Goal: Task Accomplishment & Management: Use online tool/utility

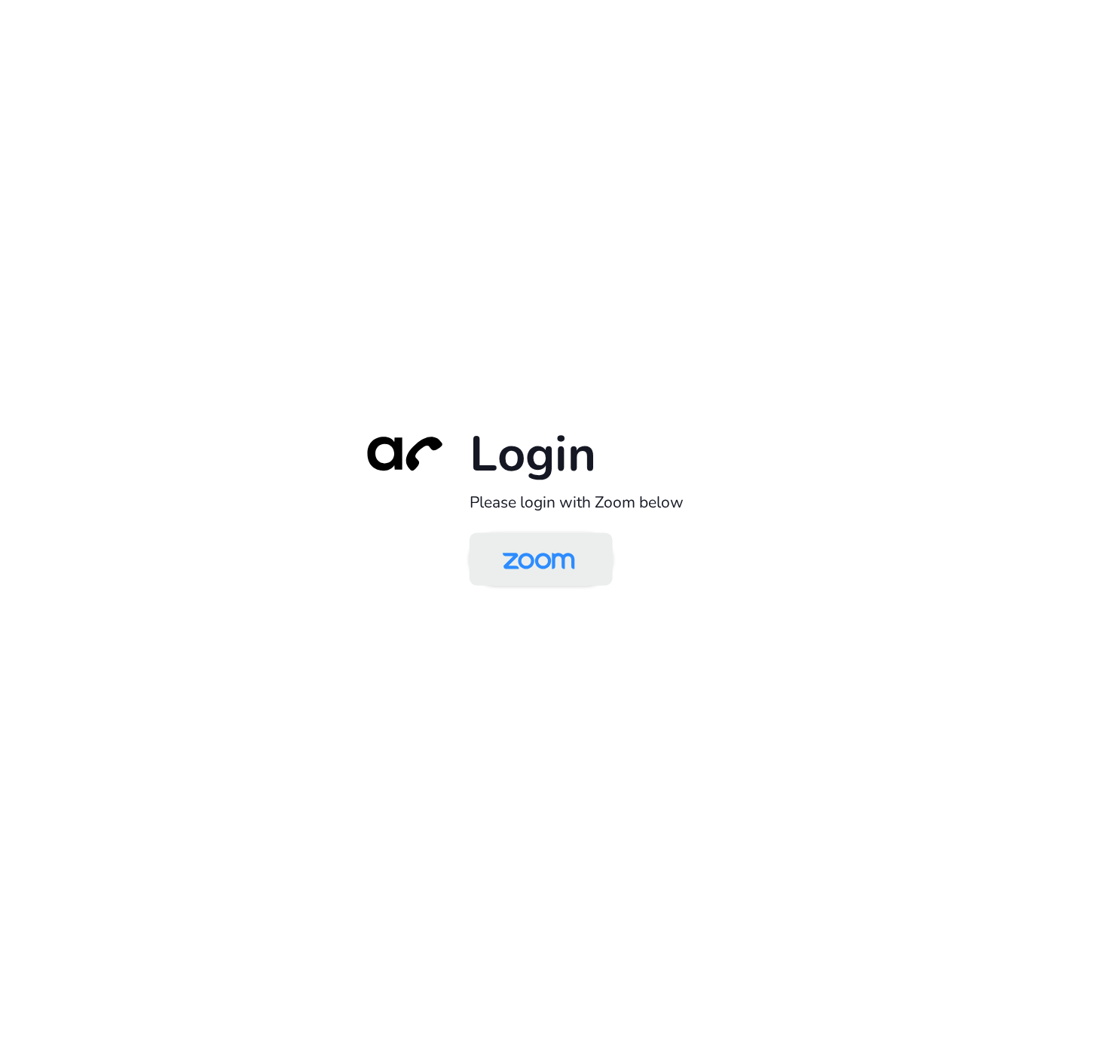
click at [547, 564] on img at bounding box center [539, 561] width 104 height 49
drag, startPoint x: 567, startPoint y: 576, endPoint x: 554, endPoint y: 586, distance: 16.4
click at [567, 576] on img at bounding box center [539, 561] width 104 height 49
click at [551, 567] on img at bounding box center [539, 561] width 104 height 49
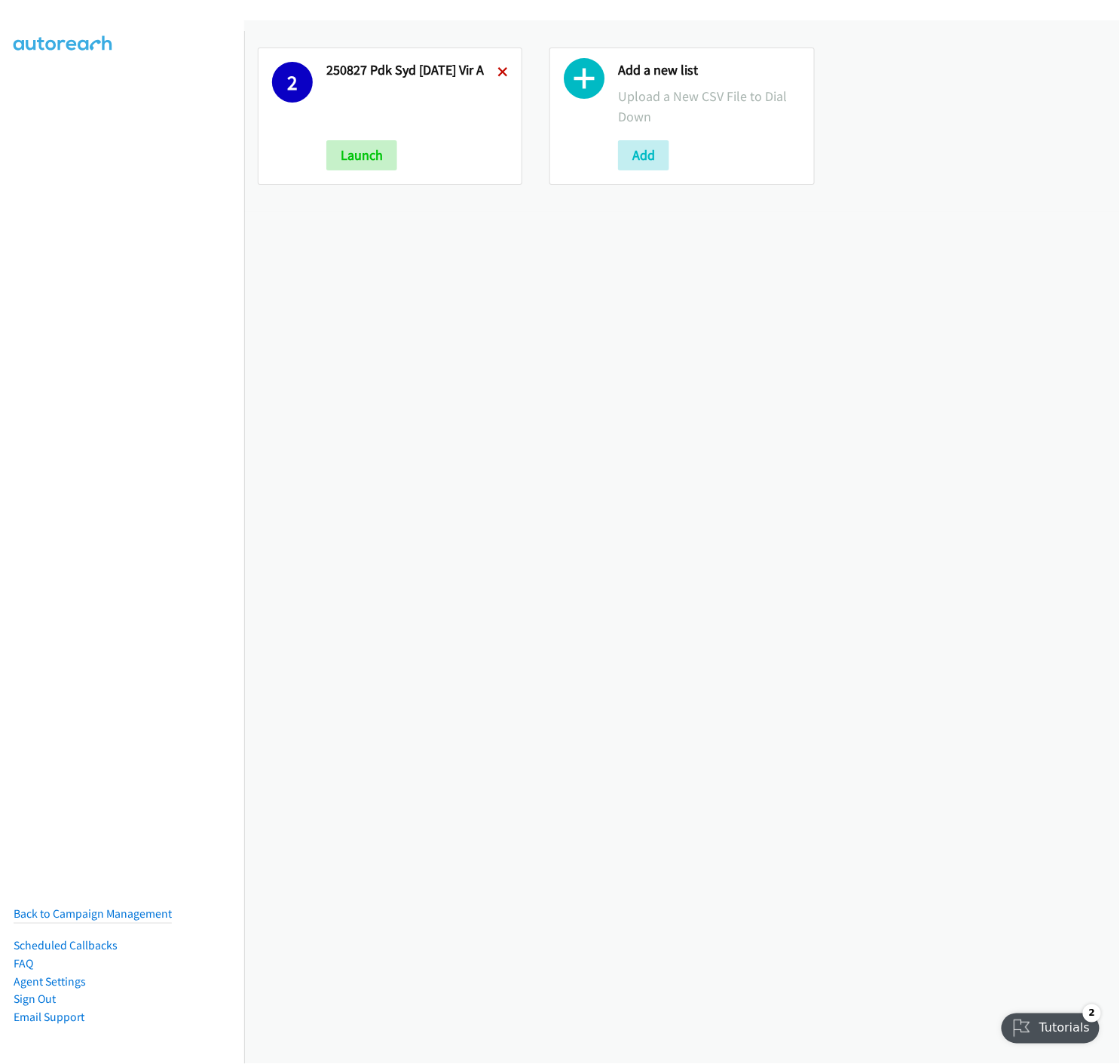
click at [501, 68] on icon at bounding box center [502, 72] width 10 height 10
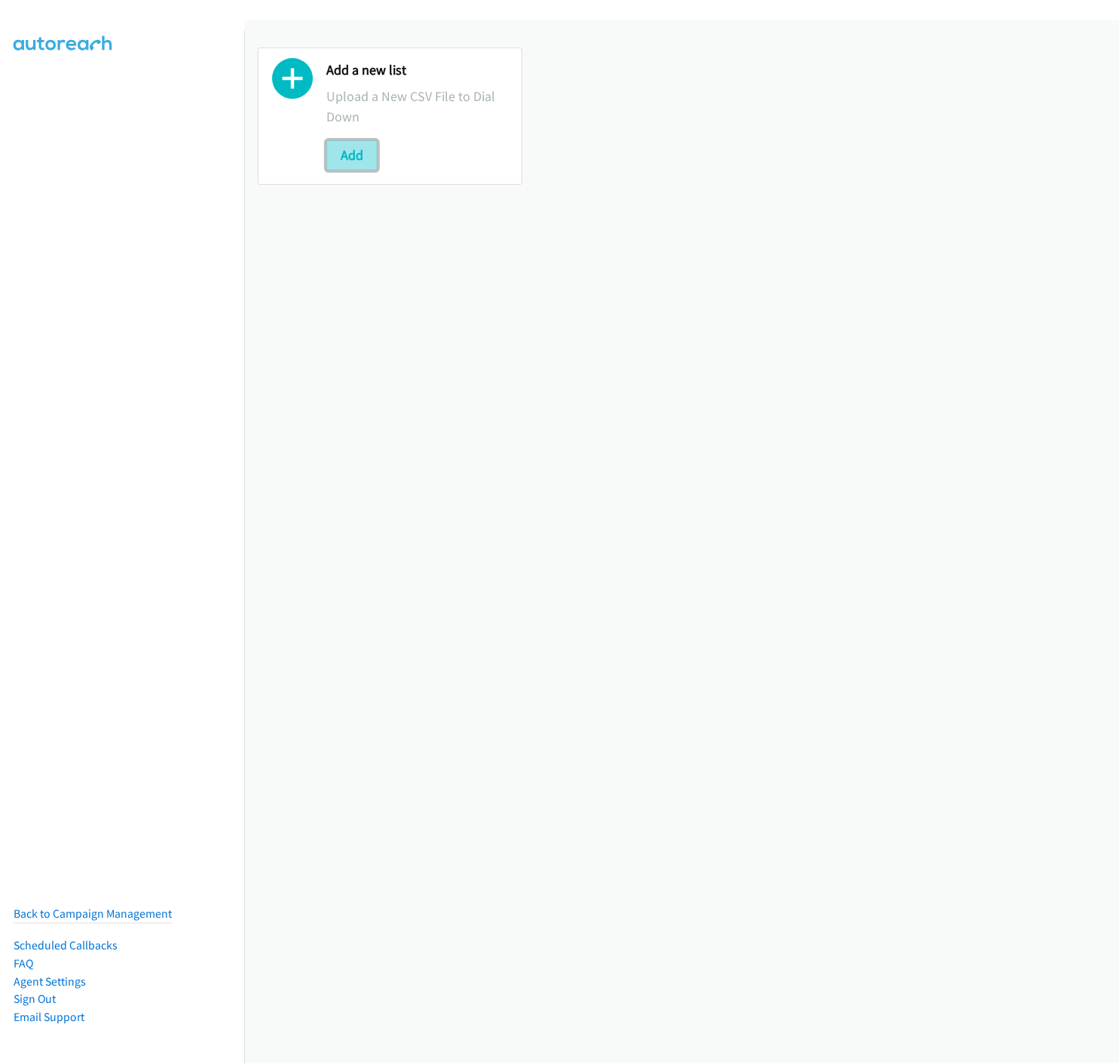
click at [356, 159] on button "Add" at bounding box center [352, 155] width 51 height 30
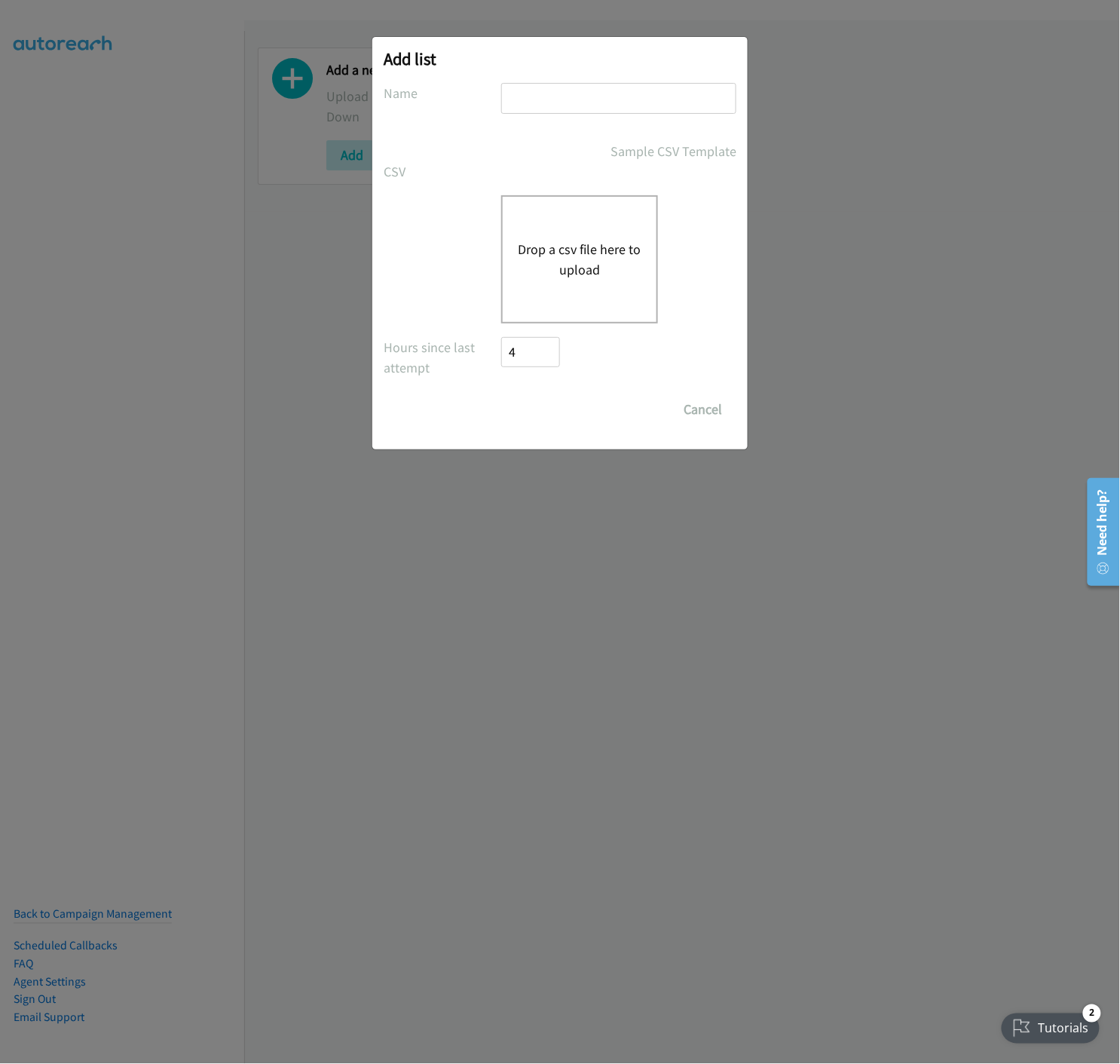
click at [569, 277] on button "Drop a csv file here to upload" at bounding box center [579, 259] width 123 height 40
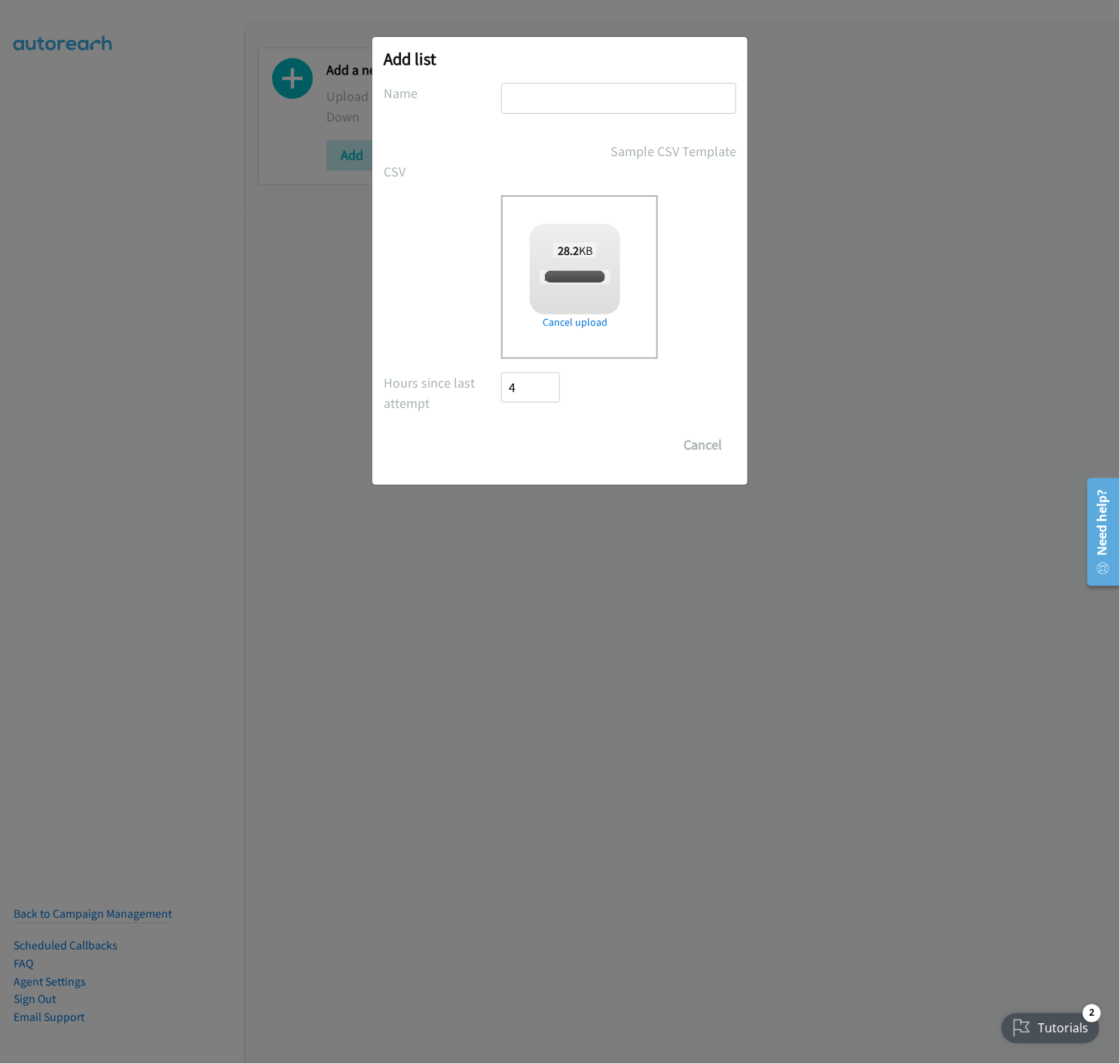
checkbox input "true"
click at [556, 87] on input "text" at bounding box center [619, 98] width 235 height 31
type input "250912 Okta MELB 2209 - A"
click at [521, 442] on input "Save List" at bounding box center [541, 445] width 79 height 30
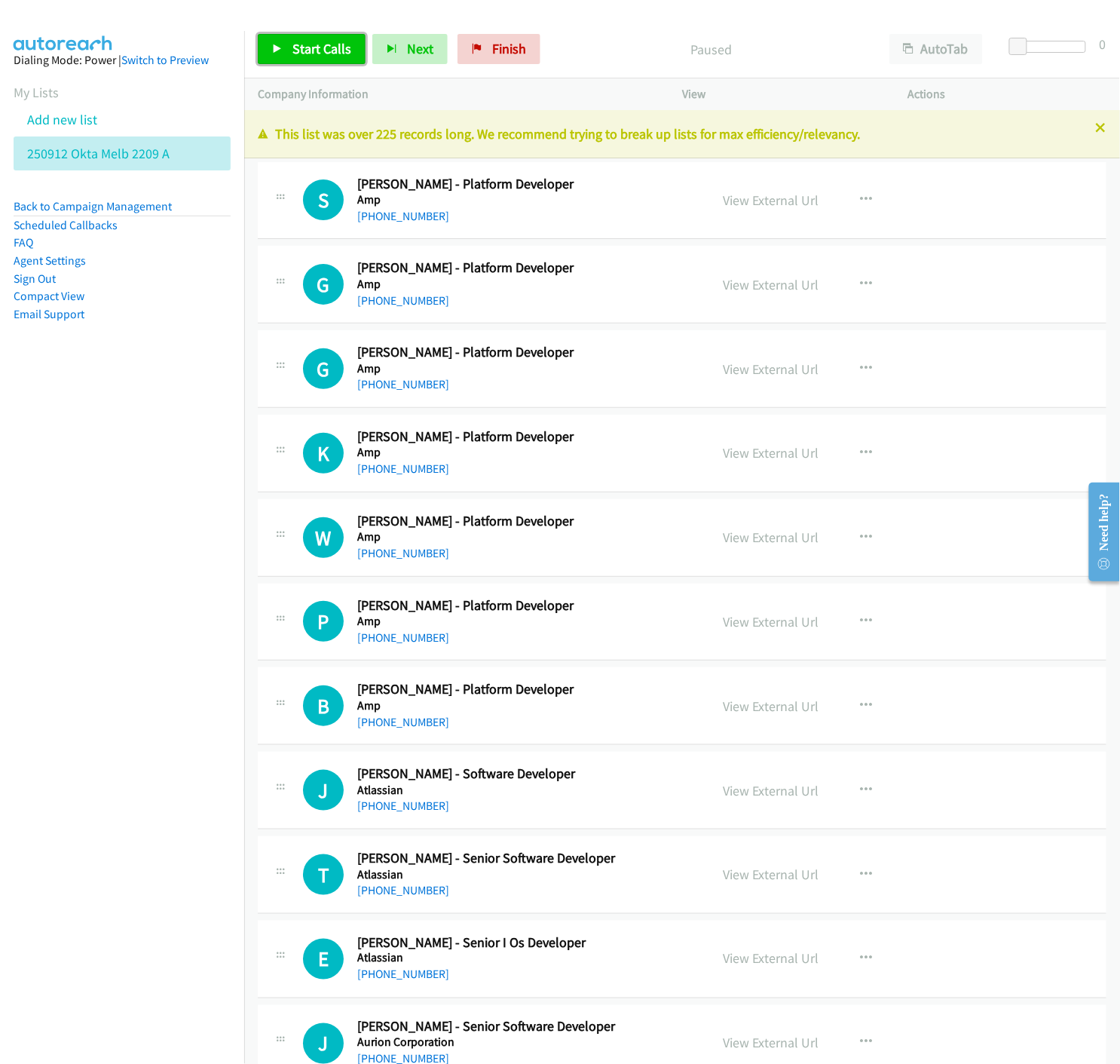
drag, startPoint x: 273, startPoint y: 45, endPoint x: 551, endPoint y: 272, distance: 358.9
click at [274, 44] on icon at bounding box center [276, 49] width 10 height 10
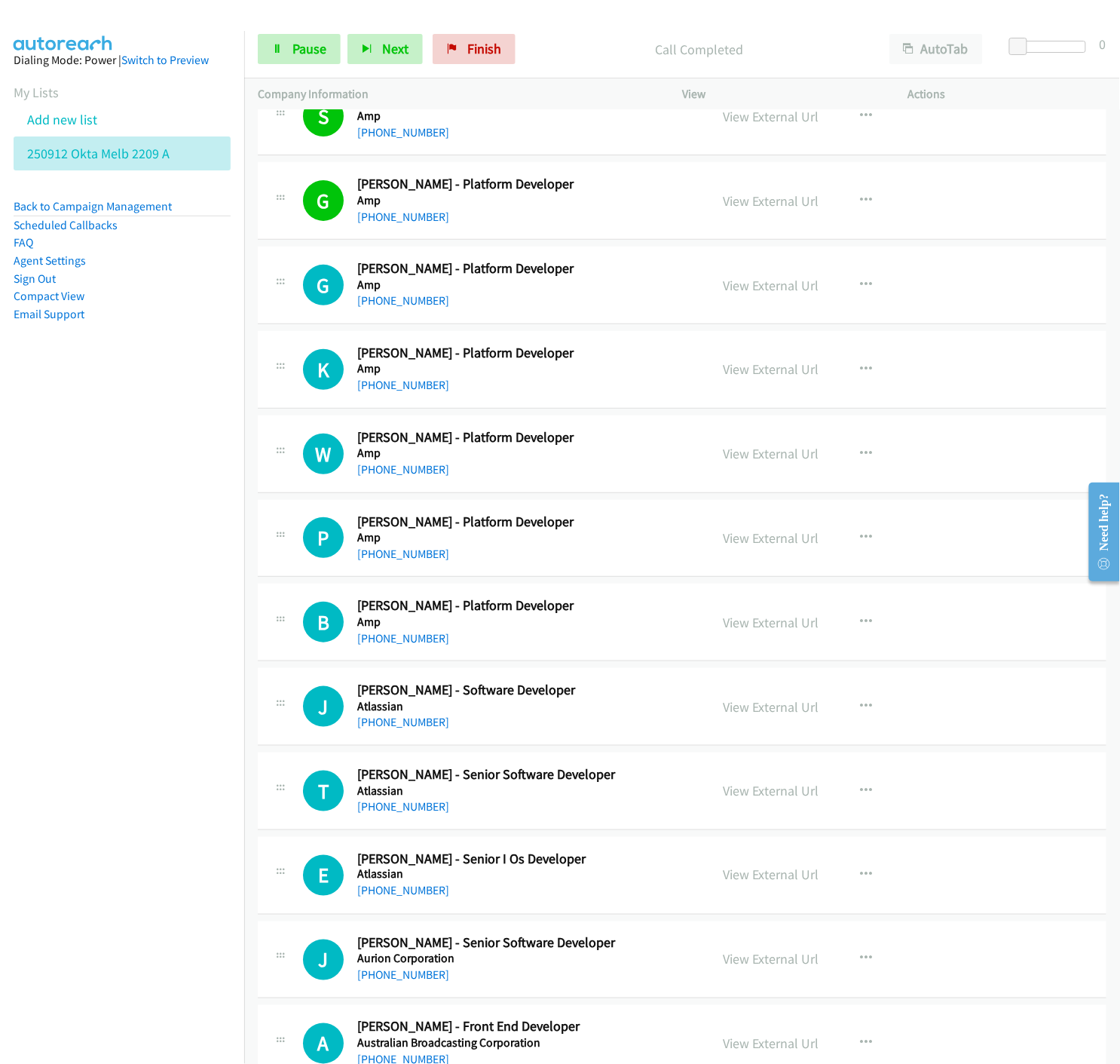
scroll to position [167, 0]
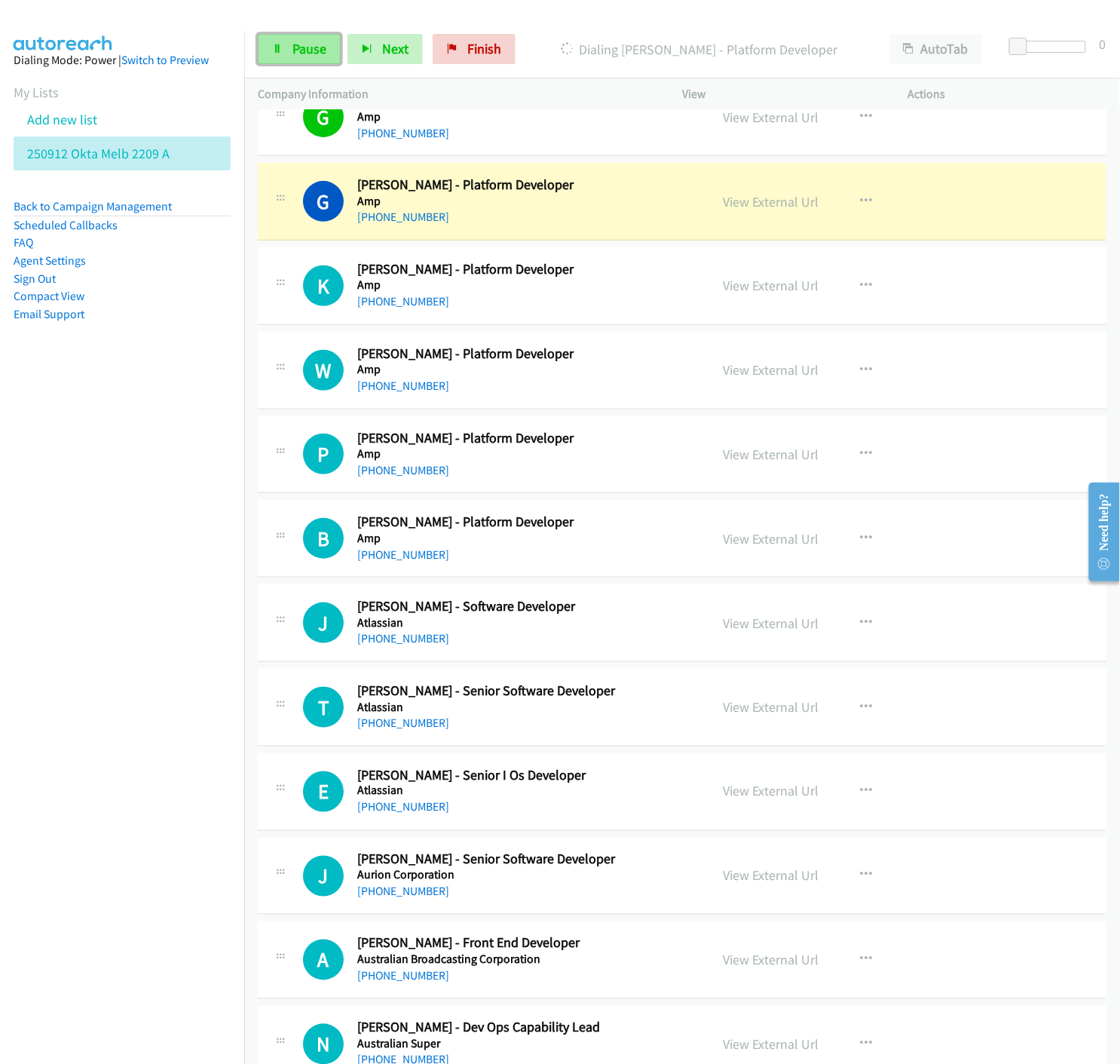
click at [298, 48] on span "Pause" at bounding box center [309, 48] width 34 height 17
click at [746, 199] on link "View External Url" at bounding box center [771, 201] width 96 height 17
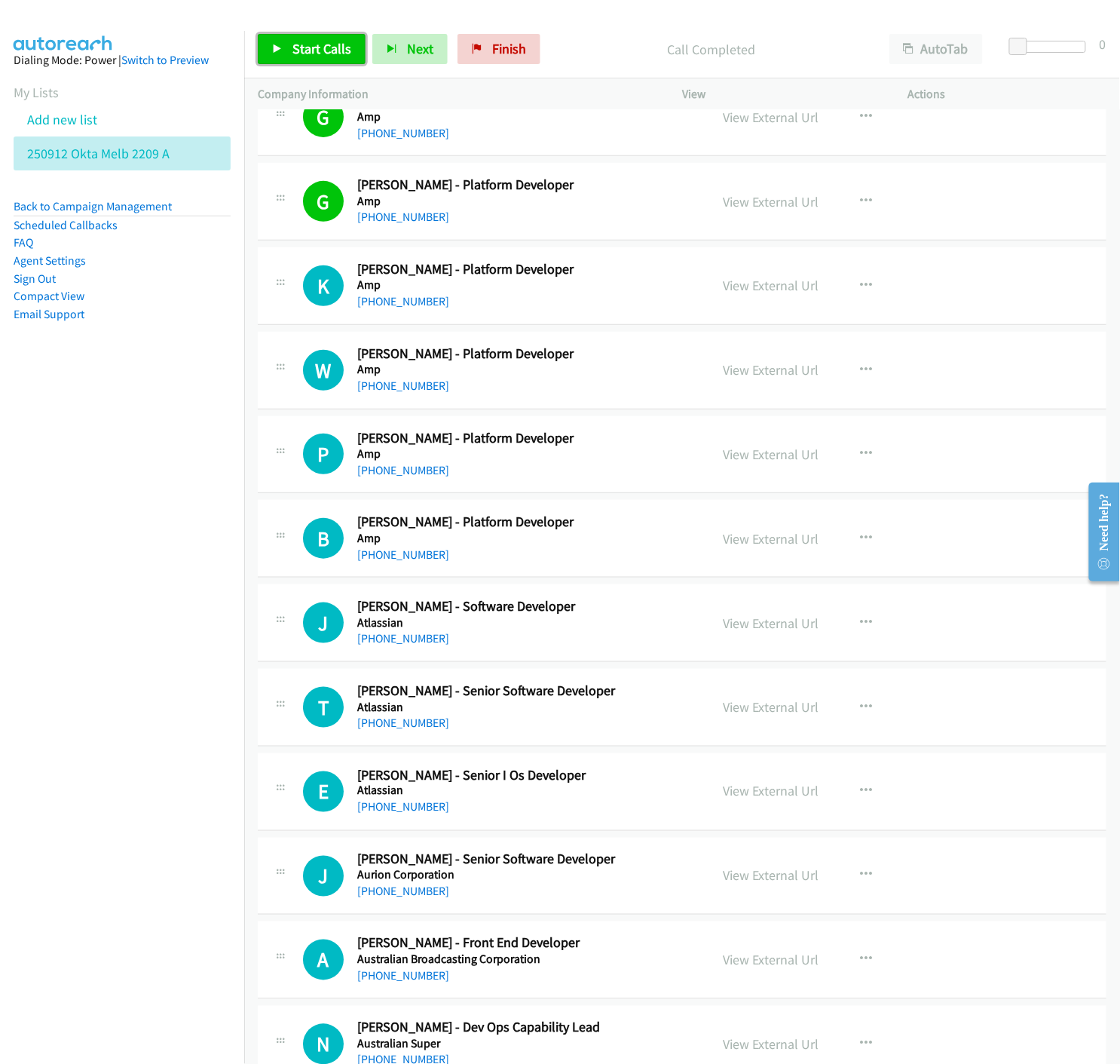
click at [285, 53] on link "Start Calls" at bounding box center [311, 49] width 108 height 30
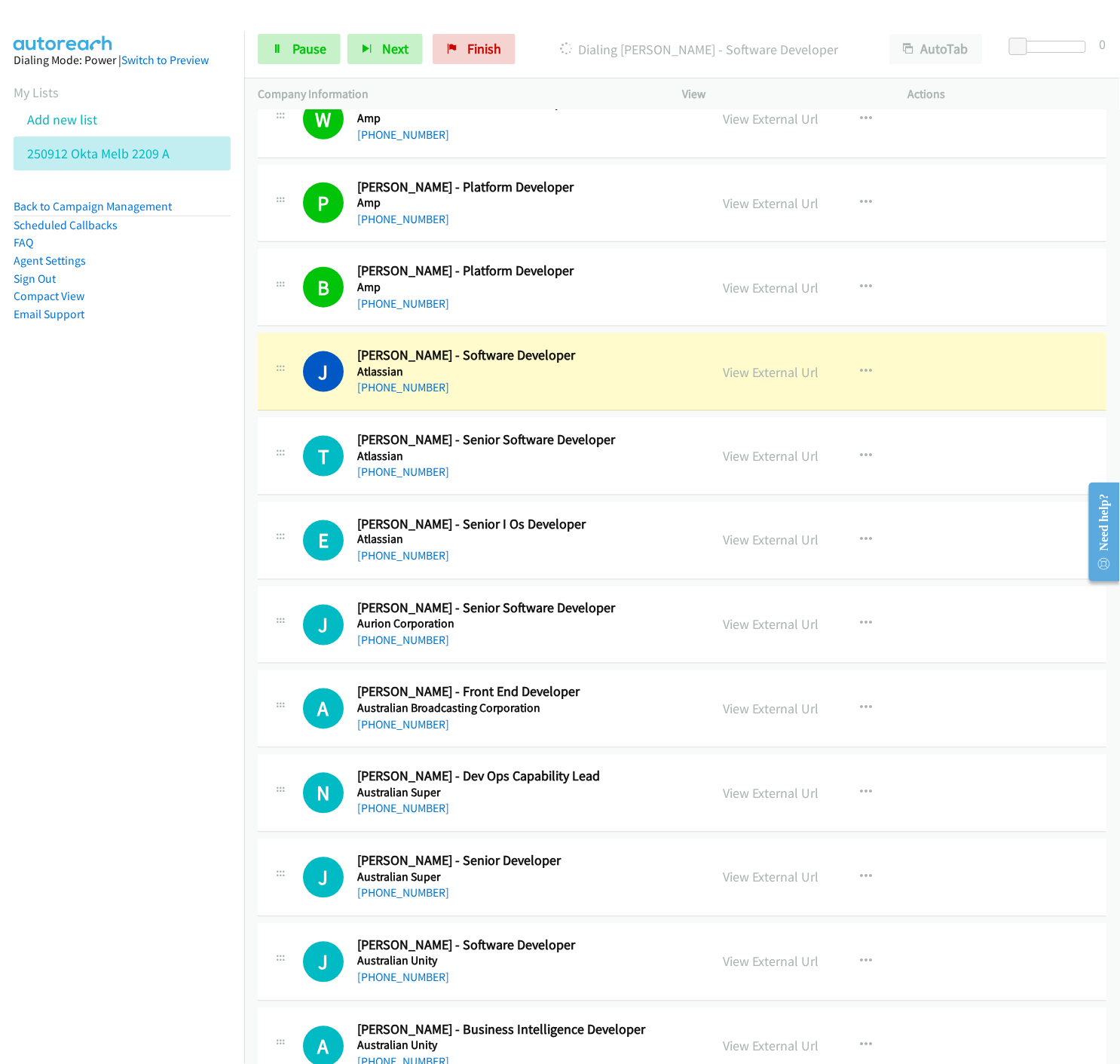
scroll to position [502, 0]
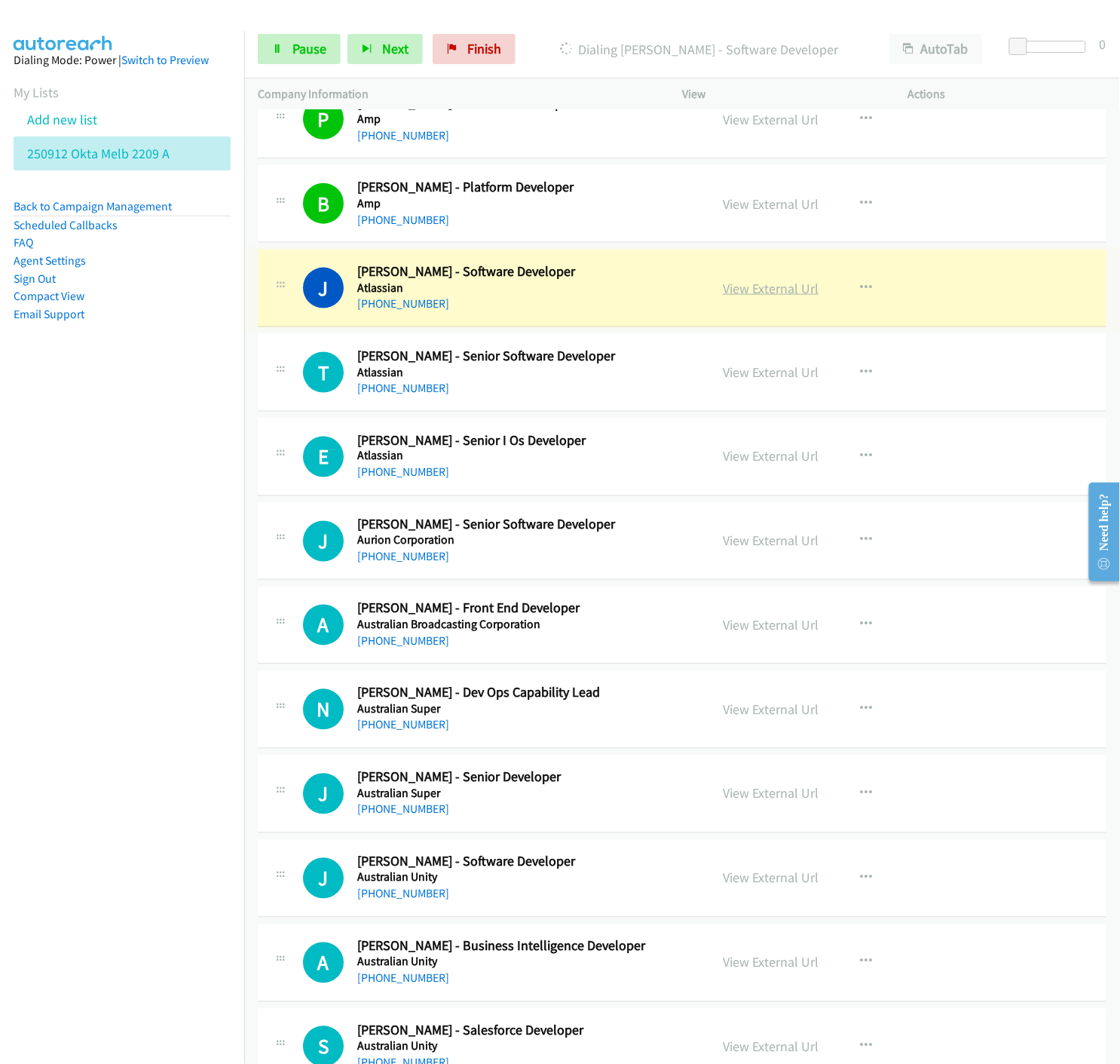
click at [770, 288] on link "View External Url" at bounding box center [771, 288] width 96 height 17
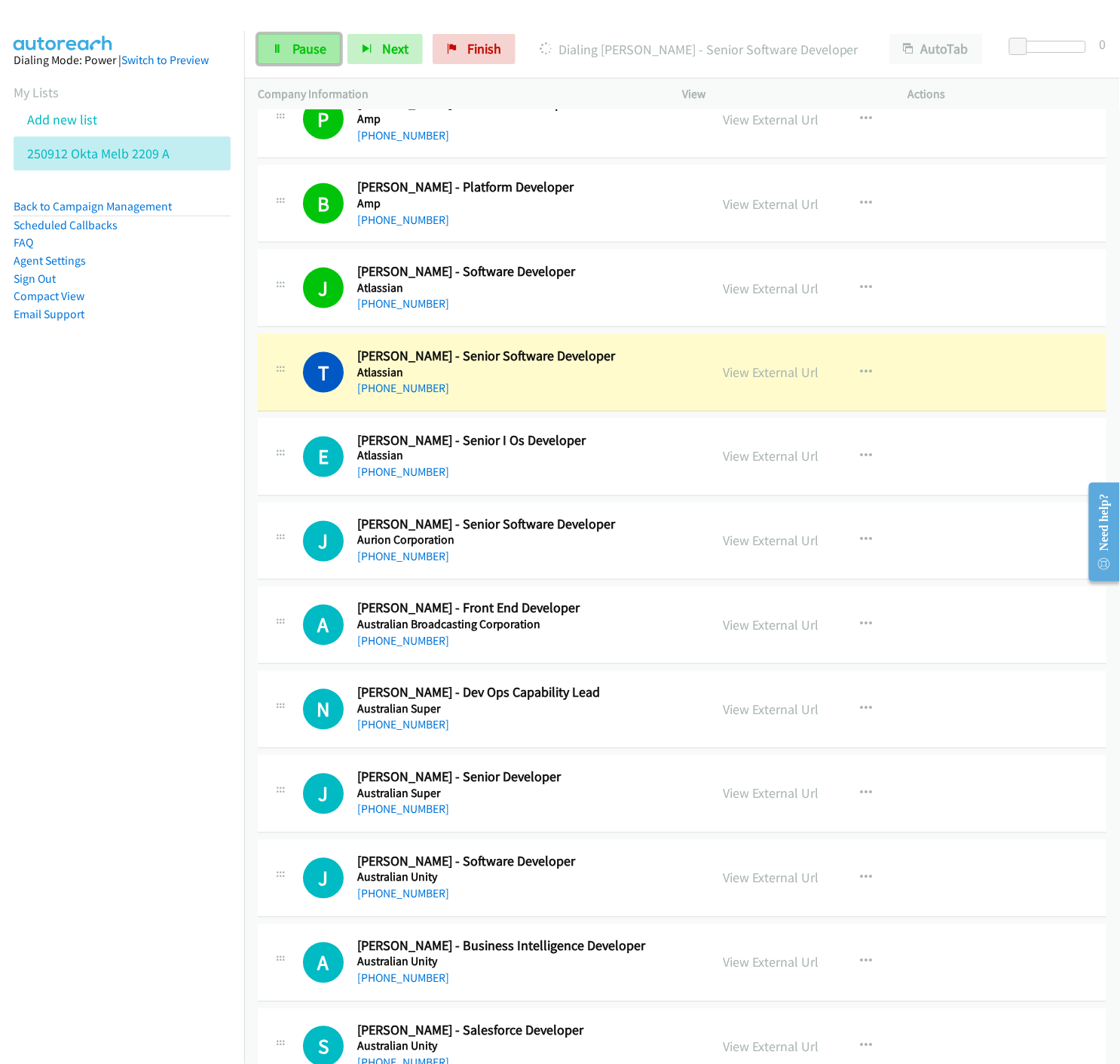
click at [269, 47] on link "Pause" at bounding box center [299, 49] width 83 height 30
click at [759, 379] on link "View External Url" at bounding box center [771, 372] width 96 height 17
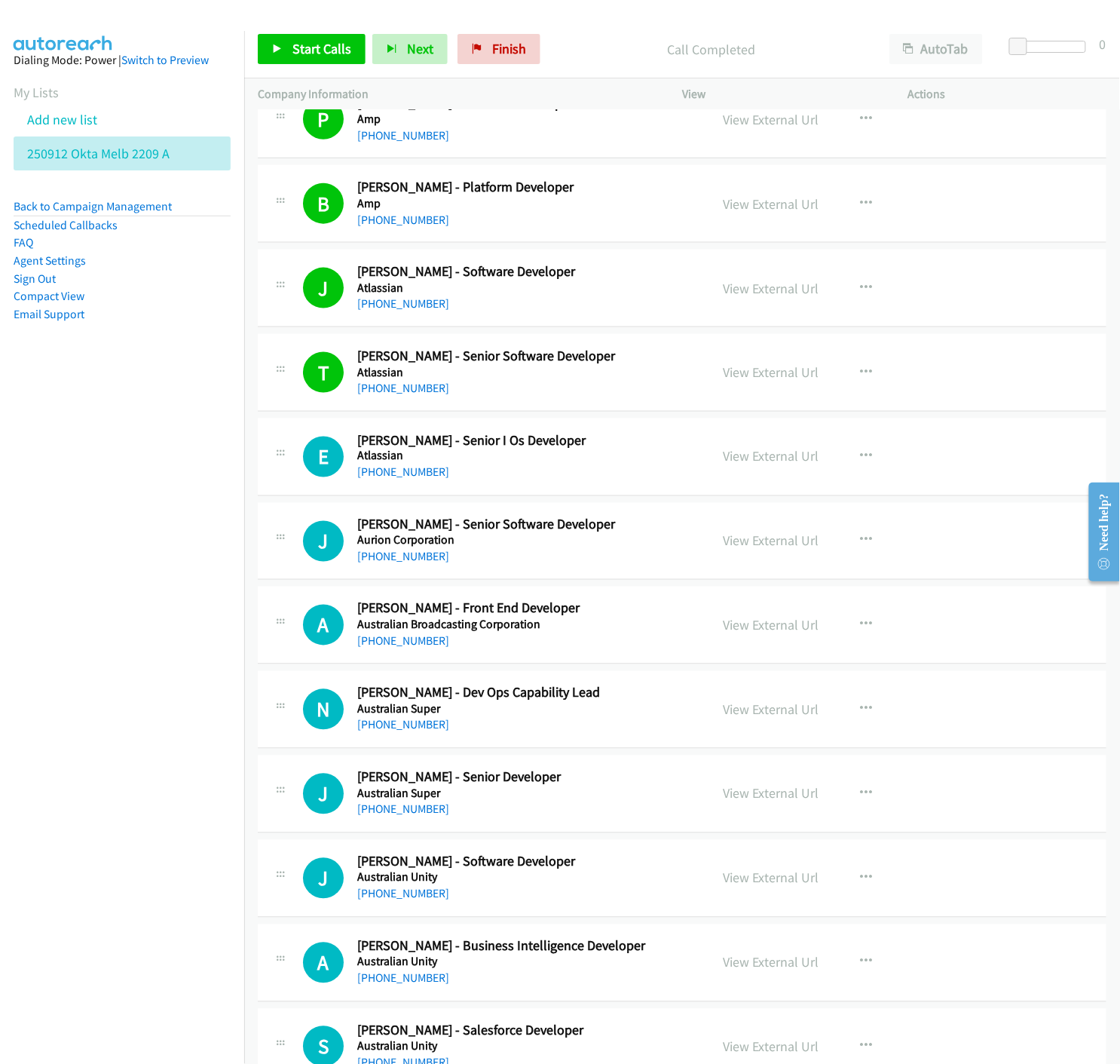
scroll to position [670, 0]
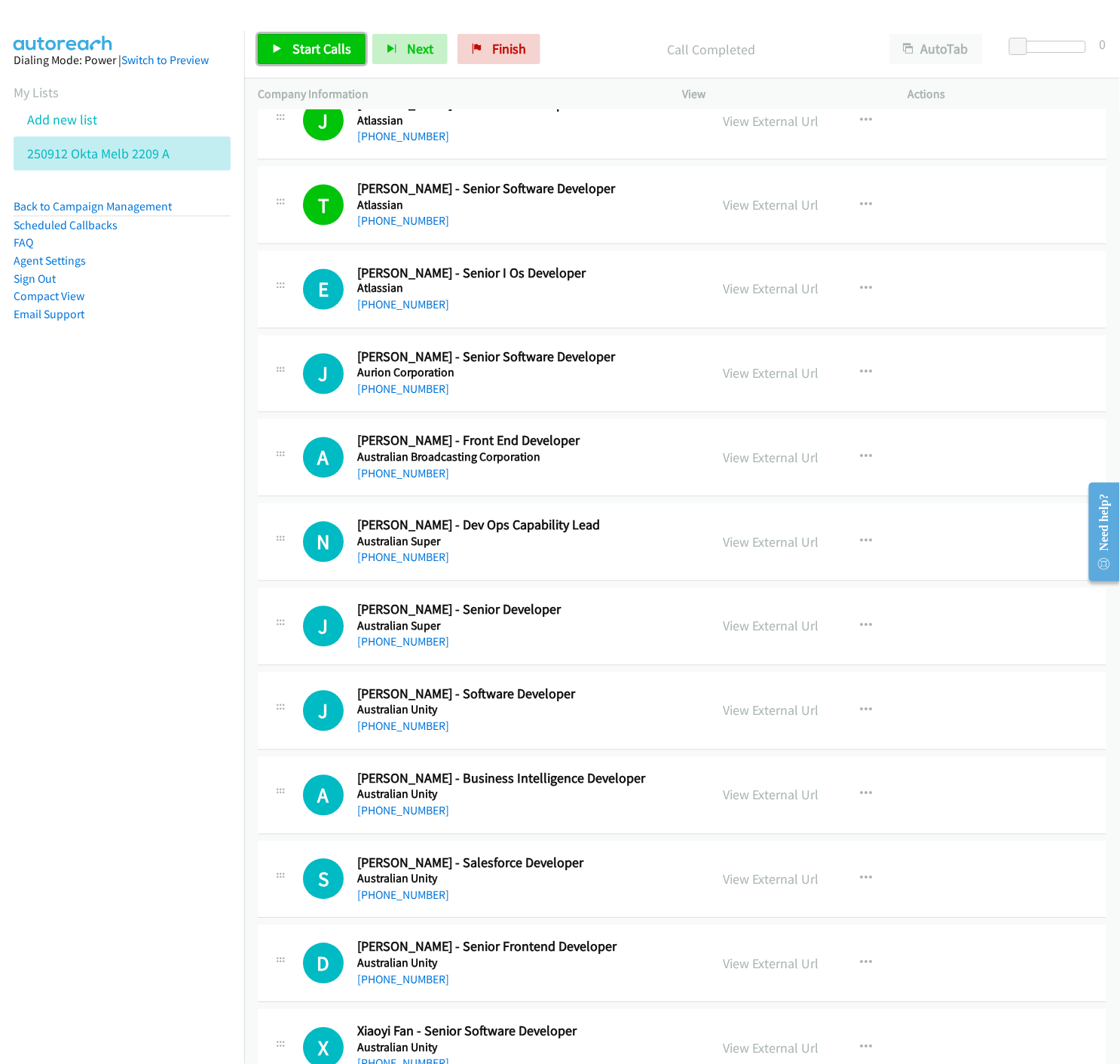
drag, startPoint x: 271, startPoint y: 40, endPoint x: 320, endPoint y: 116, distance: 90.4
click at [271, 39] on link "Start Calls" at bounding box center [311, 49] width 108 height 30
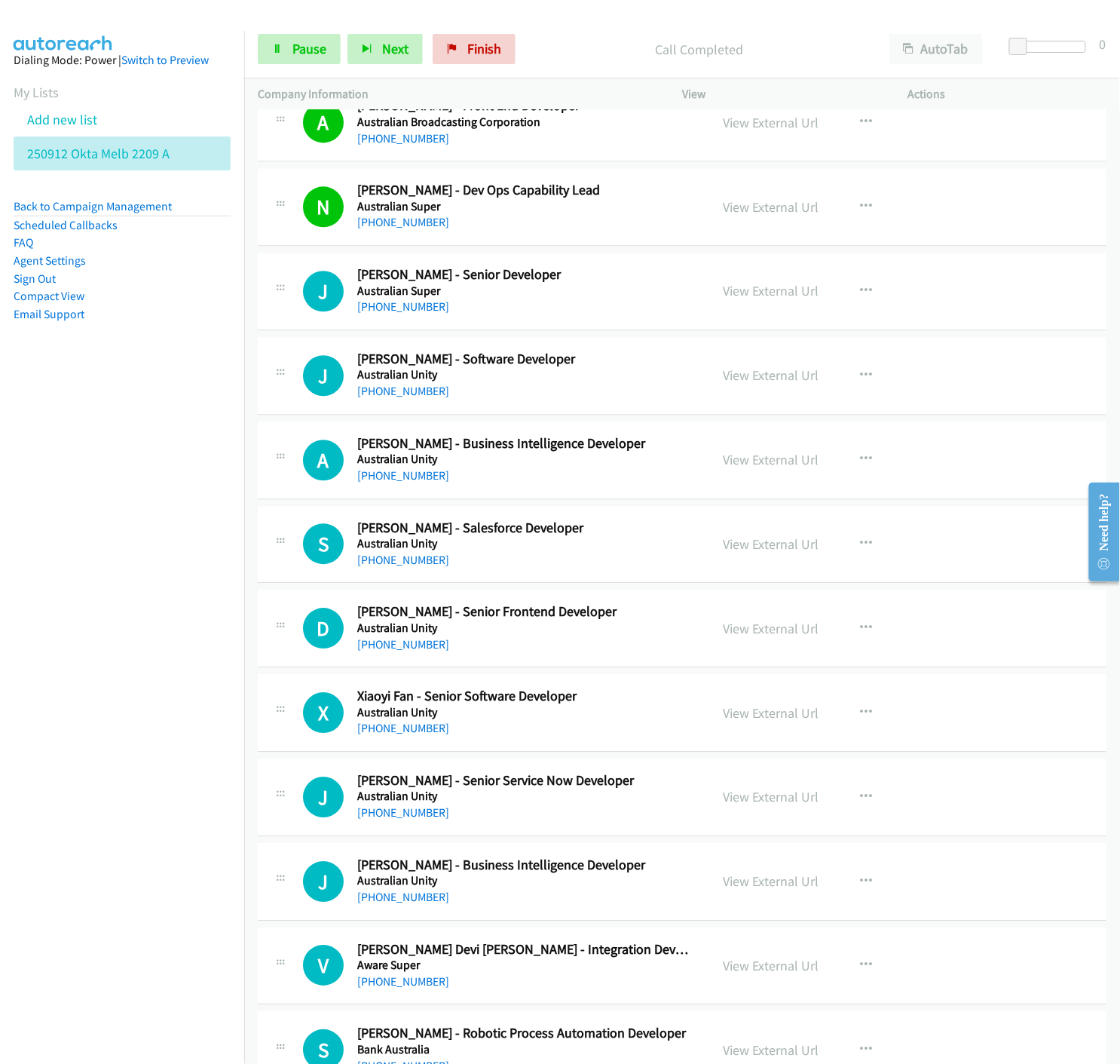
scroll to position [1088, 0]
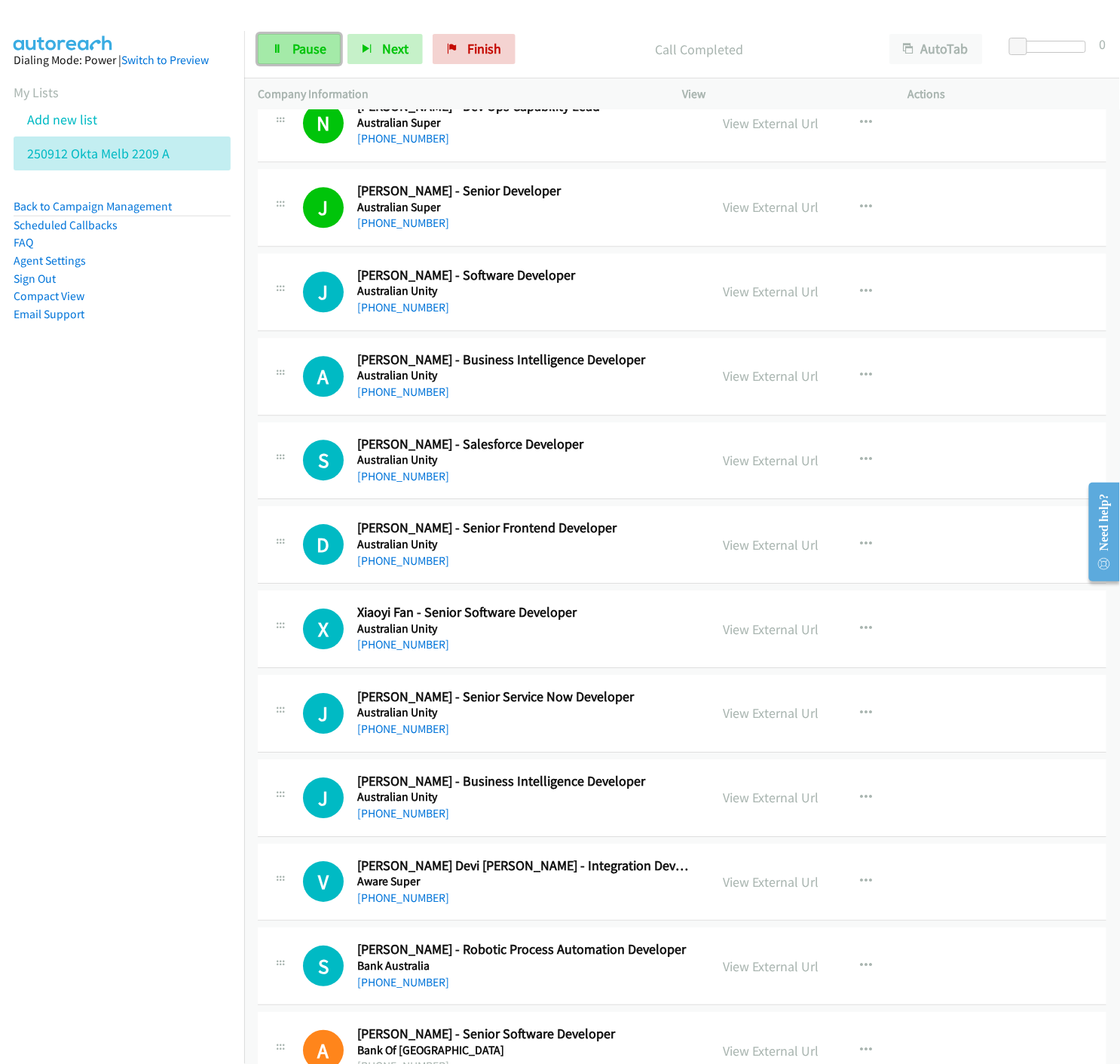
drag, startPoint x: 302, startPoint y: 43, endPoint x: 304, endPoint y: 62, distance: 19.1
click at [302, 43] on span "Pause" at bounding box center [309, 48] width 34 height 17
click at [759, 207] on link "View External Url" at bounding box center [771, 207] width 96 height 17
click at [262, 56] on link "Start Calls" at bounding box center [311, 49] width 108 height 30
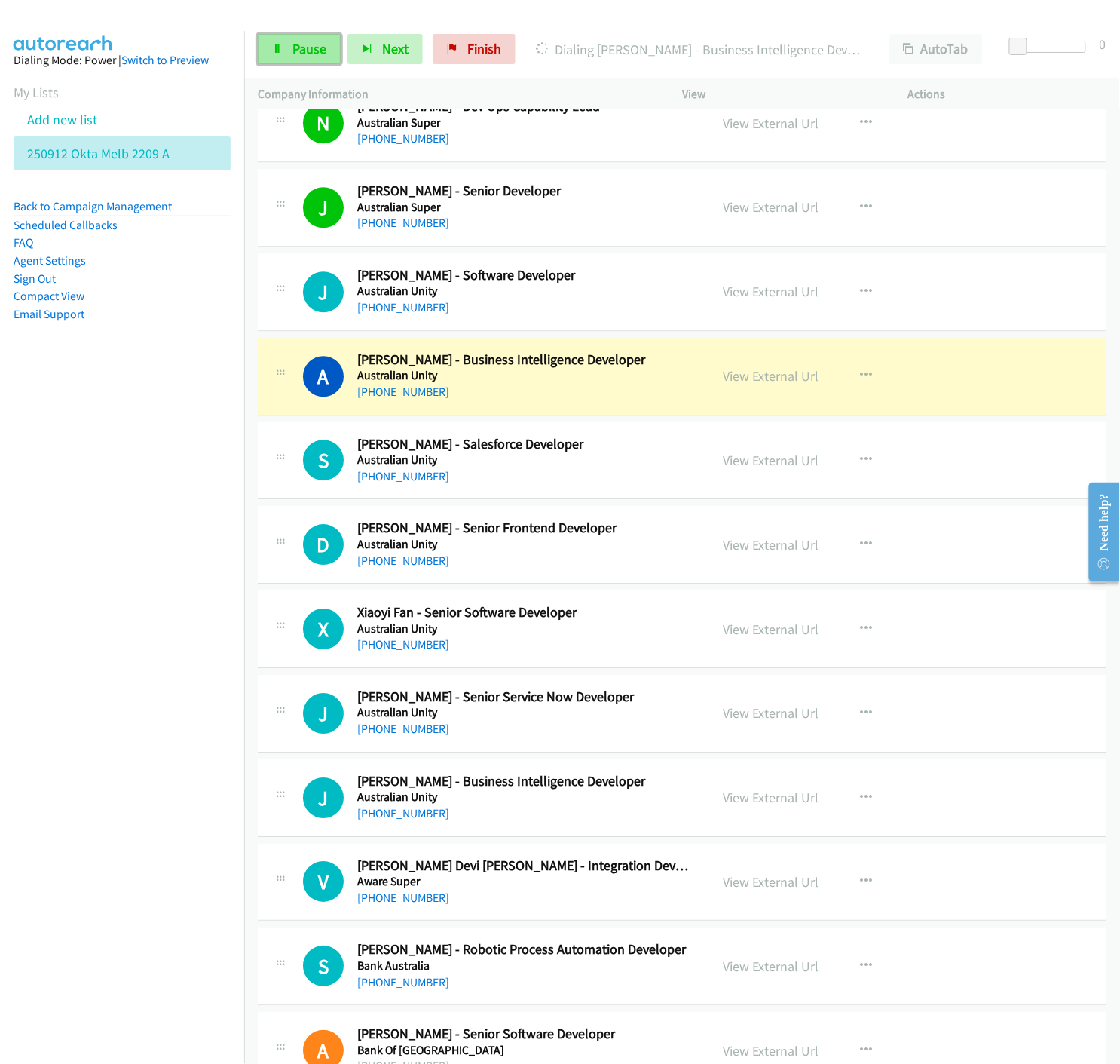
click at [283, 54] on link "Pause" at bounding box center [299, 49] width 83 height 30
click at [750, 381] on link "View External Url" at bounding box center [771, 375] width 96 height 17
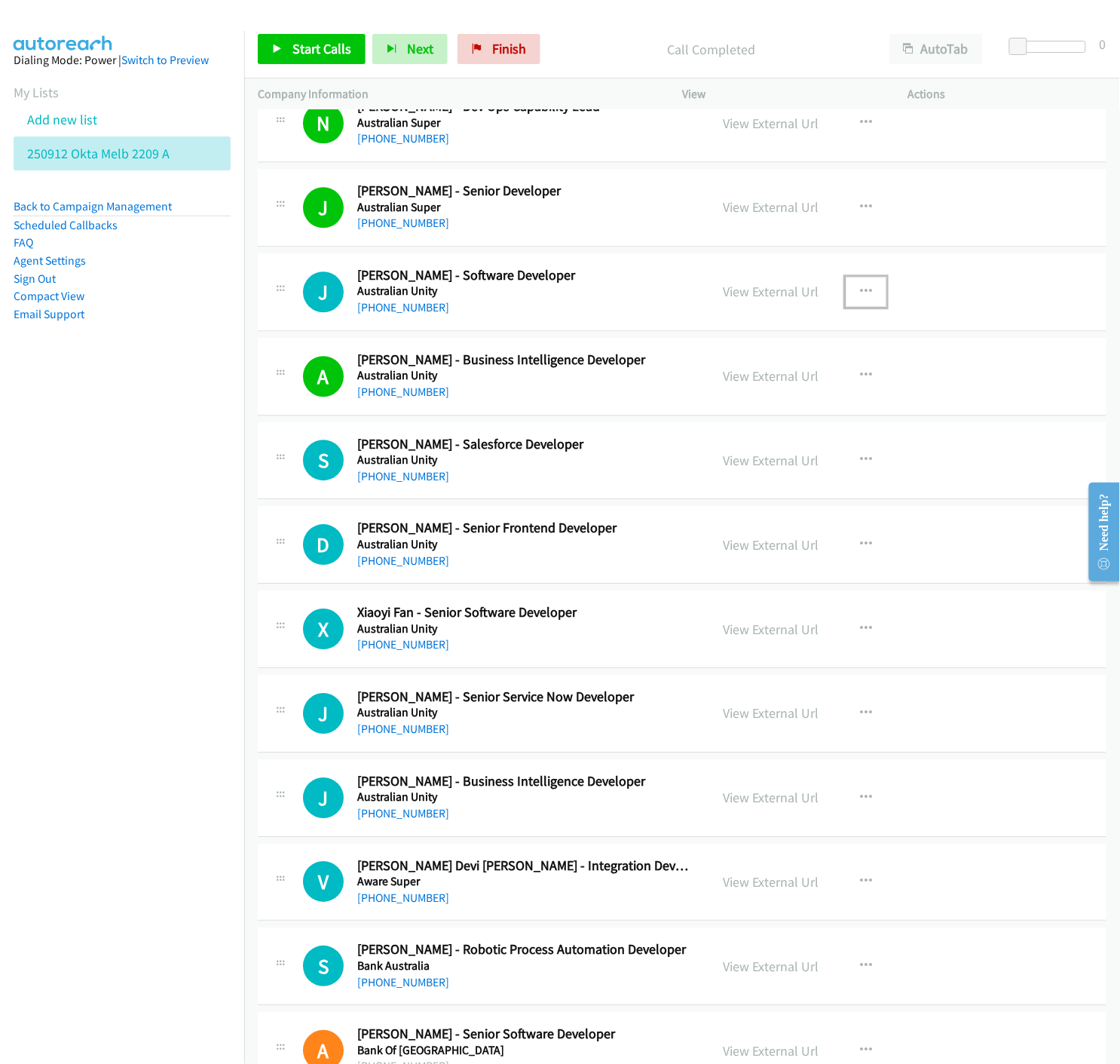
click at [863, 292] on icon "button" at bounding box center [865, 292] width 12 height 12
click at [700, 388] on icon at bounding box center [704, 390] width 10 height 10
click at [335, 45] on span "Start Calls" at bounding box center [322, 48] width 59 height 17
drag, startPoint x: 755, startPoint y: 295, endPoint x: 755, endPoint y: 310, distance: 15.0
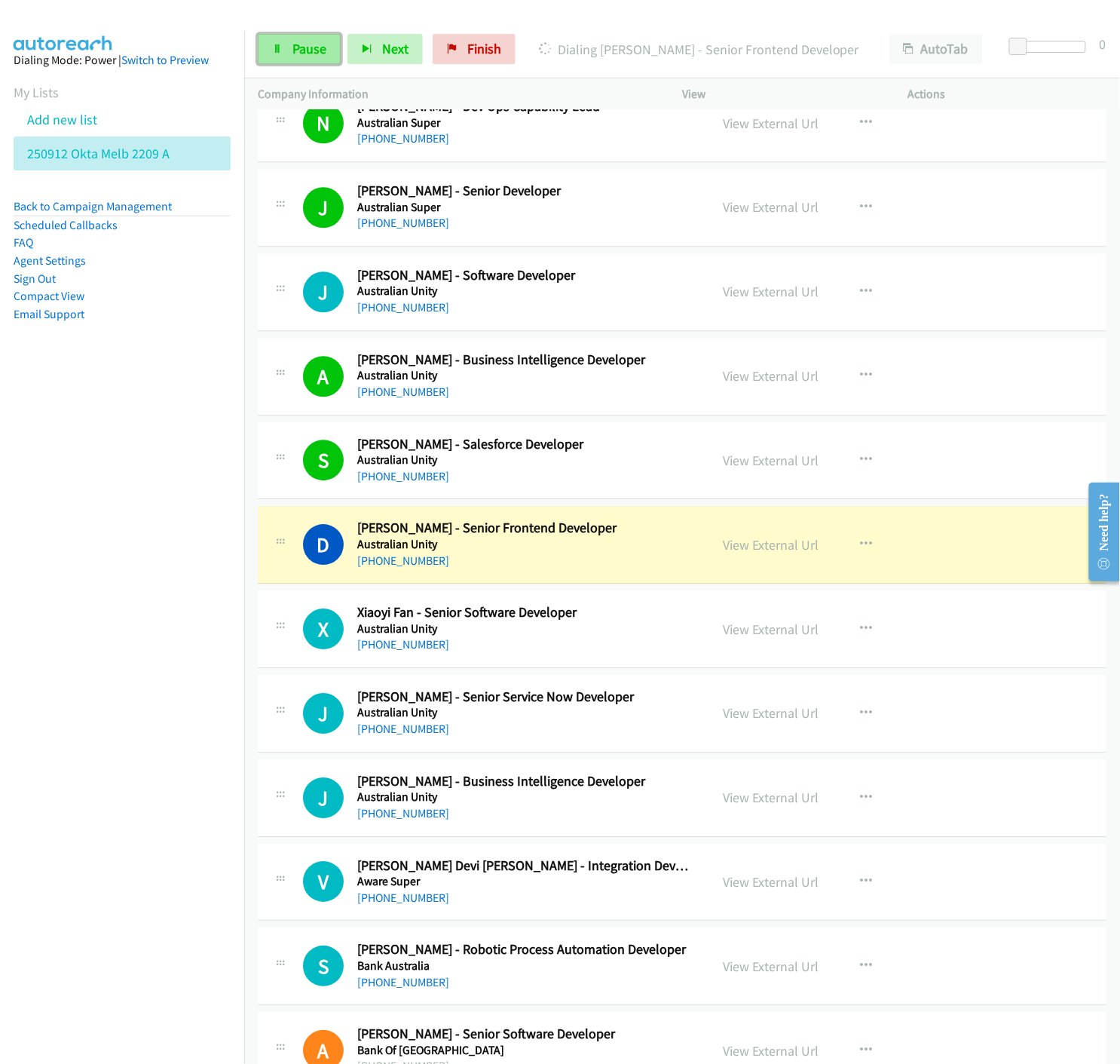
click at [291, 57] on link "Pause" at bounding box center [299, 49] width 83 height 30
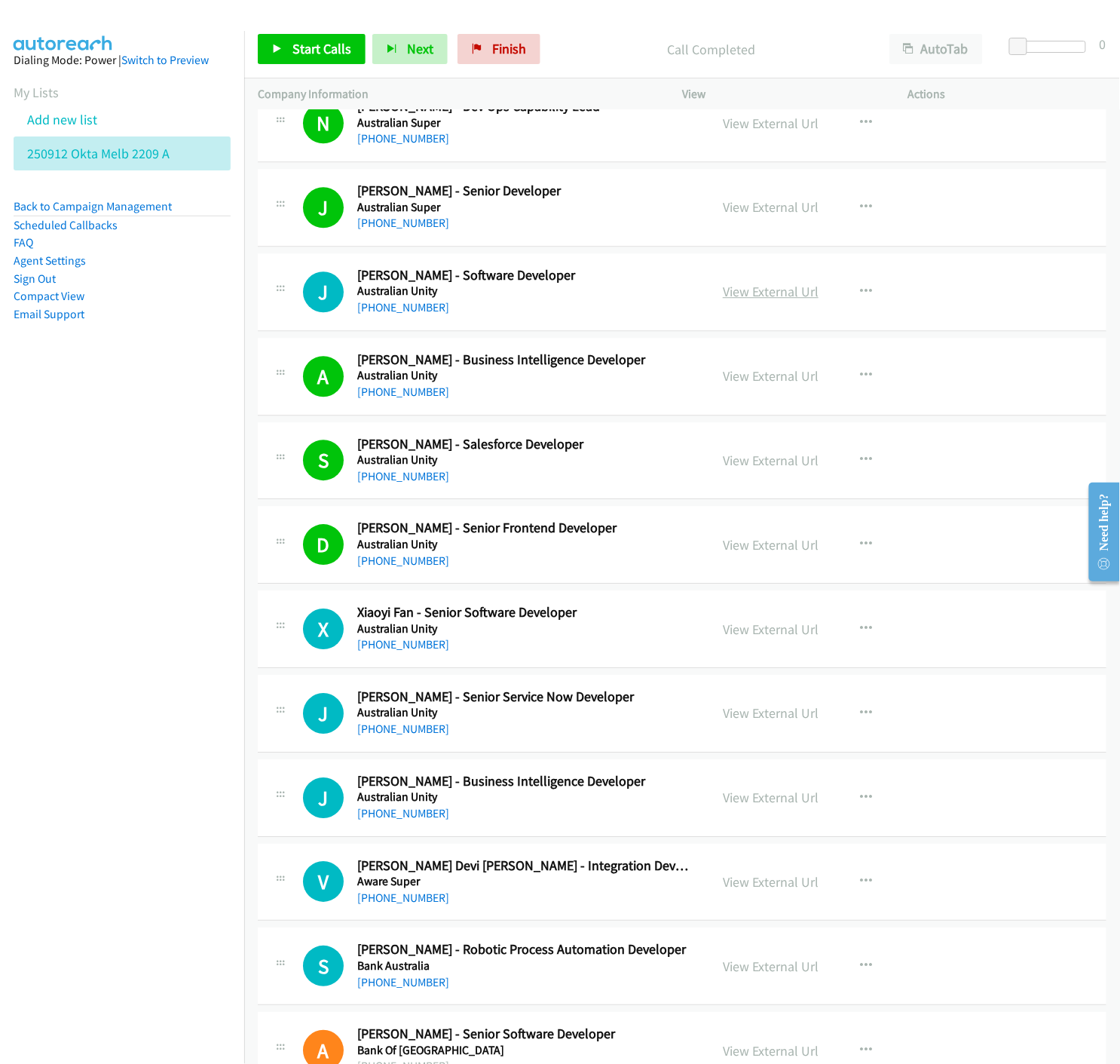
click at [742, 294] on link "View External Url" at bounding box center [771, 292] width 96 height 17
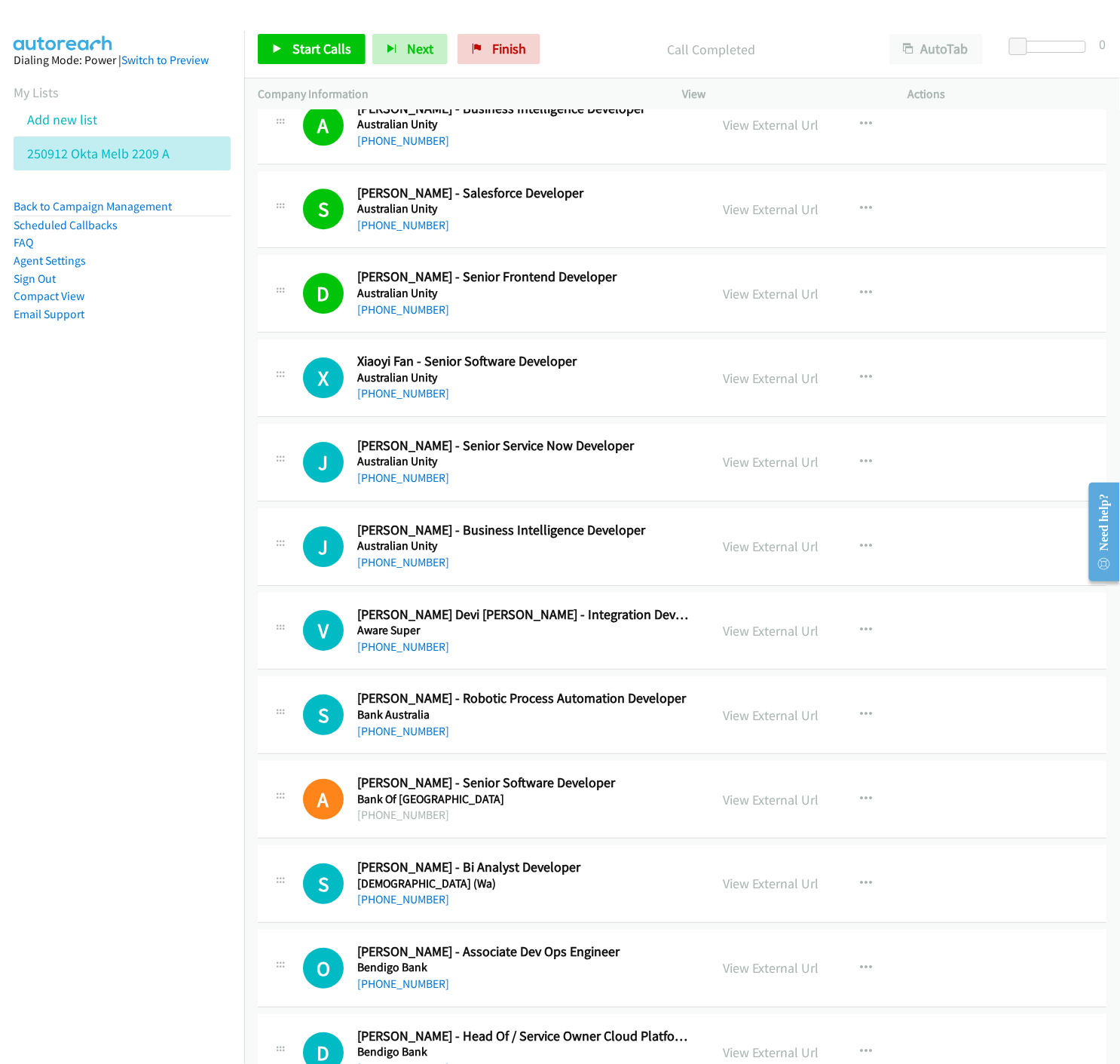
scroll to position [1423, 0]
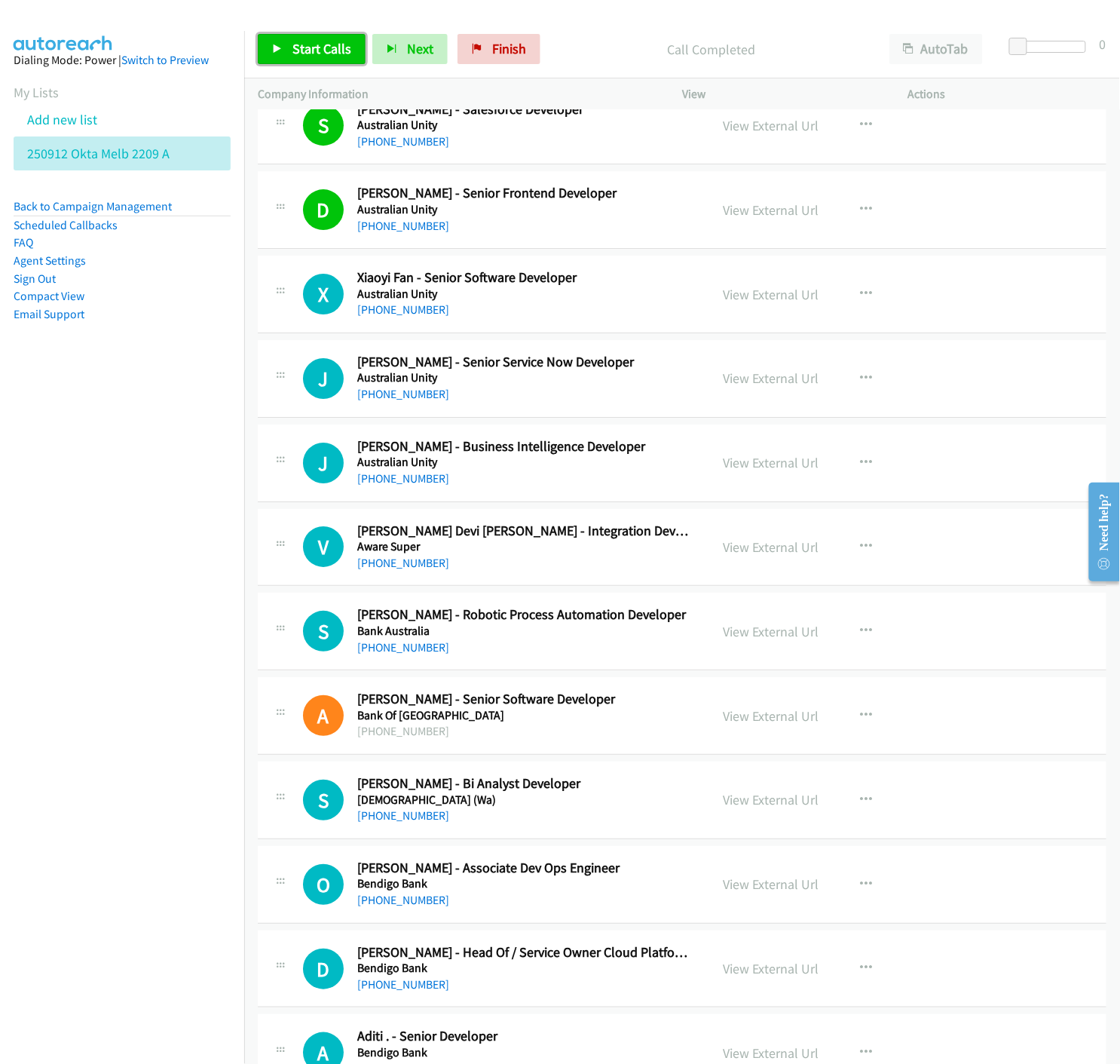
click at [282, 40] on link "Start Calls" at bounding box center [311, 49] width 108 height 30
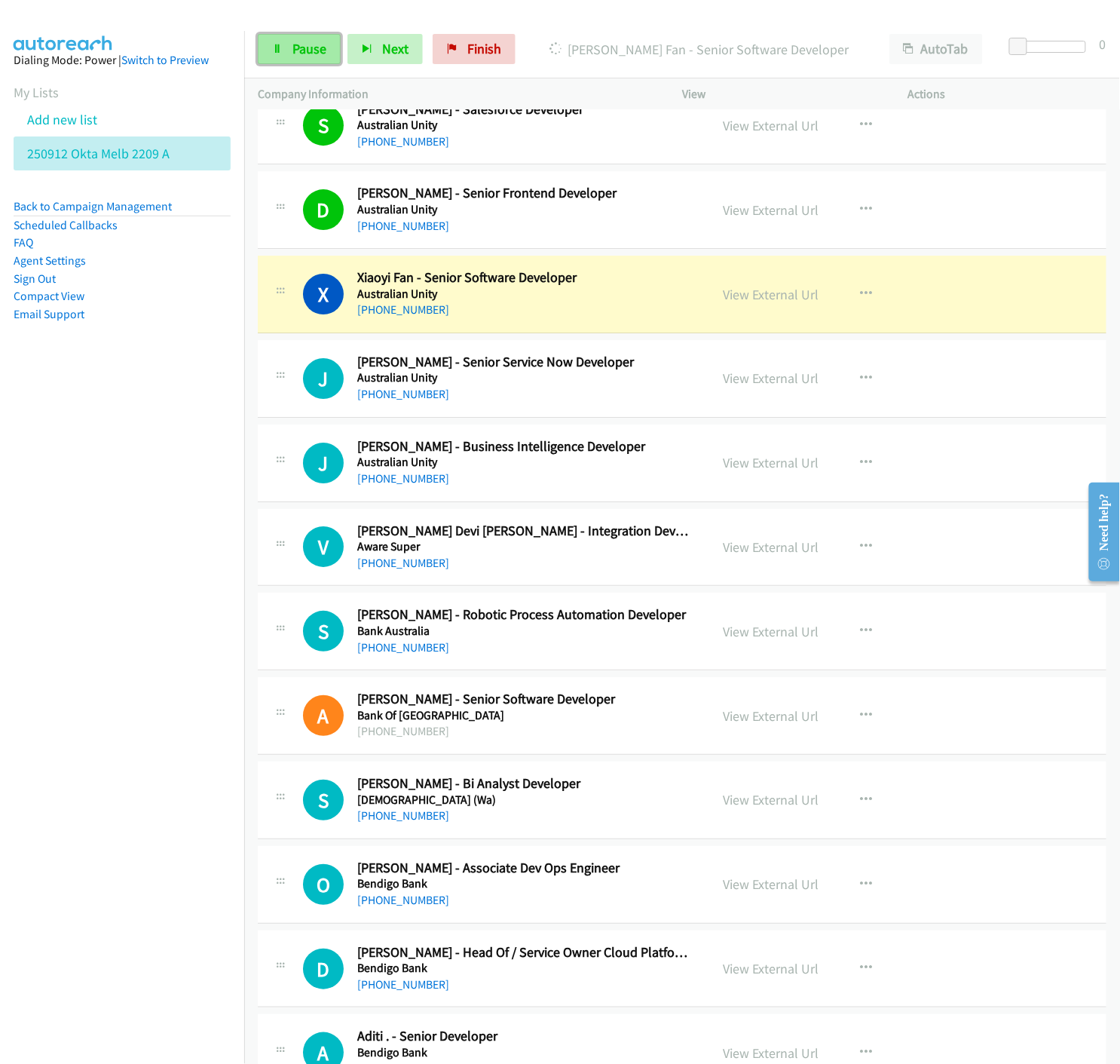
click at [283, 45] on link "Pause" at bounding box center [299, 49] width 83 height 30
click at [732, 294] on link "View External Url" at bounding box center [771, 294] width 96 height 17
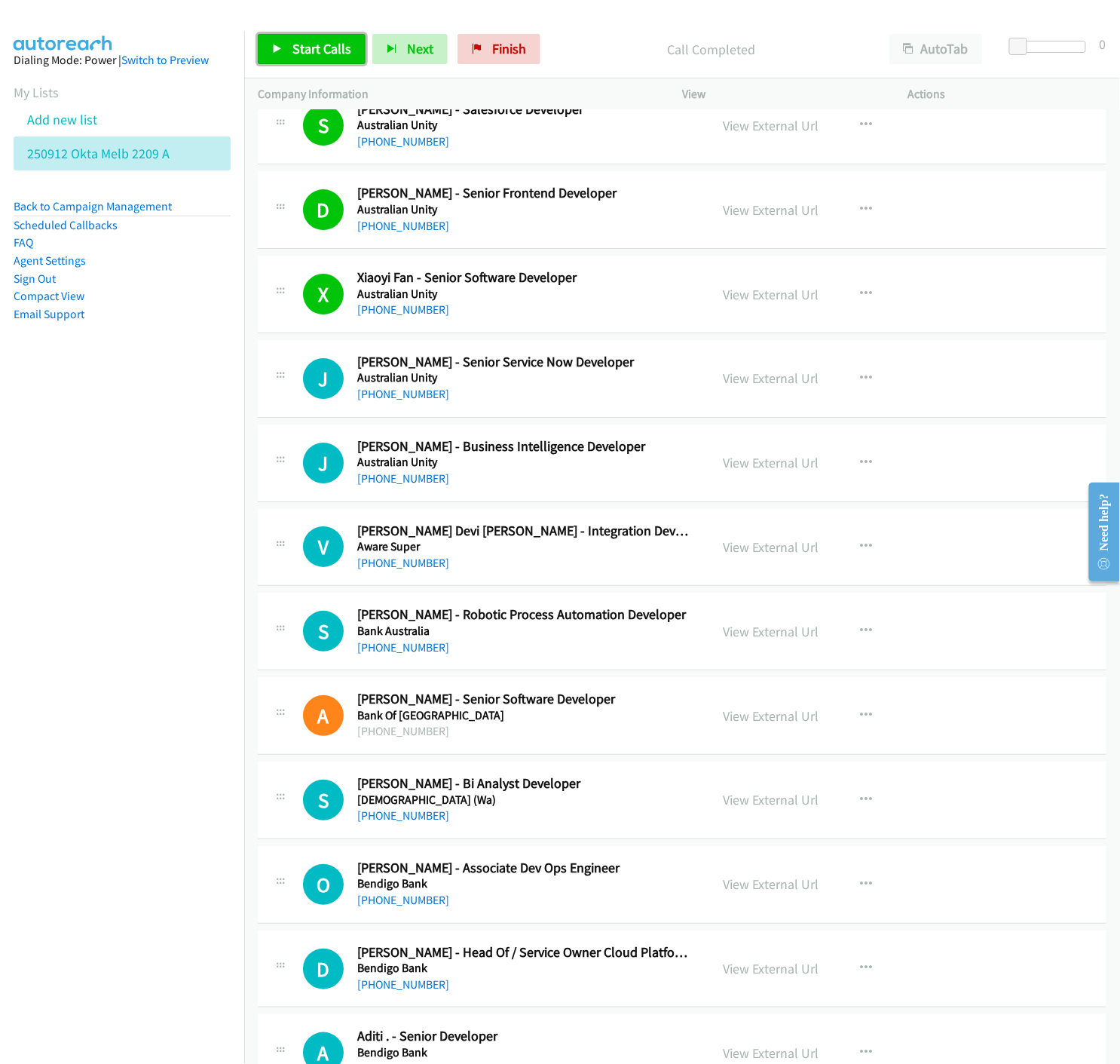
click at [306, 47] on span "Start Calls" at bounding box center [322, 48] width 59 height 17
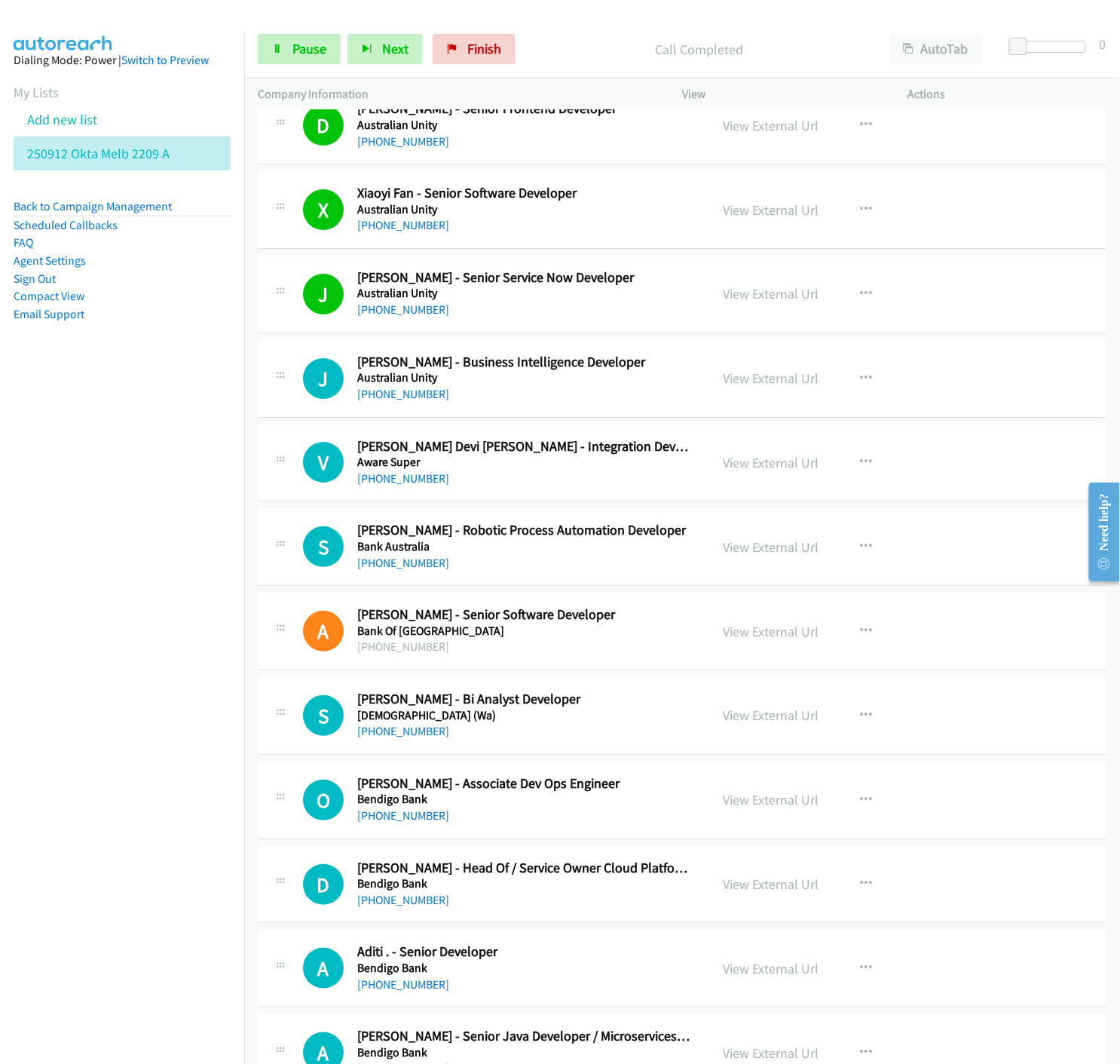
scroll to position [1675, 0]
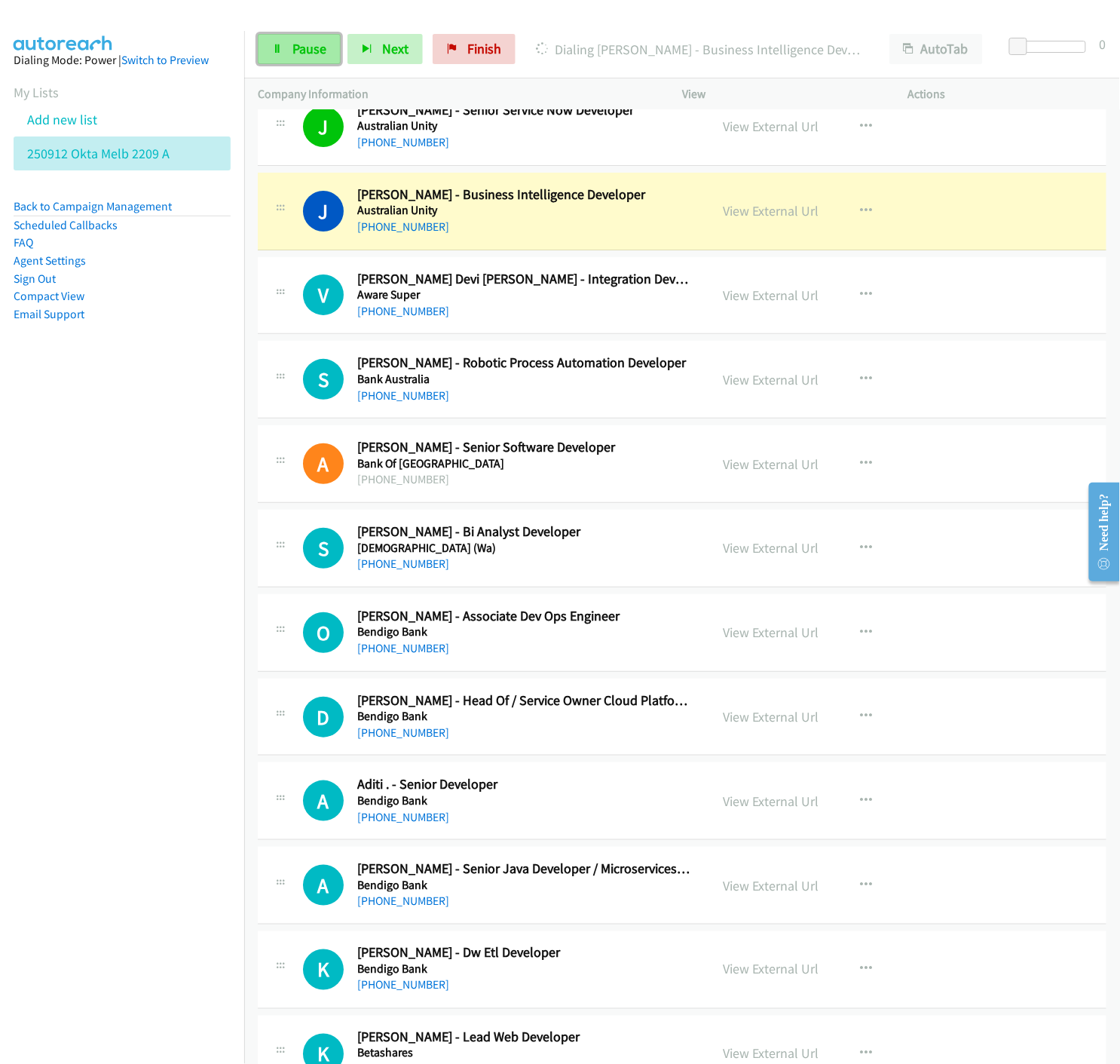
click at [292, 51] on span "Pause" at bounding box center [309, 48] width 34 height 17
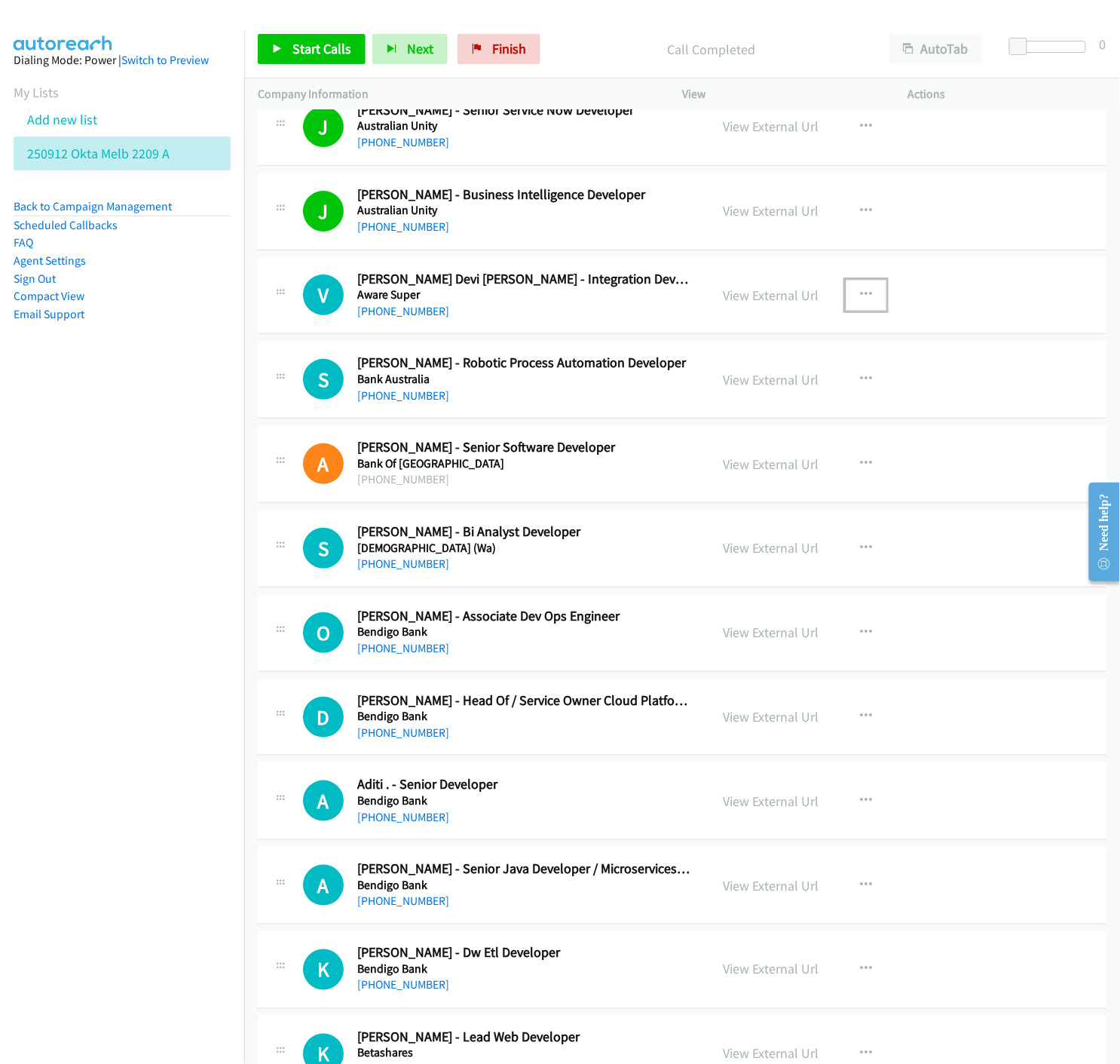
click at [860, 295] on icon "button" at bounding box center [865, 294] width 12 height 12
click at [701, 392] on icon at bounding box center [704, 394] width 10 height 10
drag, startPoint x: 272, startPoint y: 58, endPoint x: 297, endPoint y: 89, distance: 39.8
click at [272, 58] on link "Start Calls" at bounding box center [311, 49] width 108 height 30
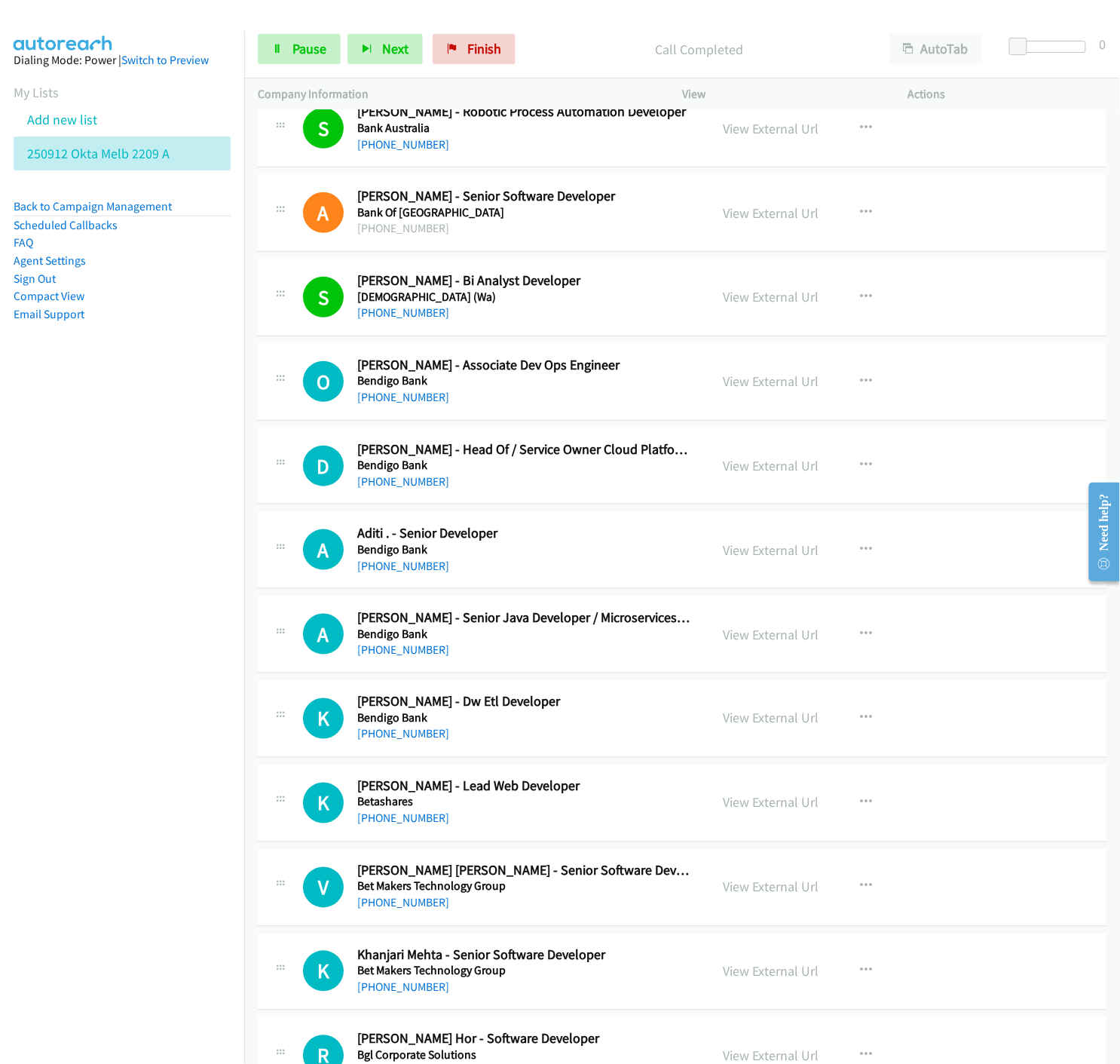
scroll to position [2009, 0]
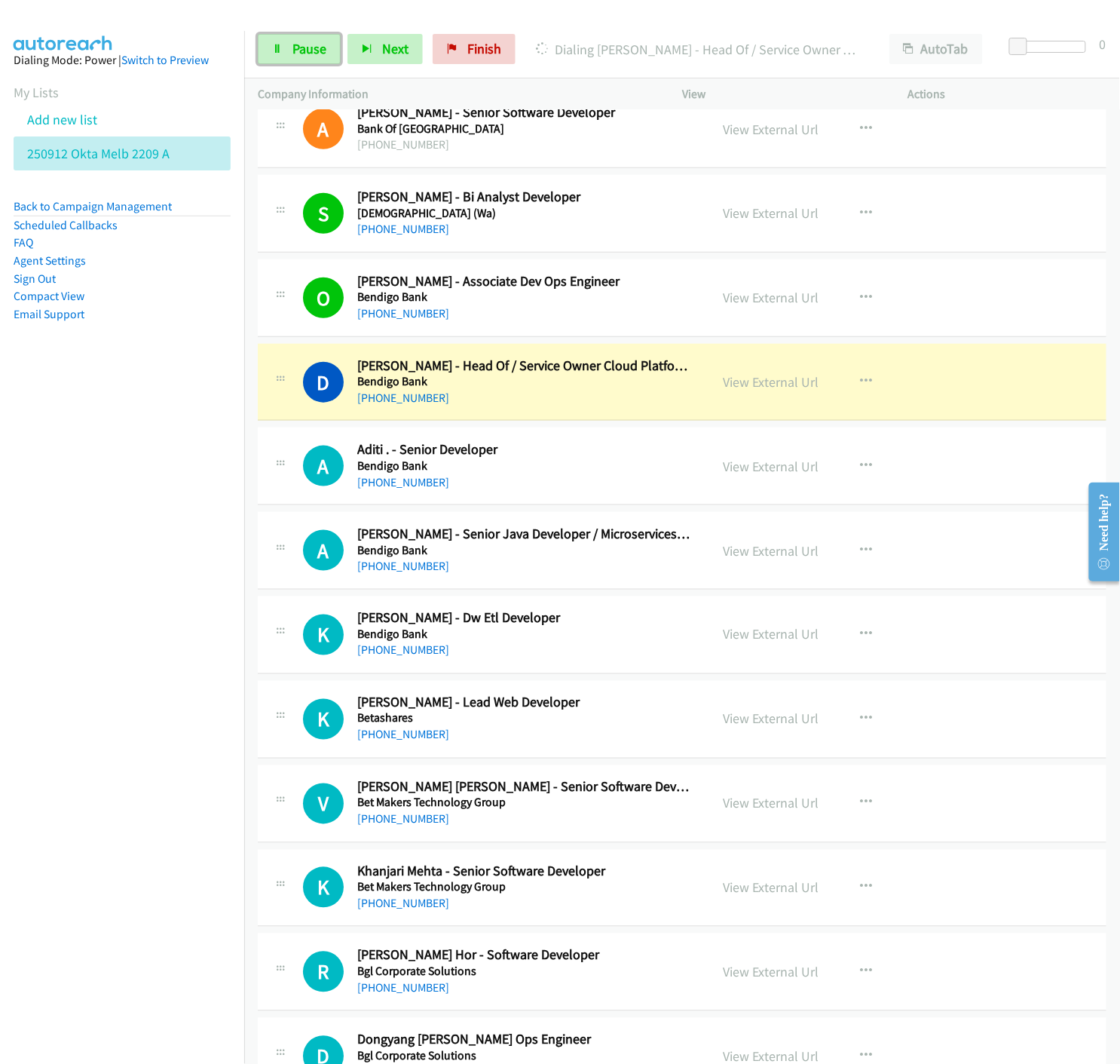
drag, startPoint x: 312, startPoint y: 50, endPoint x: 297, endPoint y: 75, distance: 29.2
click at [312, 50] on span "Pause" at bounding box center [309, 48] width 34 height 17
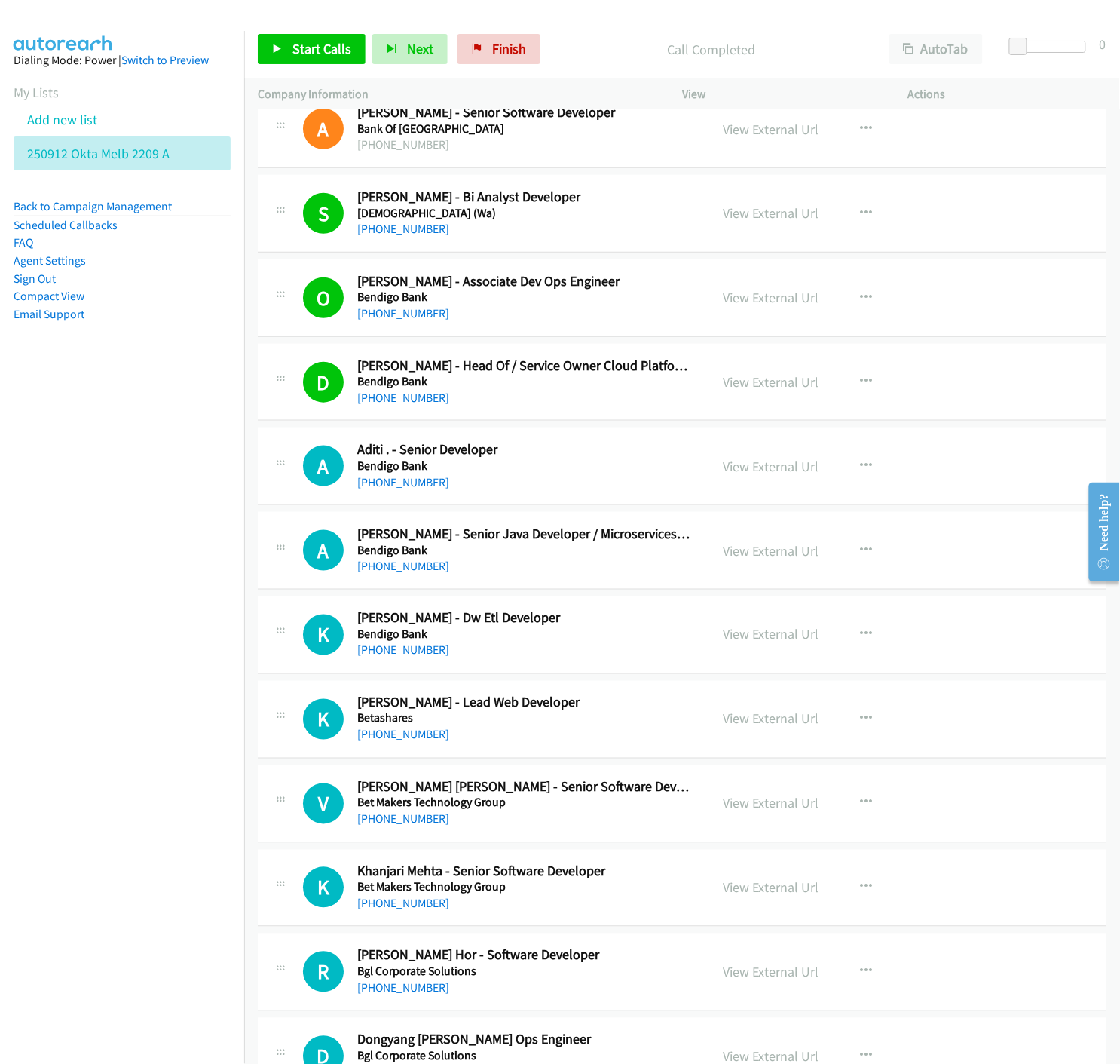
scroll to position [2093, 0]
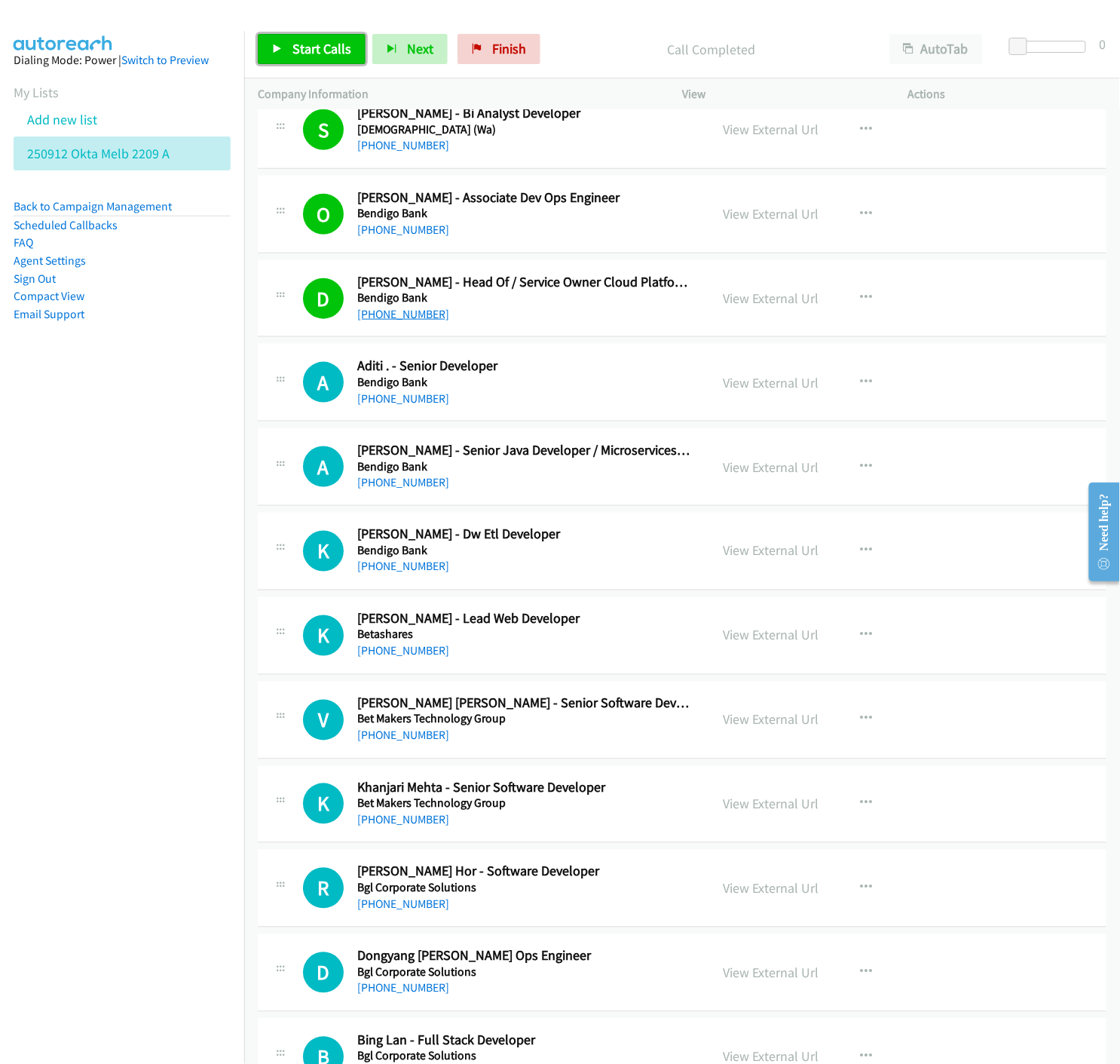
drag, startPoint x: 287, startPoint y: 47, endPoint x: 432, endPoint y: 310, distance: 300.3
click at [287, 47] on link "Start Calls" at bounding box center [311, 49] width 108 height 30
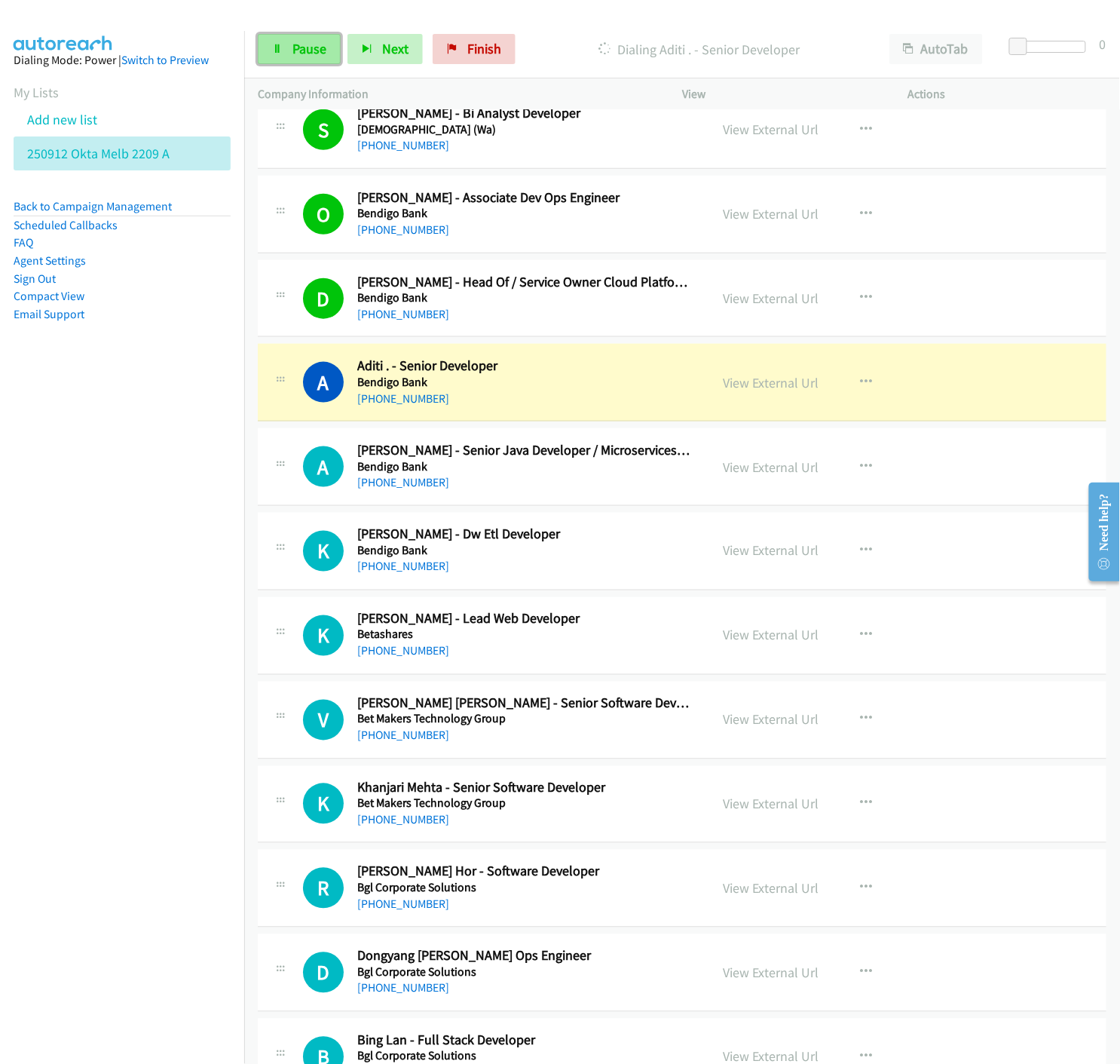
drag, startPoint x: 285, startPoint y: 51, endPoint x: 276, endPoint y: 58, distance: 11.4
click at [285, 51] on link "Pause" at bounding box center [299, 49] width 83 height 30
click at [787, 386] on link "View External Url" at bounding box center [771, 382] width 96 height 17
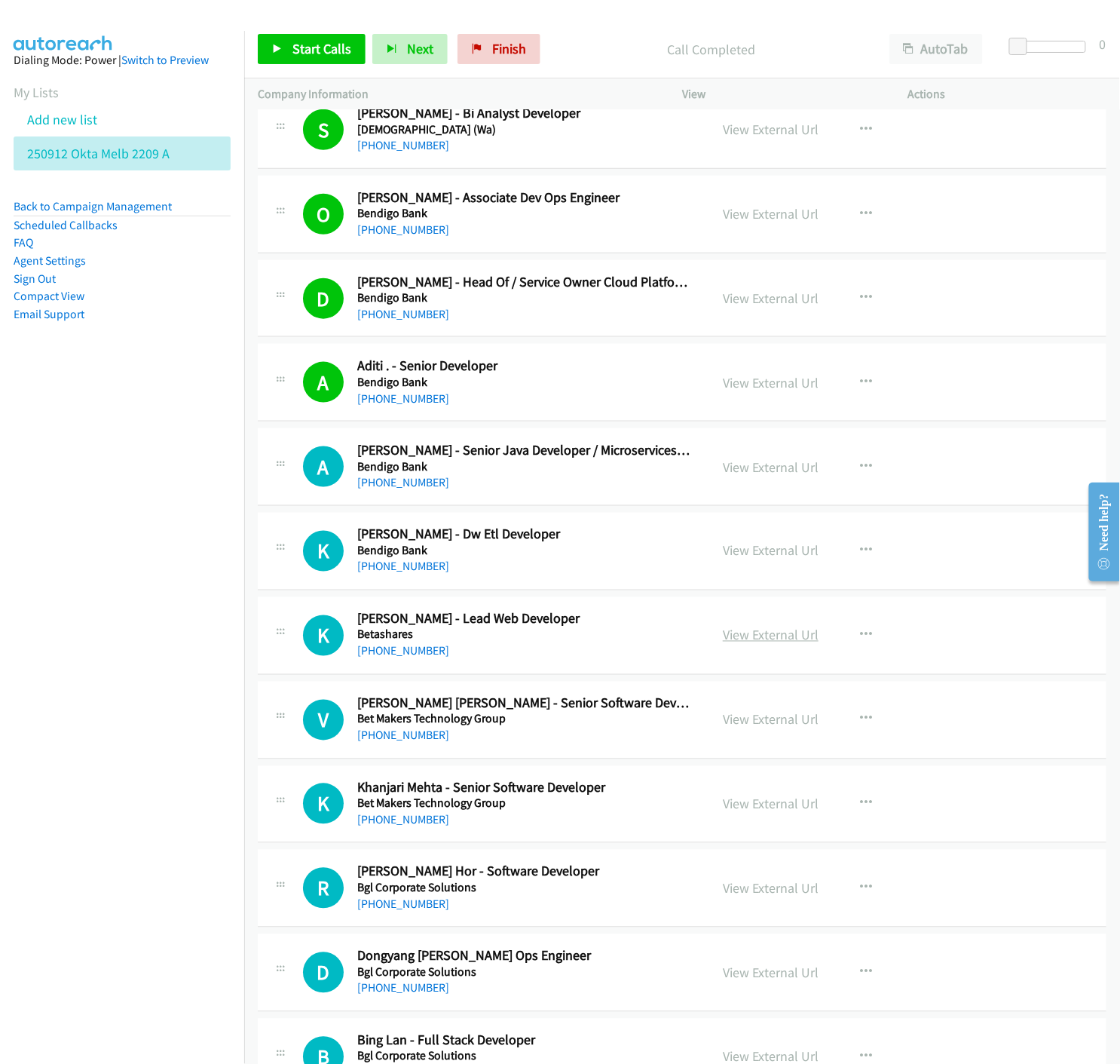
scroll to position [2177, 0]
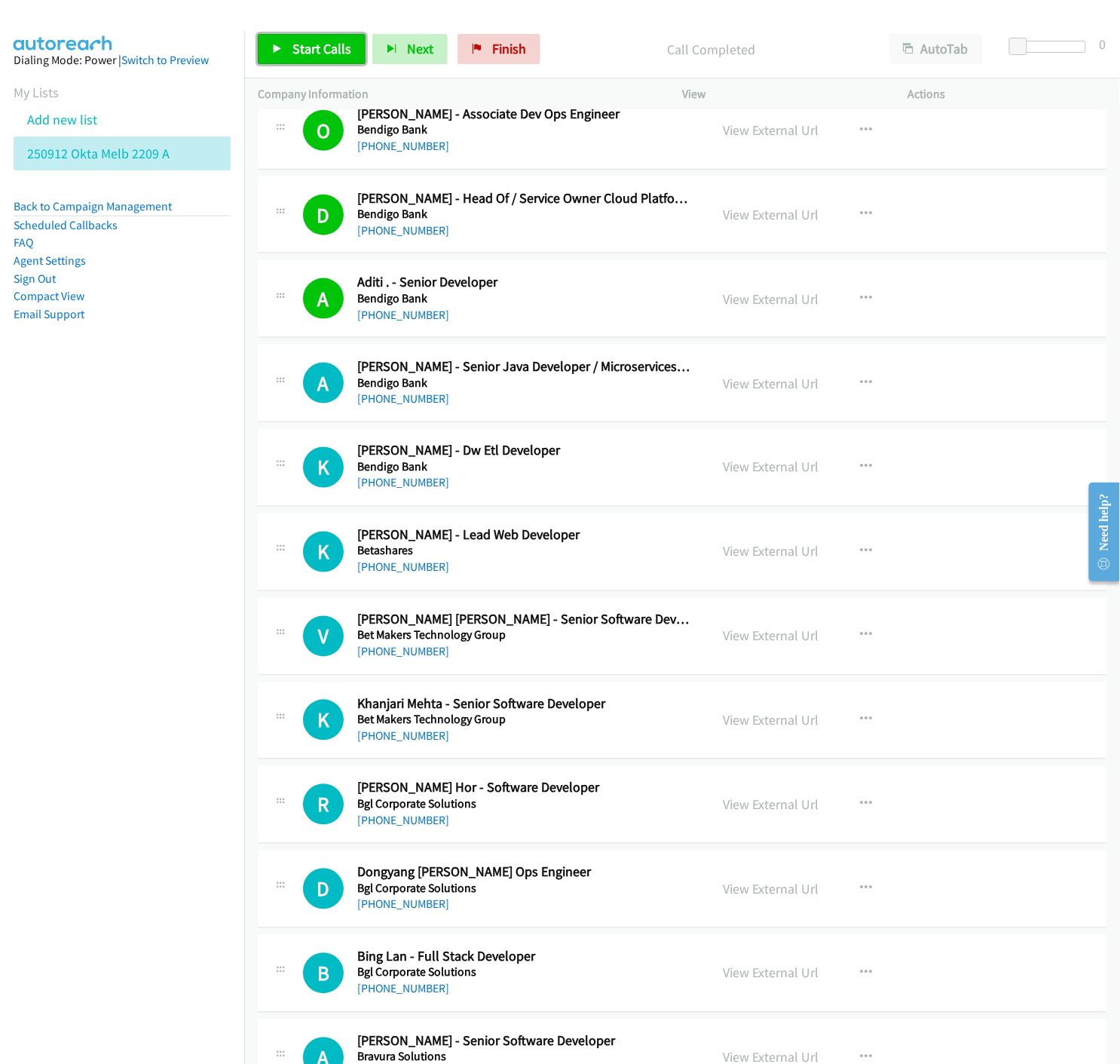
drag, startPoint x: 282, startPoint y: 48, endPoint x: 305, endPoint y: 78, distance: 37.8
click at [282, 48] on icon at bounding box center [276, 49] width 10 height 10
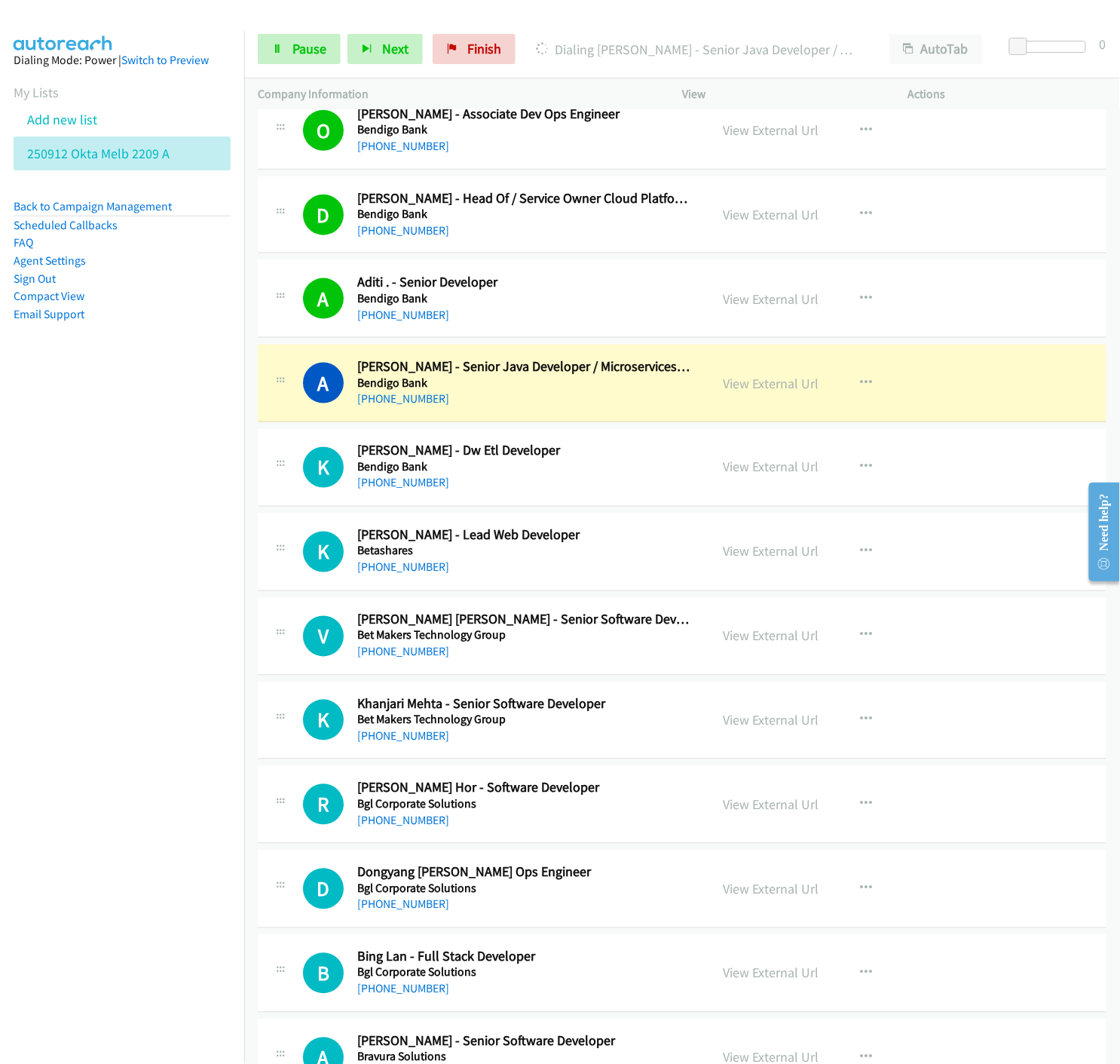
scroll to position [2262, 0]
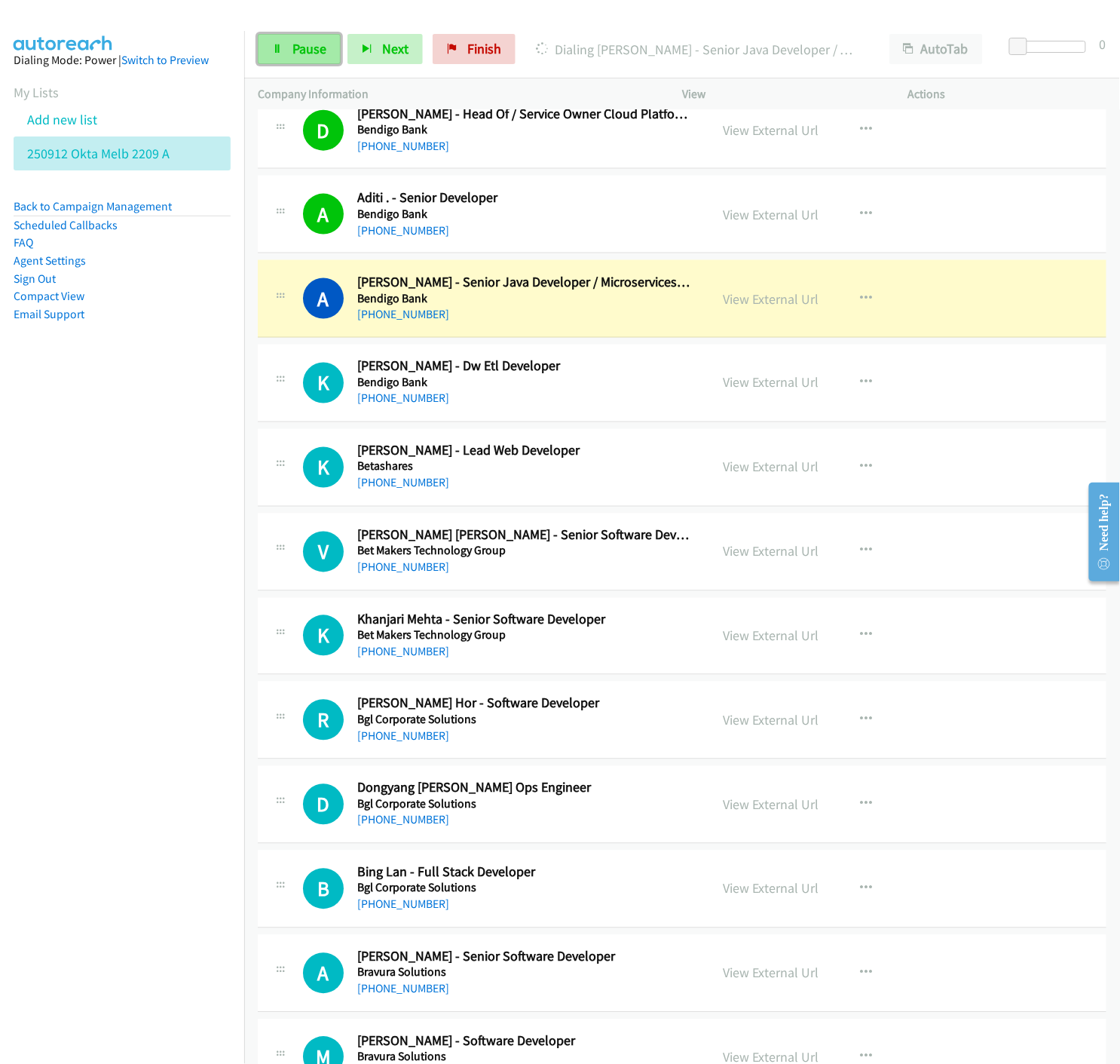
click at [262, 51] on link "Pause" at bounding box center [299, 49] width 83 height 30
click at [758, 304] on link "View External Url" at bounding box center [771, 299] width 96 height 17
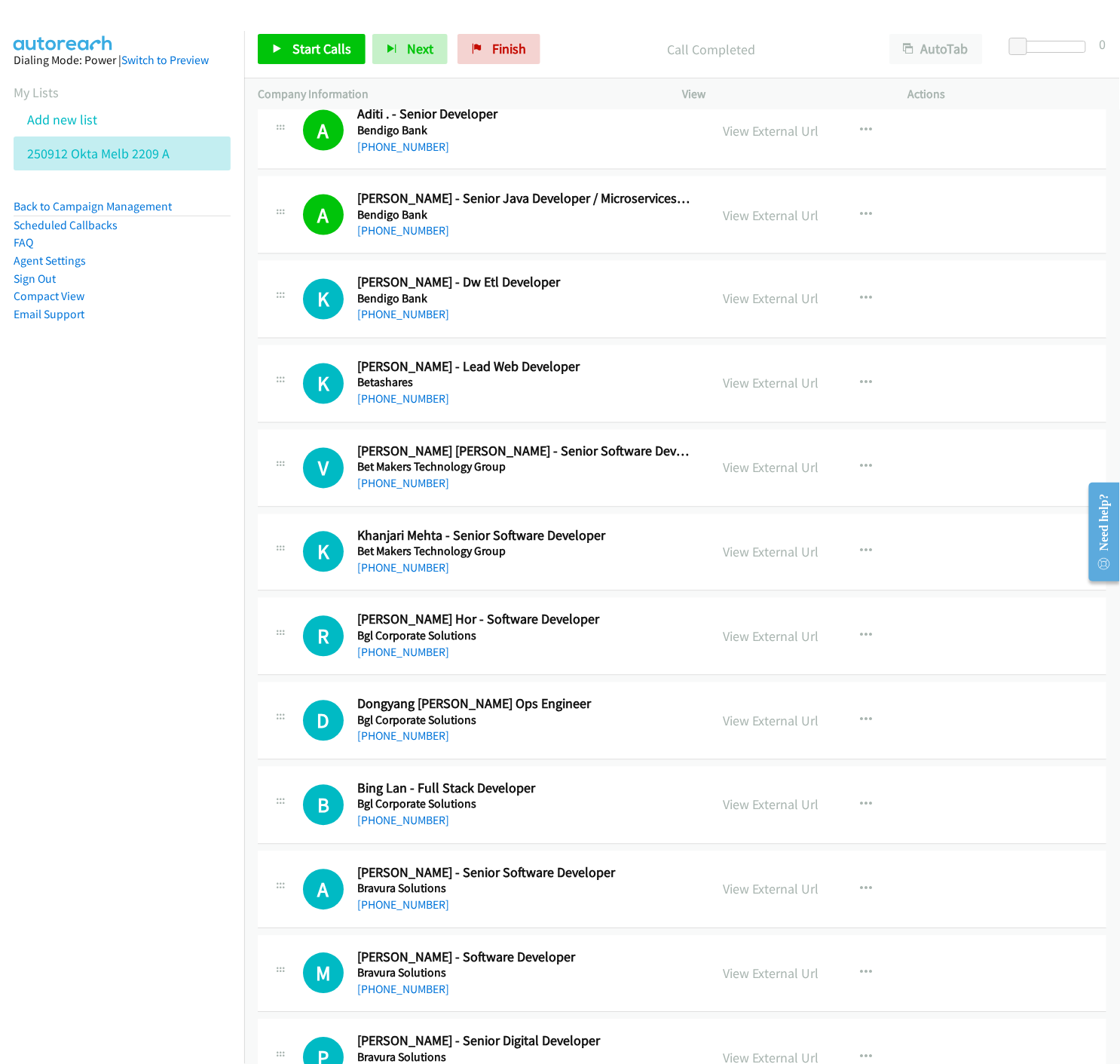
scroll to position [2429, 0]
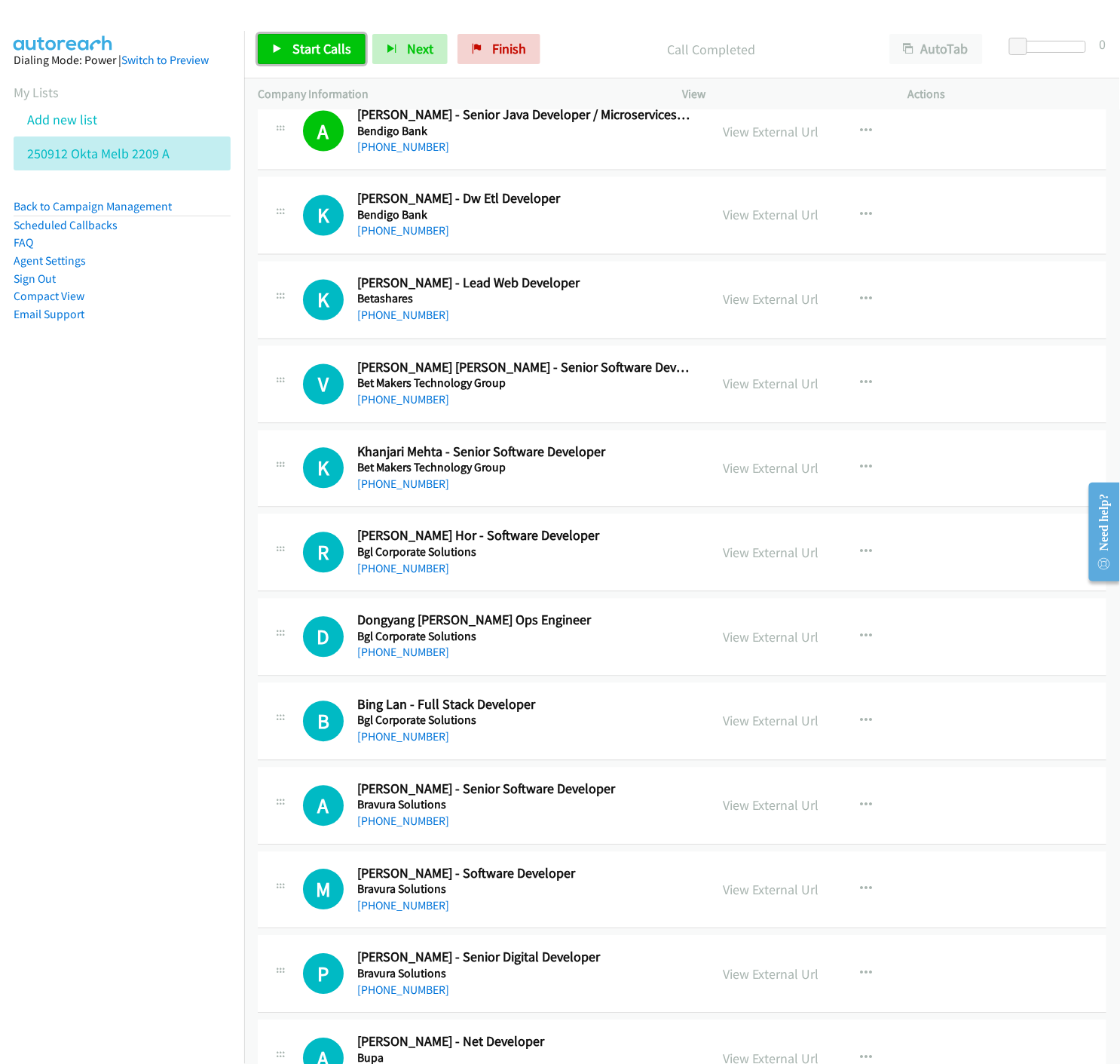
click at [276, 49] on icon at bounding box center [276, 49] width 10 height 10
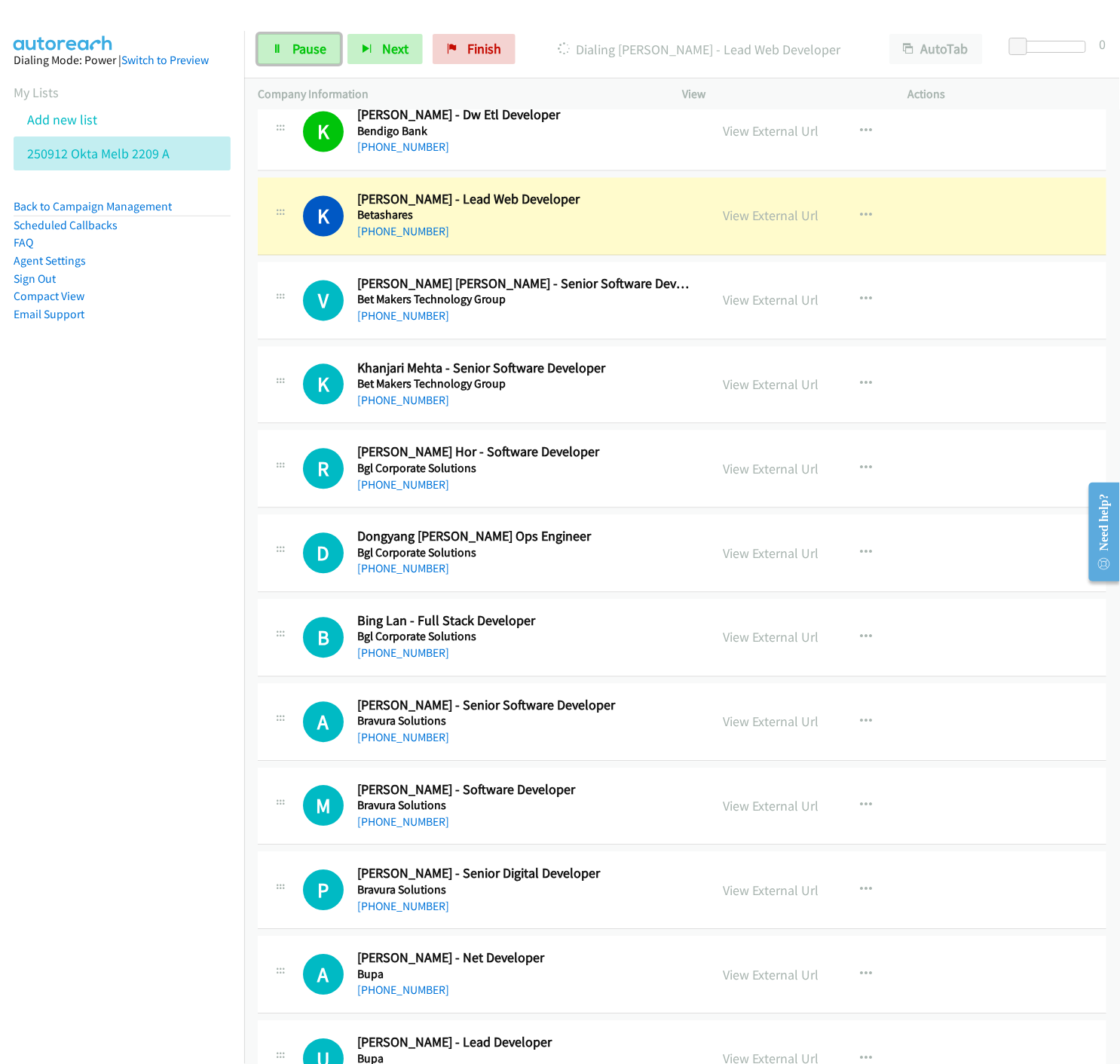
drag, startPoint x: 287, startPoint y: 40, endPoint x: 315, endPoint y: 135, distance: 99.0
click at [287, 40] on link "Pause" at bounding box center [299, 49] width 83 height 30
click at [750, 217] on link "View External Url" at bounding box center [771, 215] width 96 height 17
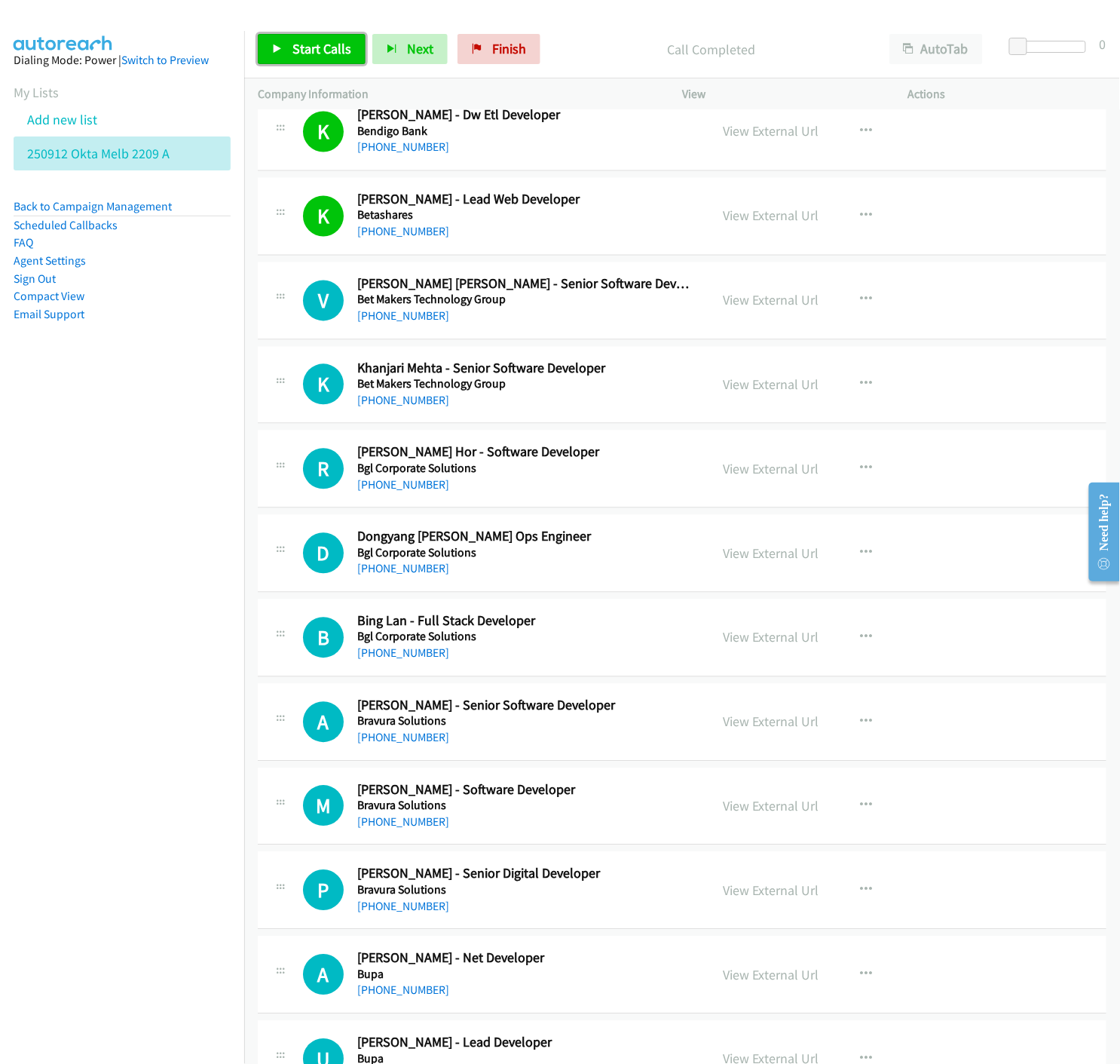
click at [297, 47] on span "Start Calls" at bounding box center [322, 48] width 59 height 17
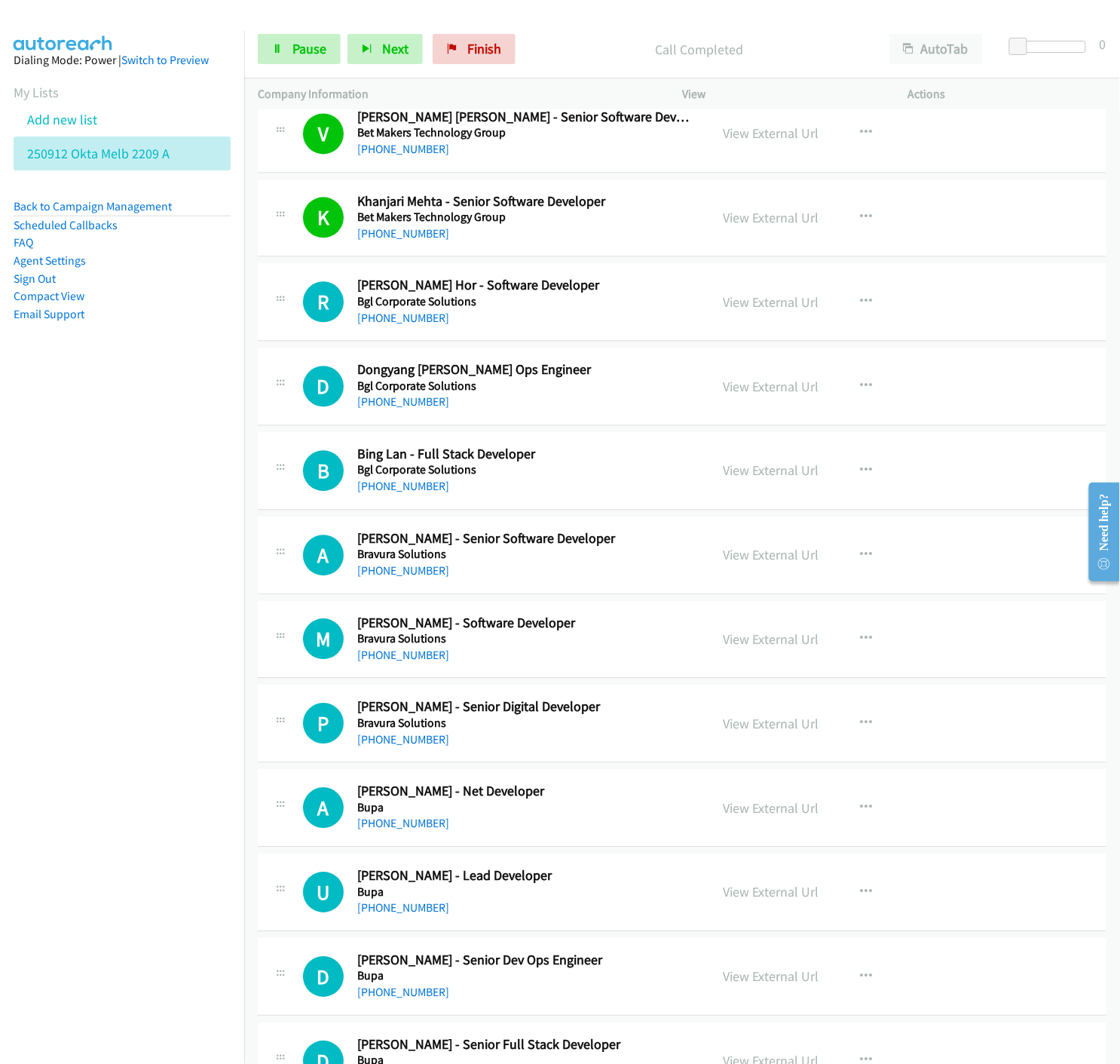
scroll to position [2764, 0]
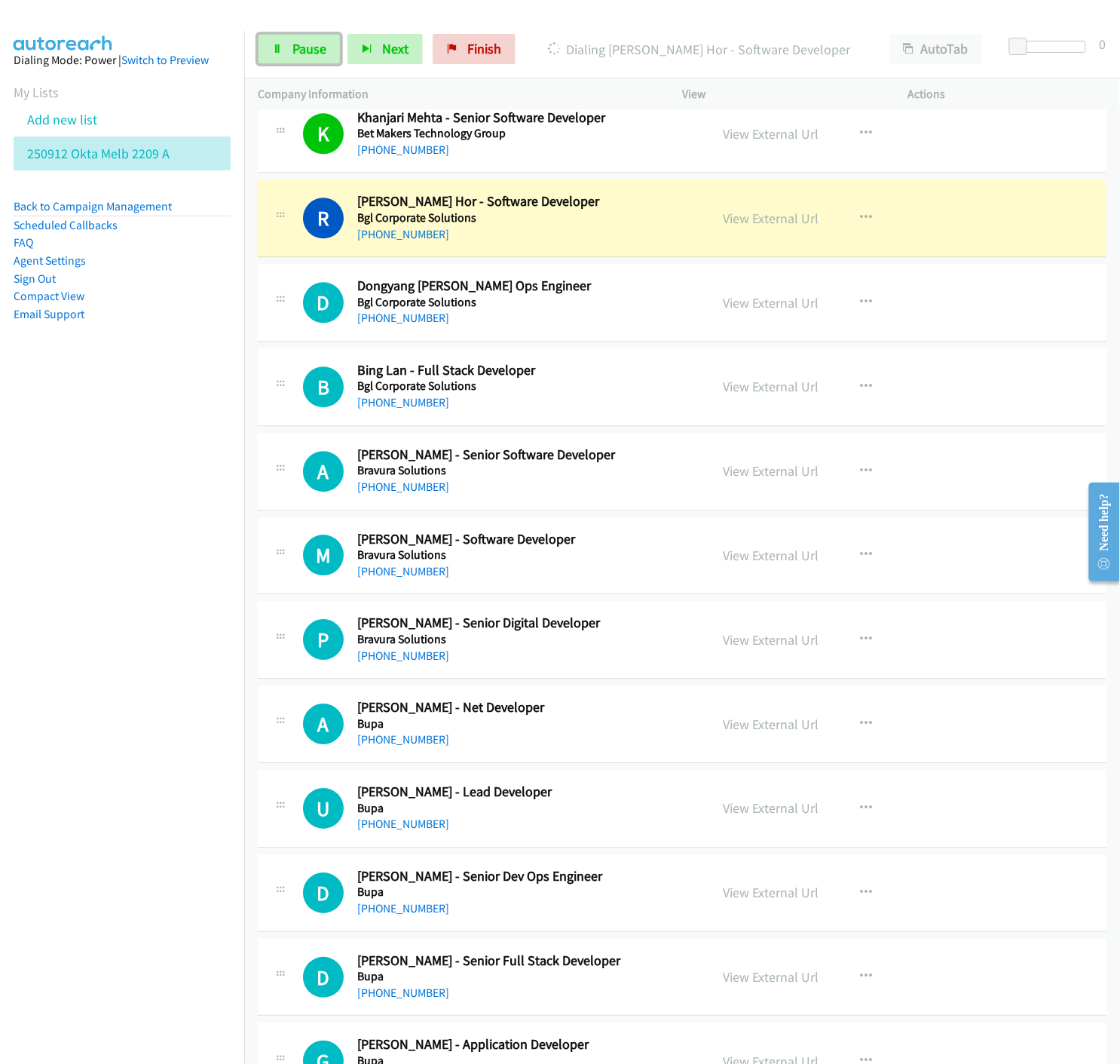
drag, startPoint x: 295, startPoint y: 49, endPoint x: 13, endPoint y: 470, distance: 506.7
click at [295, 49] on span "Pause" at bounding box center [309, 48] width 34 height 17
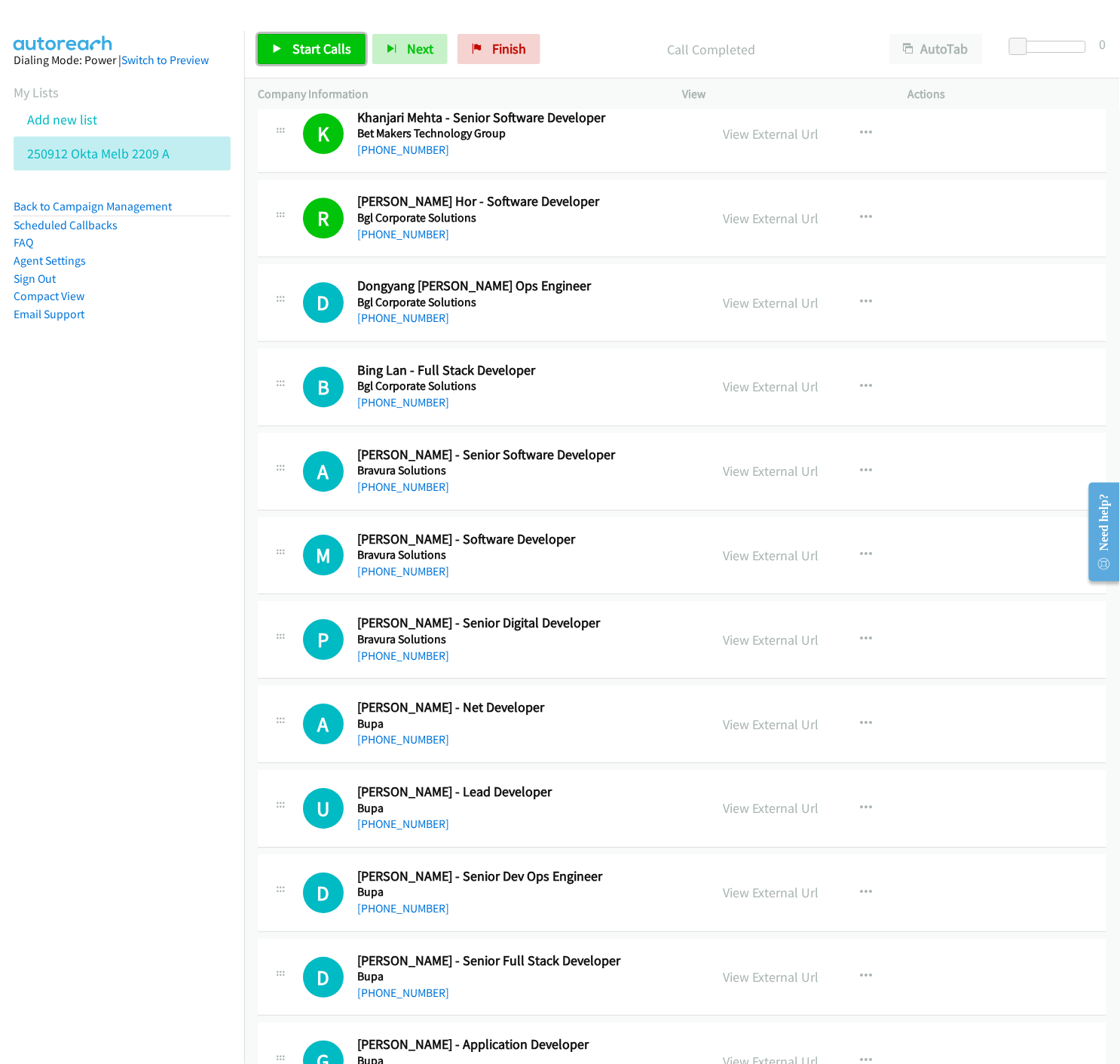
drag, startPoint x: 302, startPoint y: 47, endPoint x: 299, endPoint y: 70, distance: 23.2
click at [302, 47] on span "Start Calls" at bounding box center [322, 48] width 59 height 17
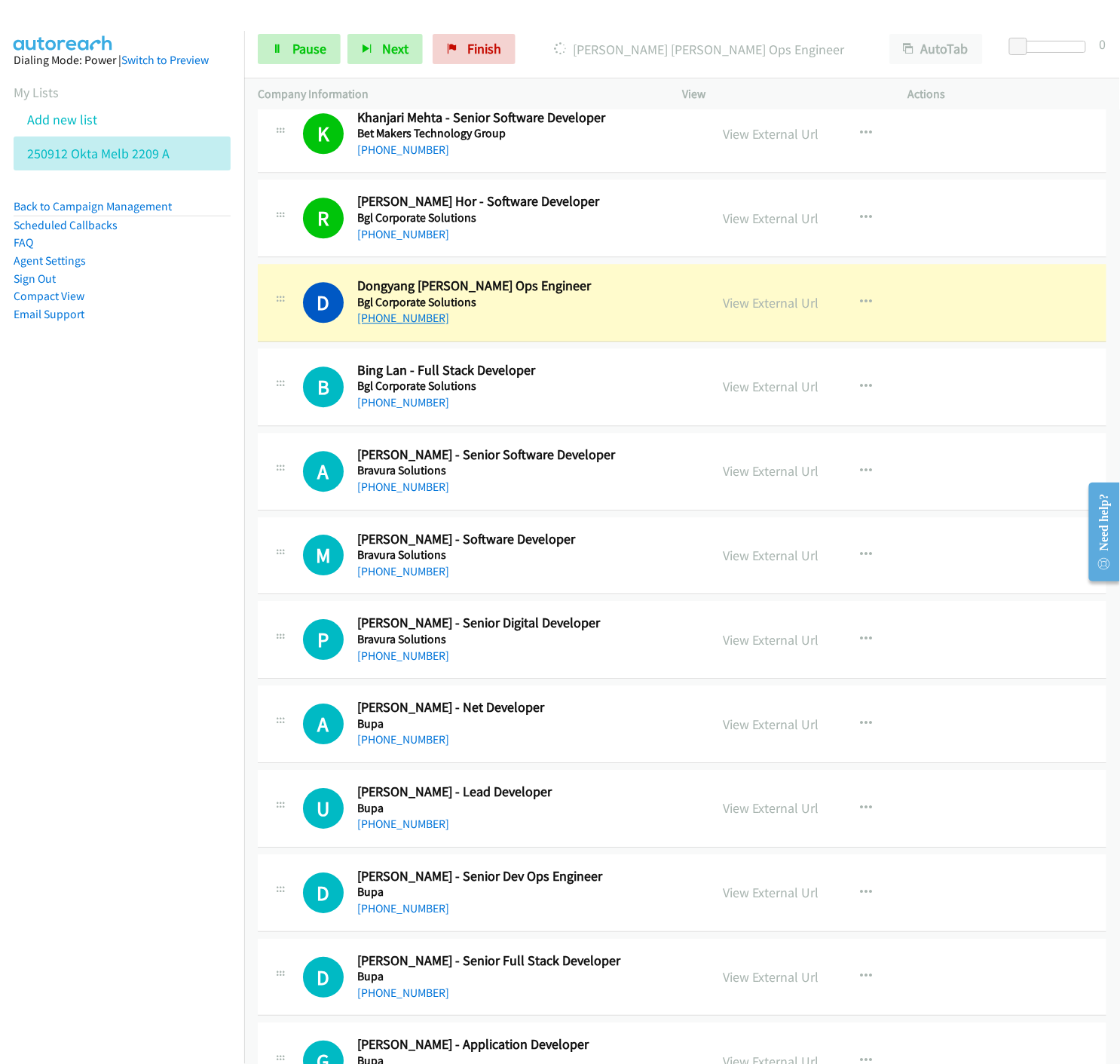
scroll to position [2848, 0]
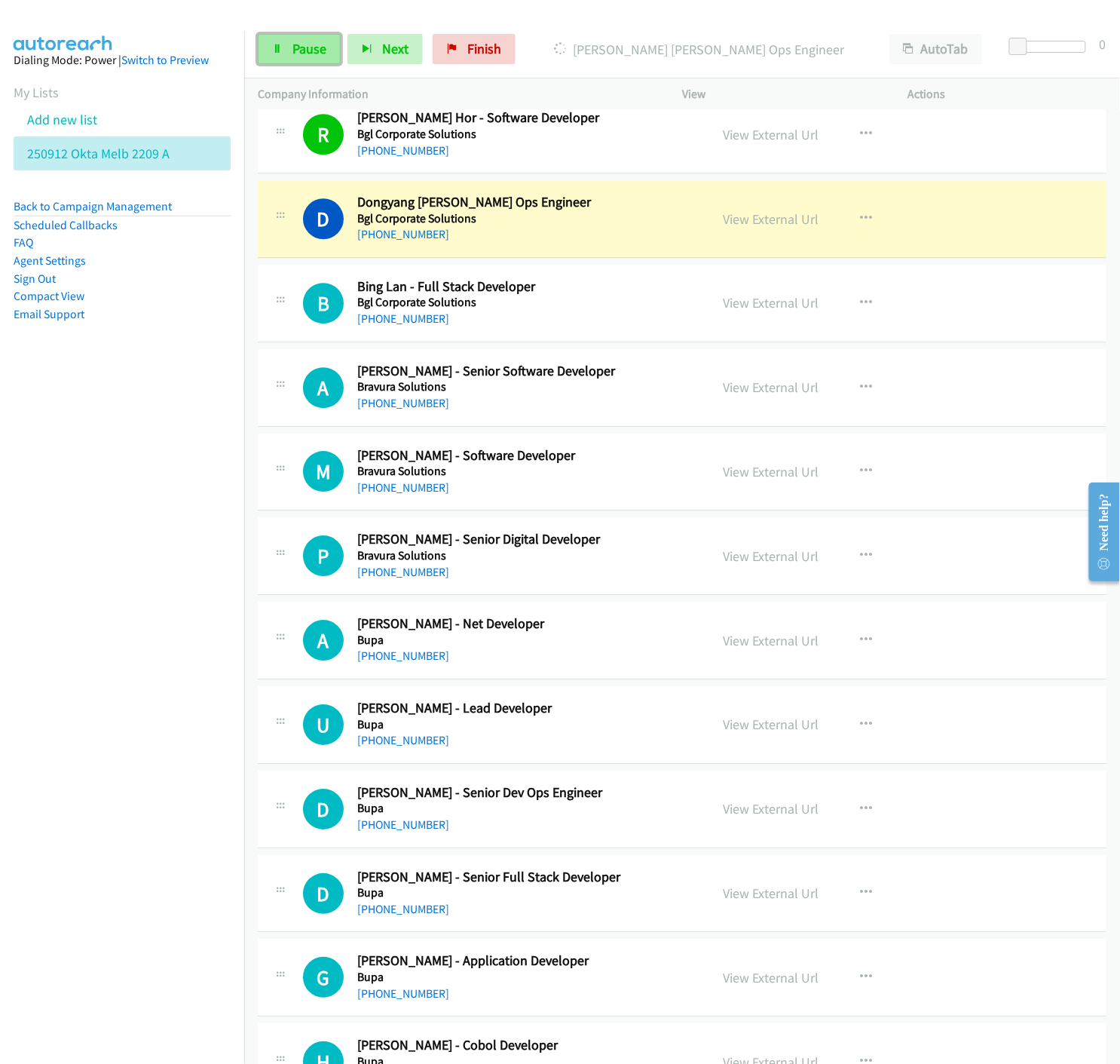
click at [283, 55] on link "Pause" at bounding box center [299, 49] width 83 height 30
click at [756, 221] on link "View External Url" at bounding box center [771, 219] width 96 height 17
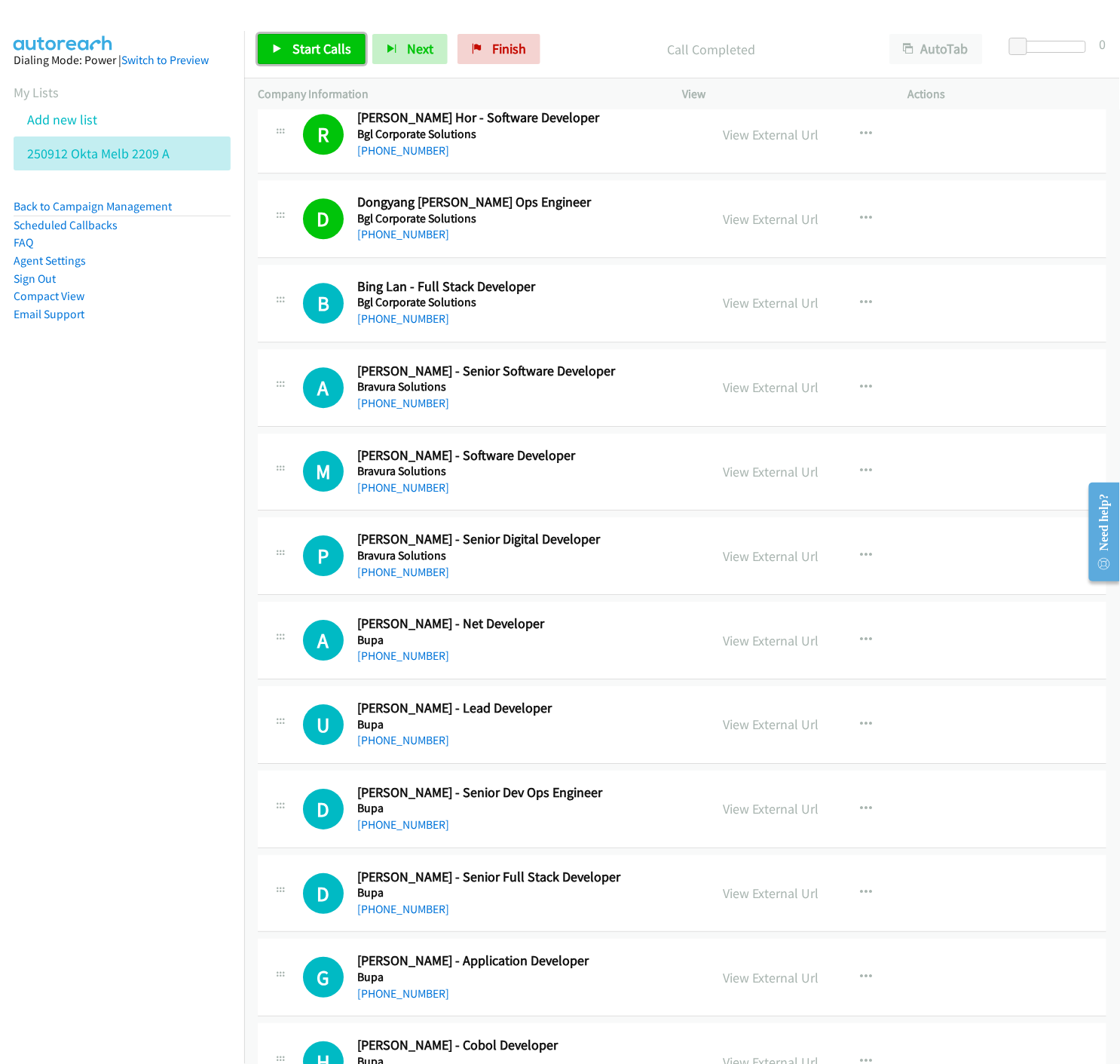
click at [281, 58] on link "Start Calls" at bounding box center [311, 49] width 108 height 30
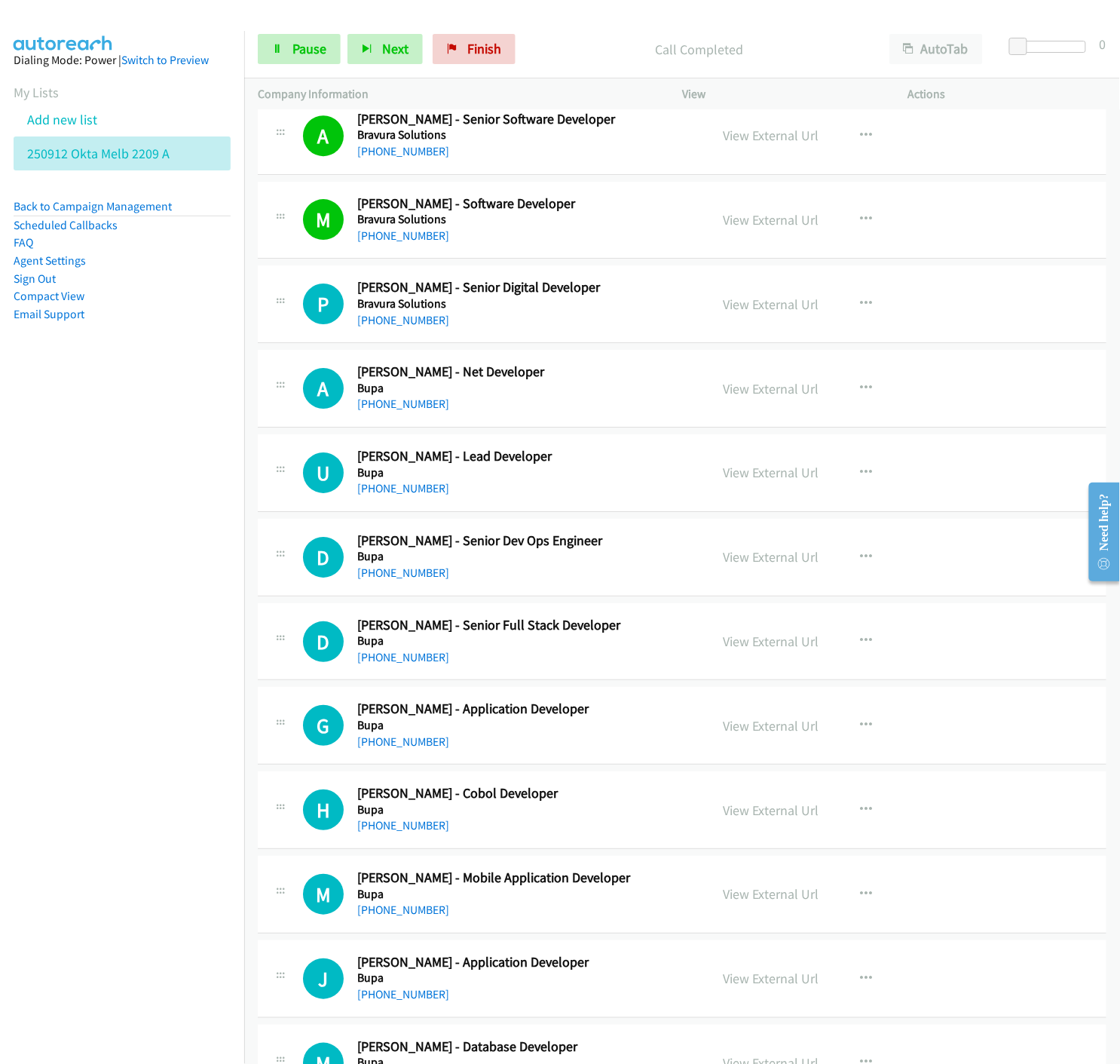
scroll to position [3183, 0]
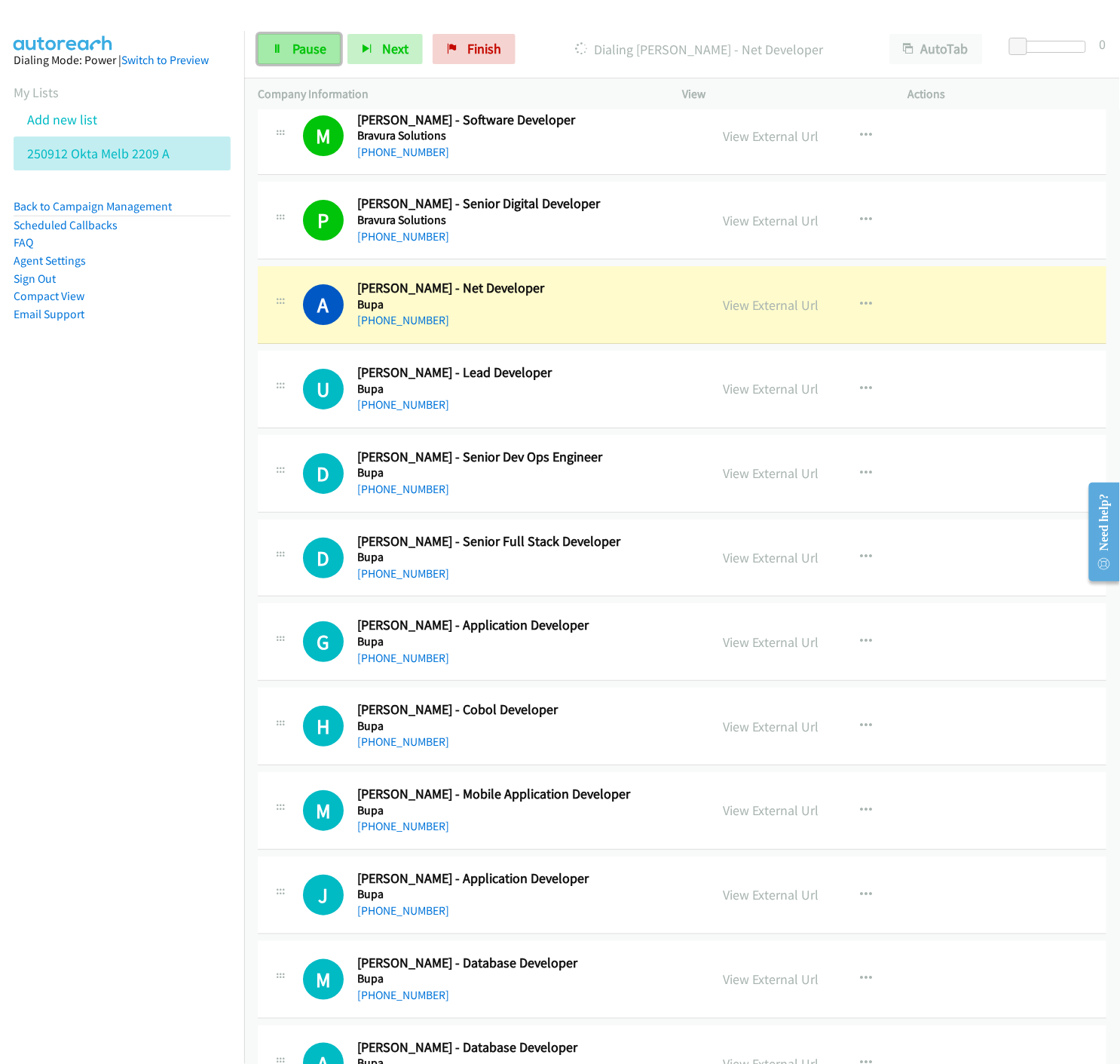
click at [268, 53] on link "Pause" at bounding box center [299, 49] width 83 height 30
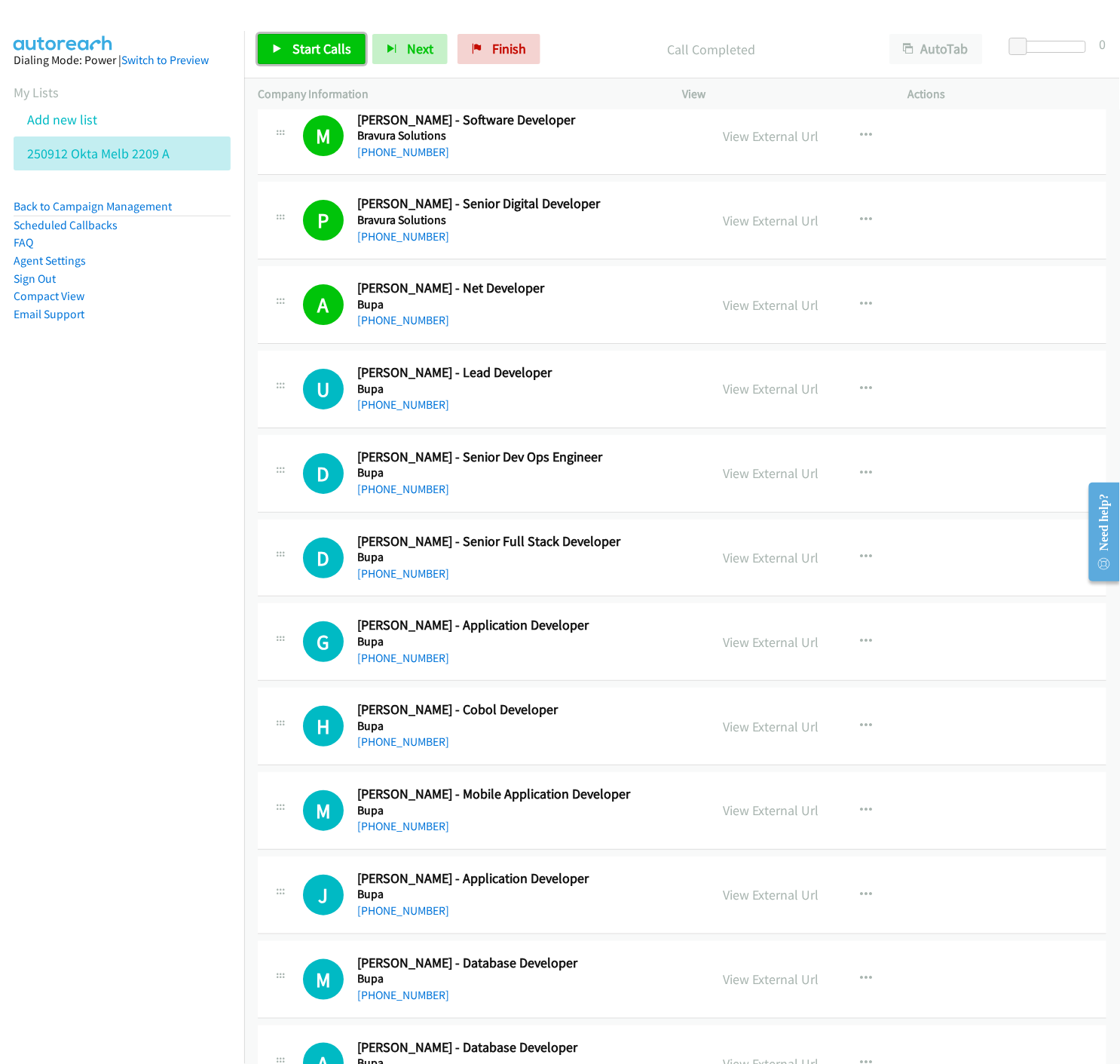
click at [284, 51] on link "Start Calls" at bounding box center [311, 49] width 108 height 30
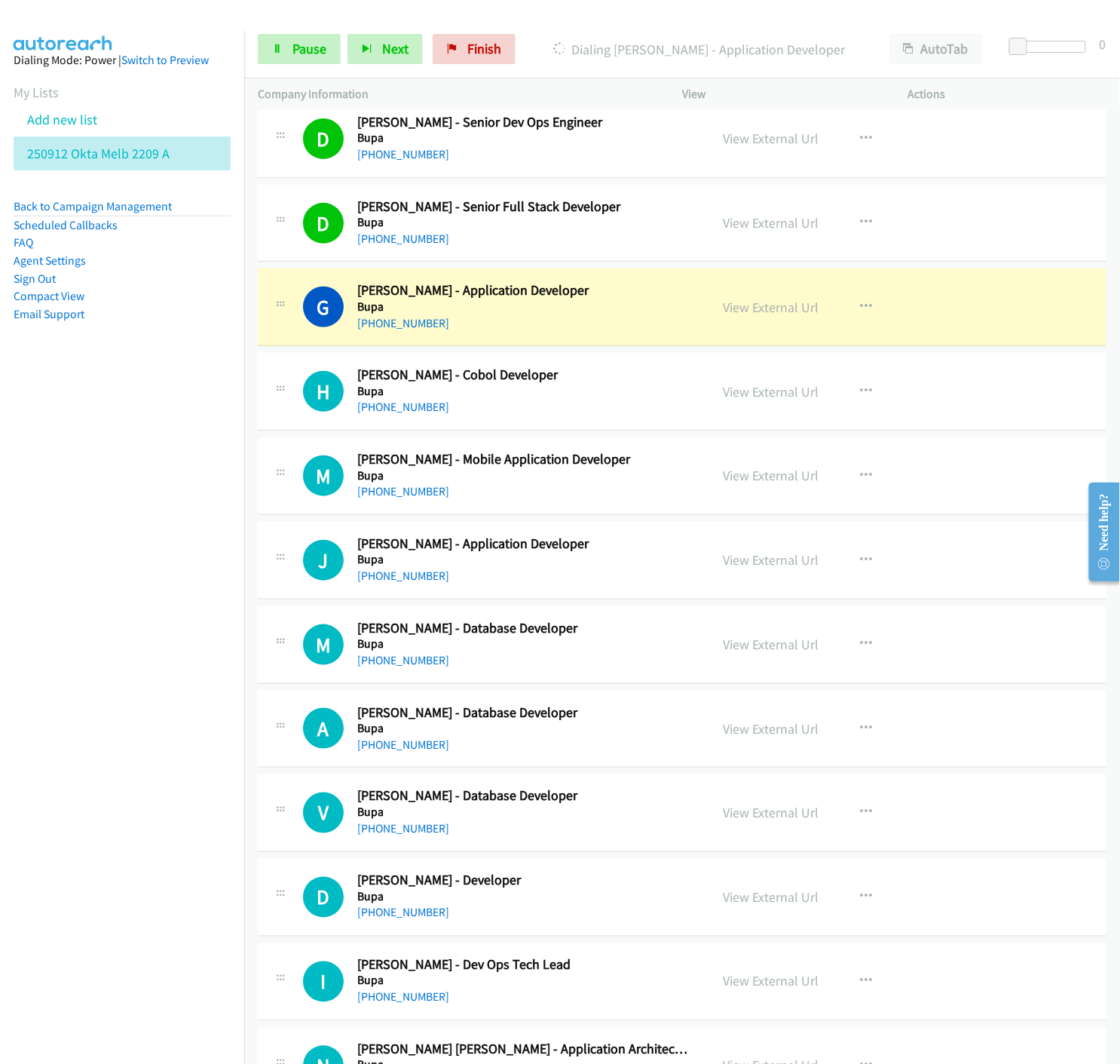
scroll to position [3685, 0]
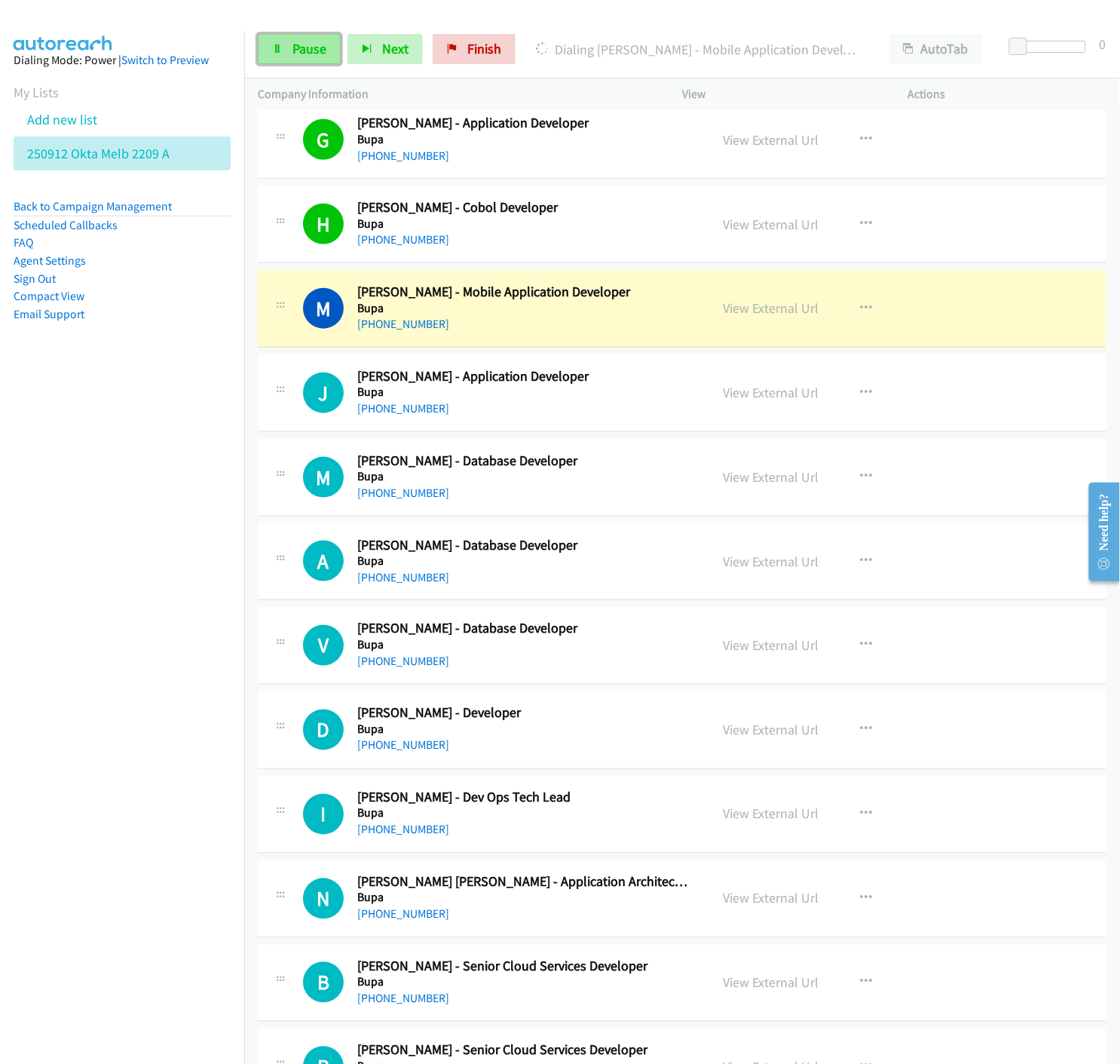
click at [294, 43] on span "Pause" at bounding box center [309, 48] width 34 height 17
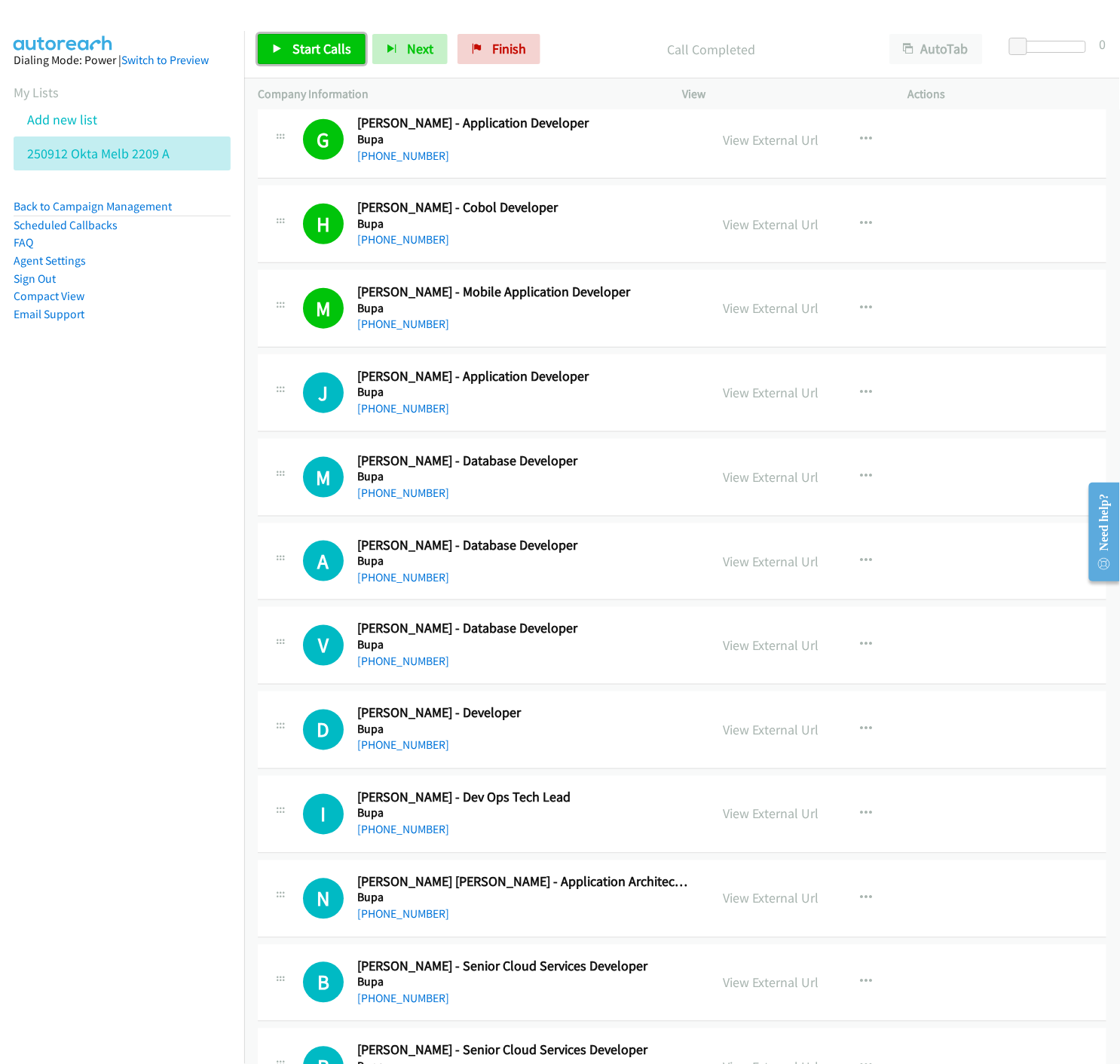
drag, startPoint x: 292, startPoint y: 45, endPoint x: 300, endPoint y: 64, distance: 20.6
click at [292, 43] on span "Start Calls" at bounding box center [322, 48] width 59 height 17
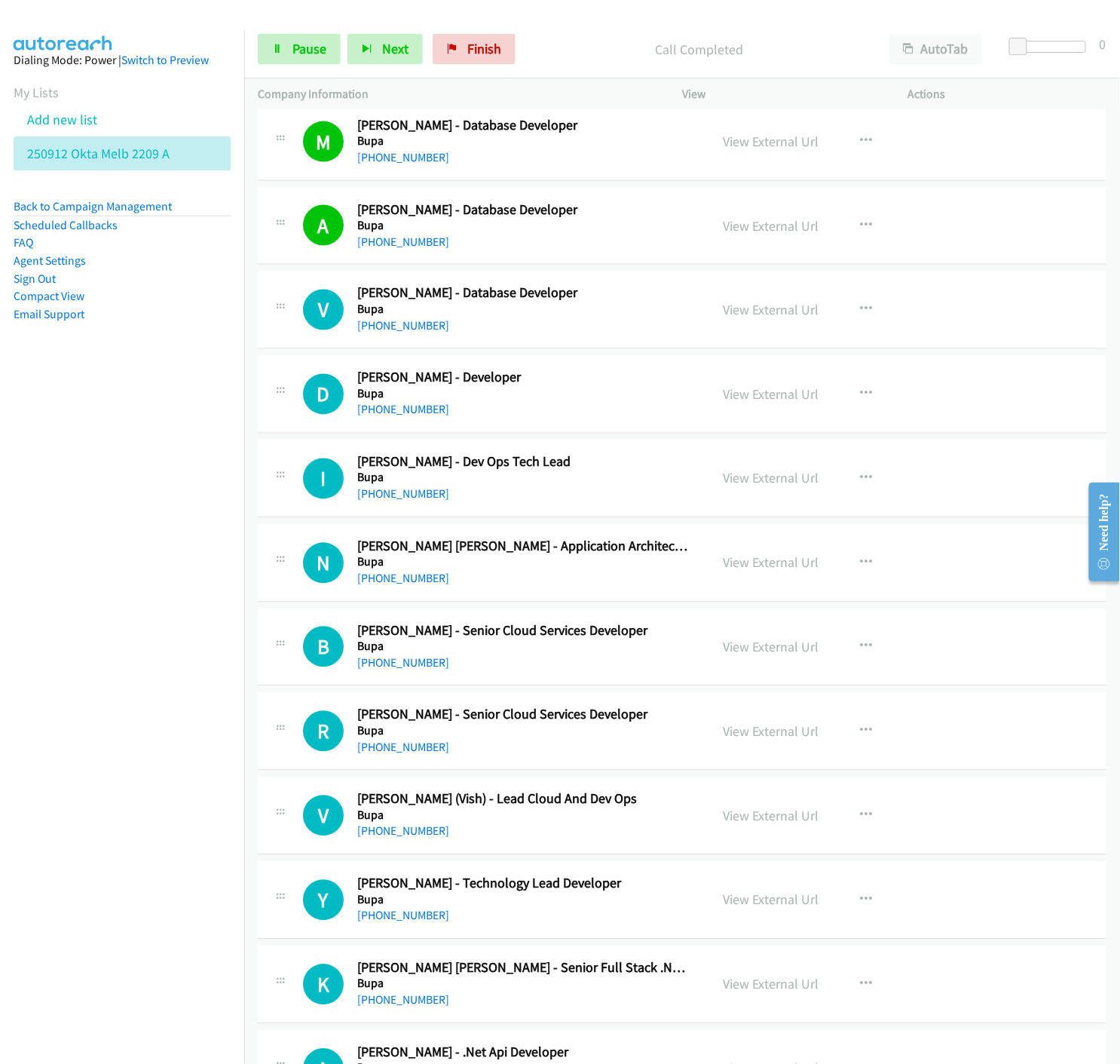
scroll to position [4105, 0]
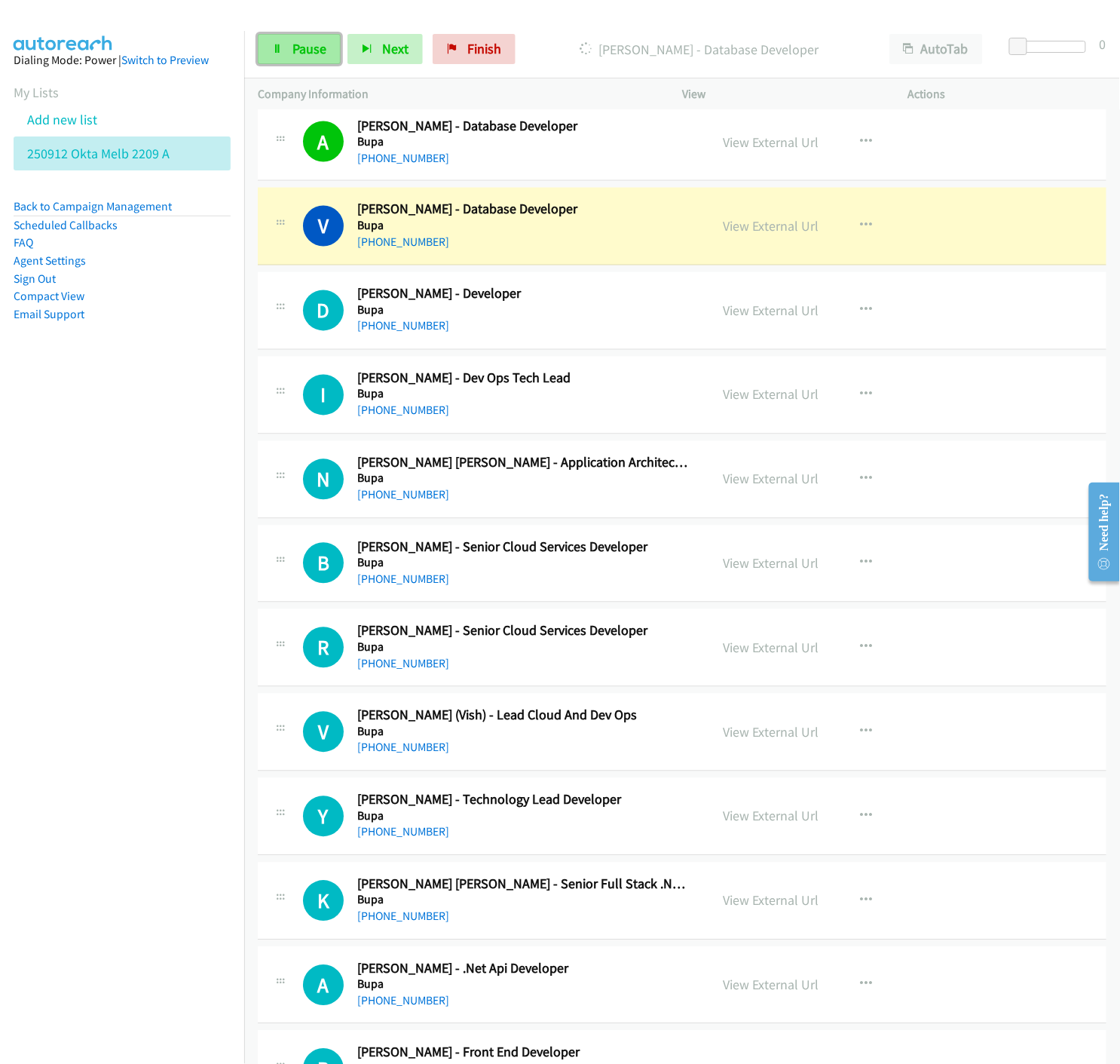
click at [276, 46] on icon at bounding box center [276, 49] width 10 height 10
click at [746, 228] on link "View External Url" at bounding box center [771, 227] width 96 height 17
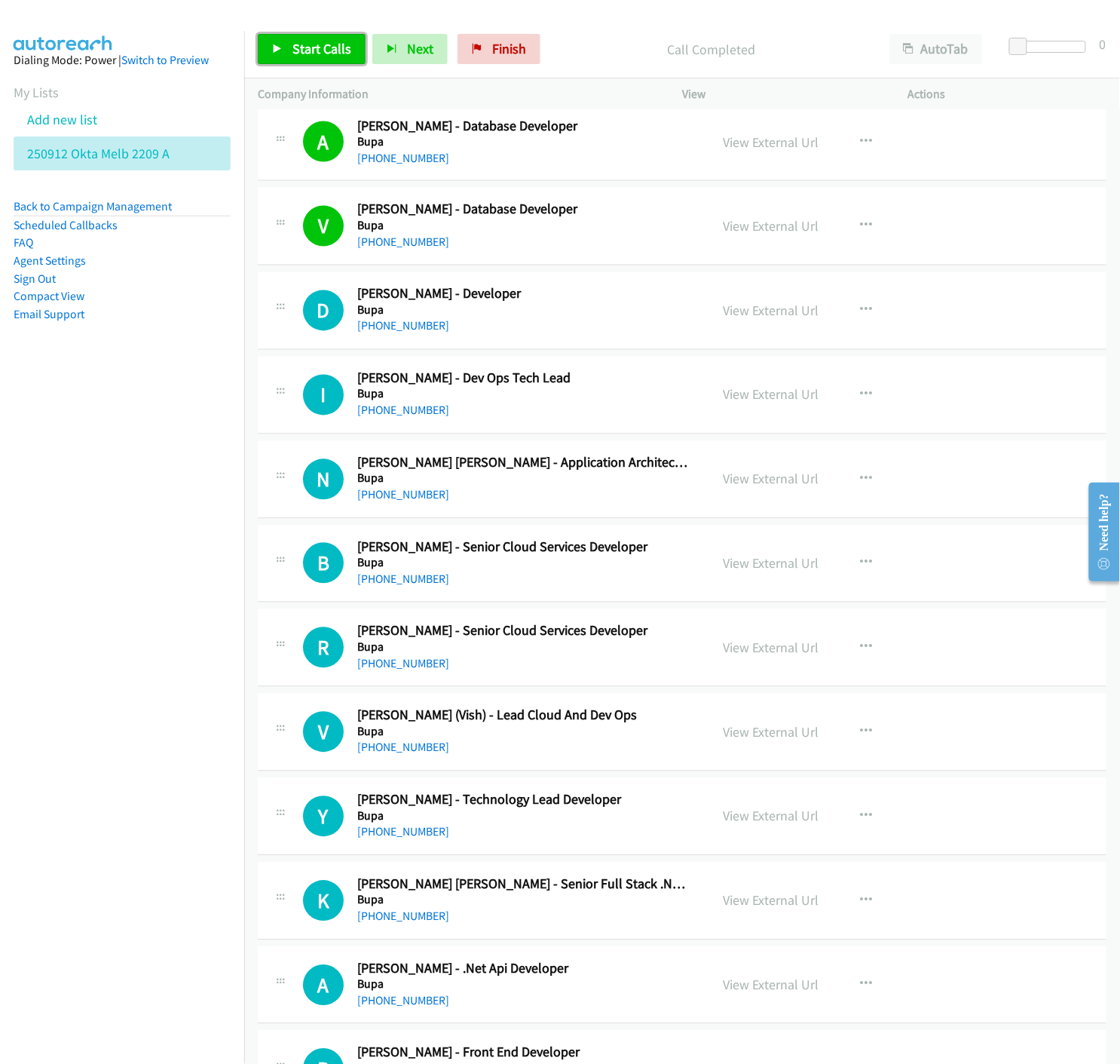
click at [287, 47] on link "Start Calls" at bounding box center [311, 49] width 108 height 30
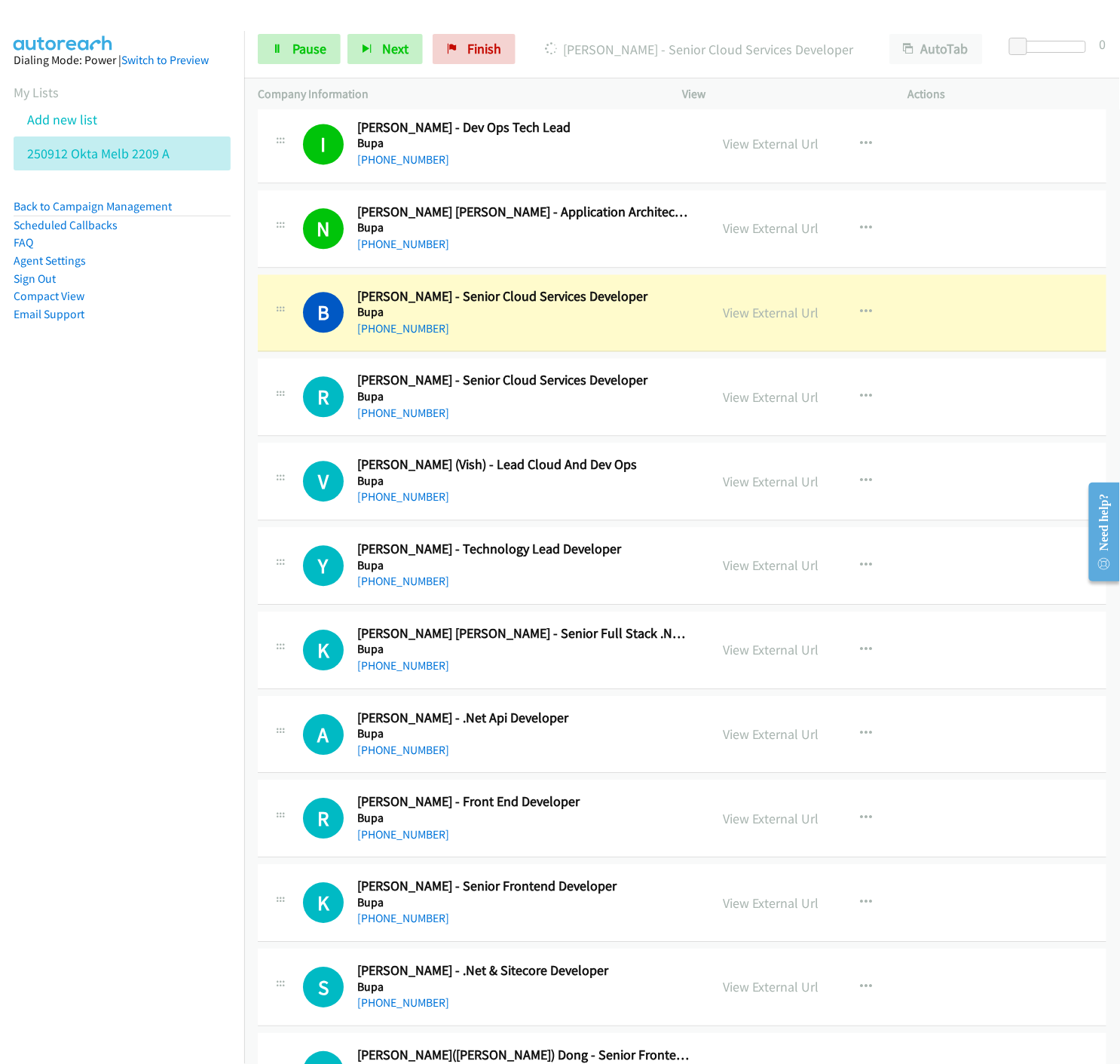
scroll to position [4439, 0]
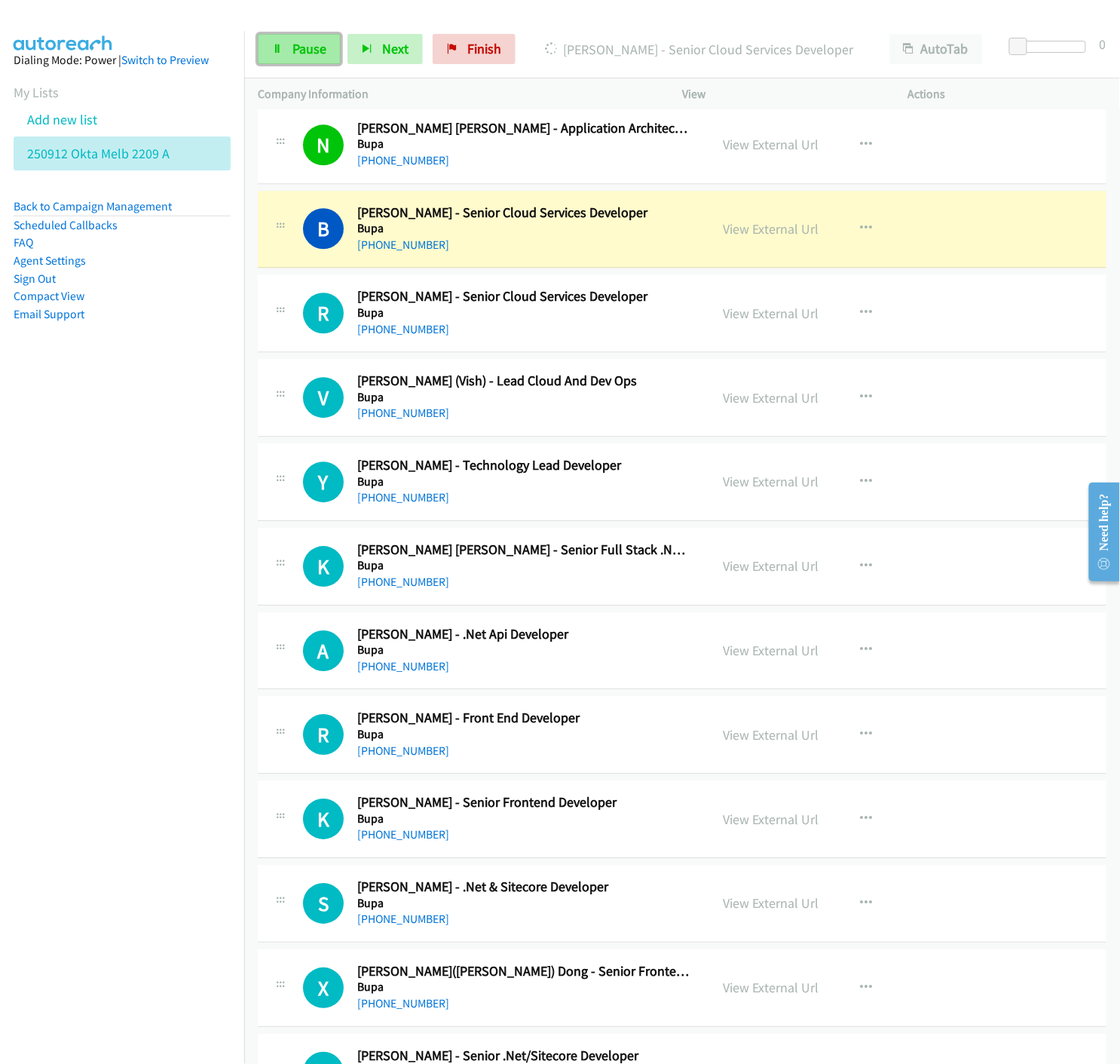
click at [279, 51] on icon at bounding box center [276, 49] width 10 height 10
click at [768, 226] on link "View External Url" at bounding box center [771, 229] width 96 height 17
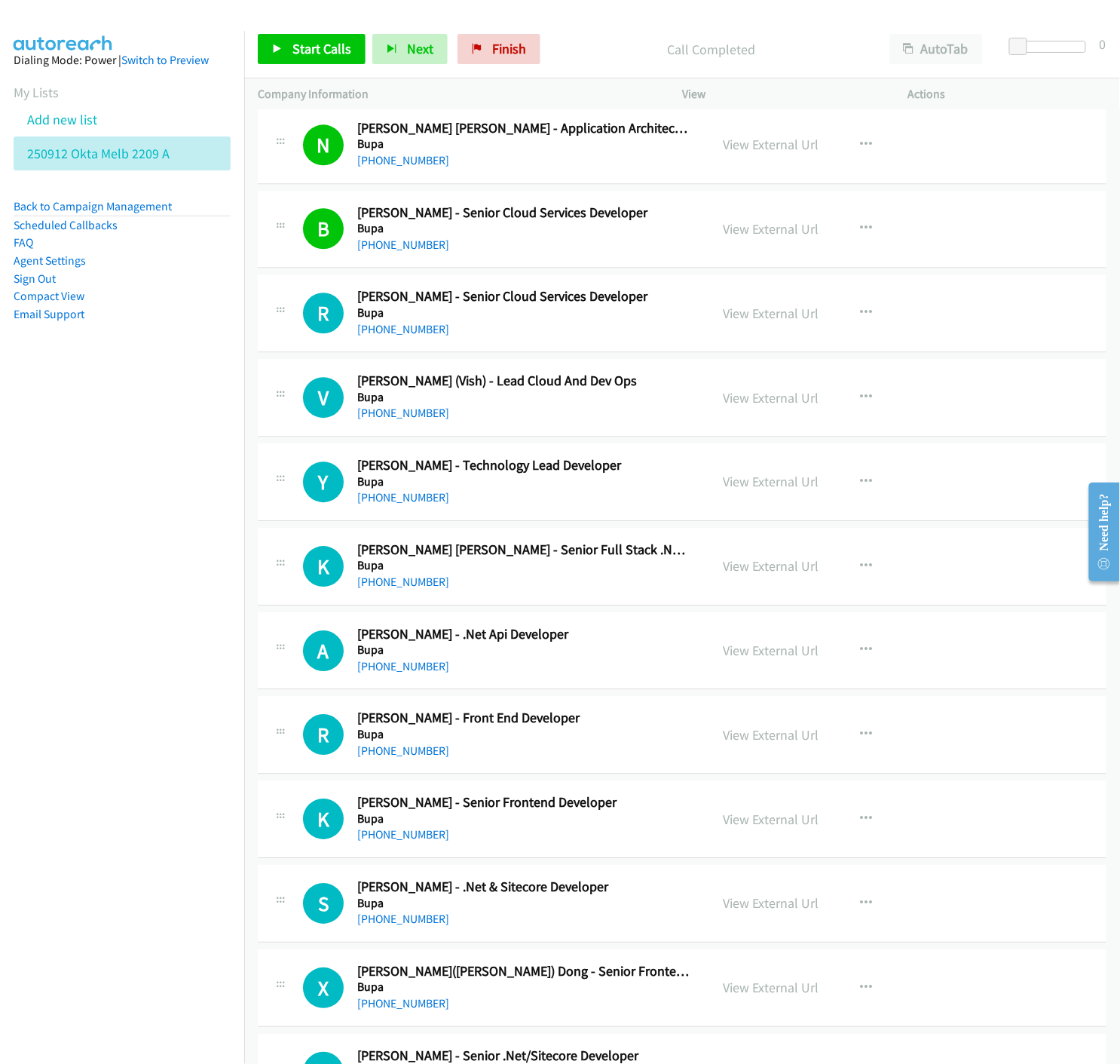
scroll to position [4523, 0]
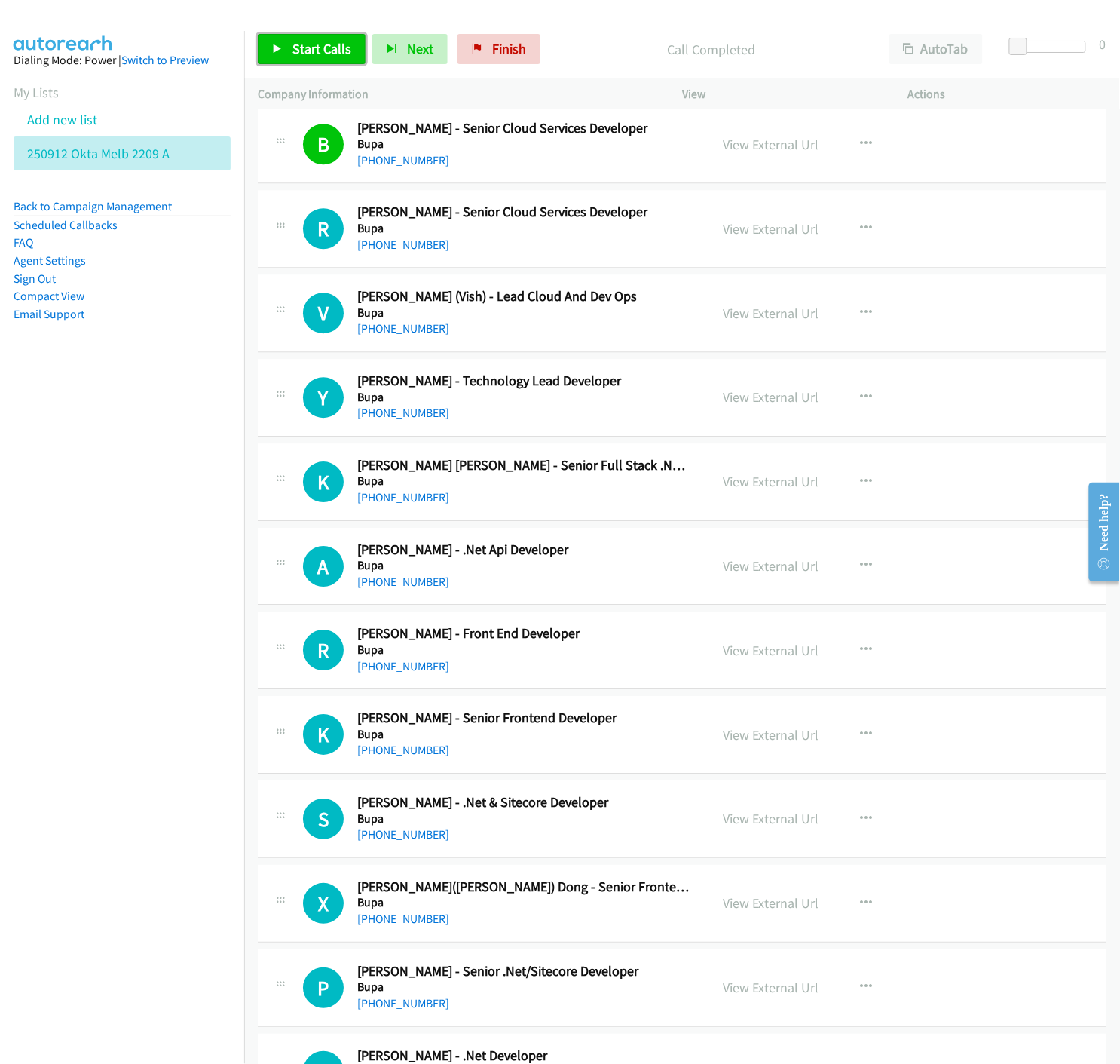
click at [294, 55] on span "Start Calls" at bounding box center [322, 48] width 59 height 17
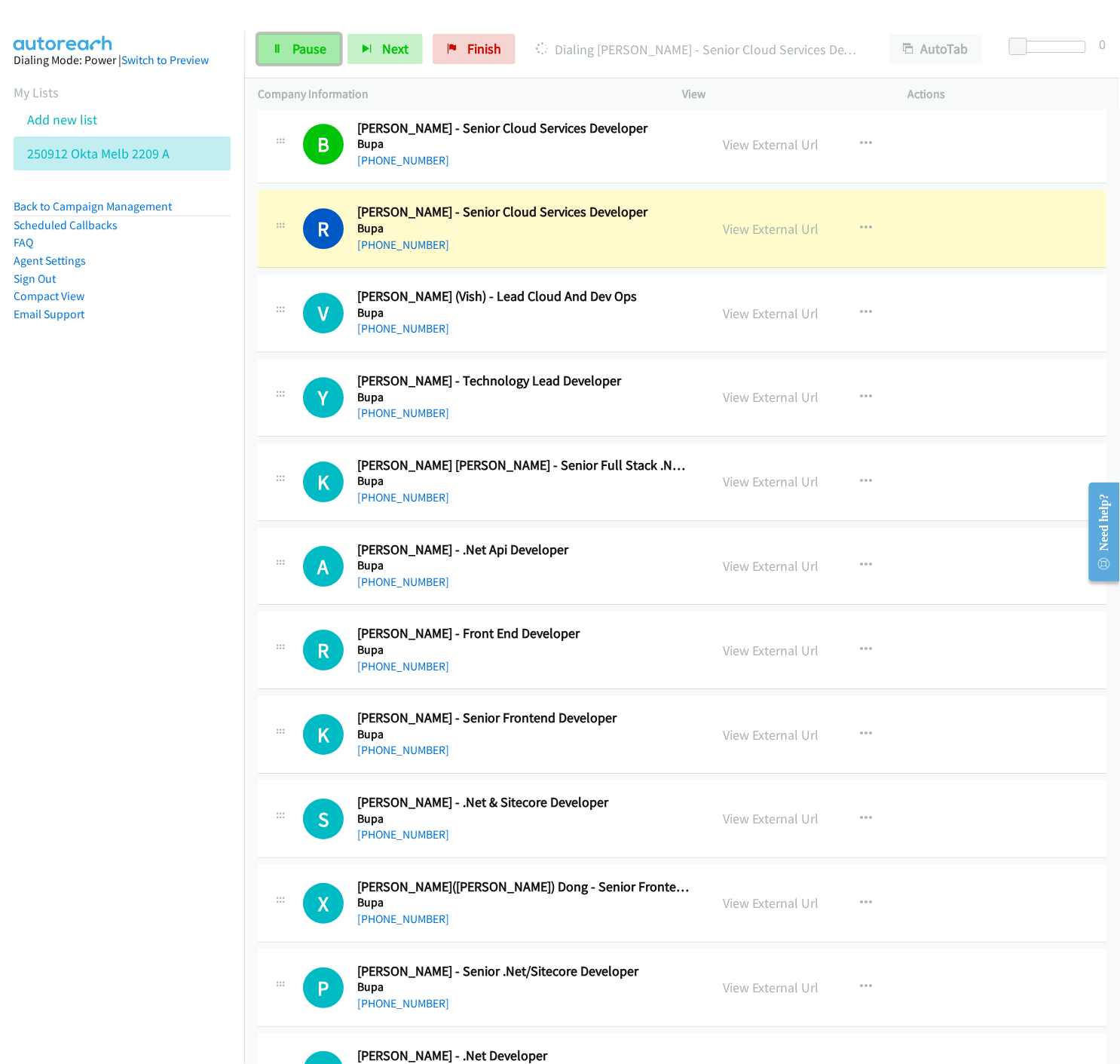
click at [304, 39] on link "Pause" at bounding box center [299, 49] width 83 height 30
click at [794, 235] on link "View External Url" at bounding box center [771, 229] width 96 height 17
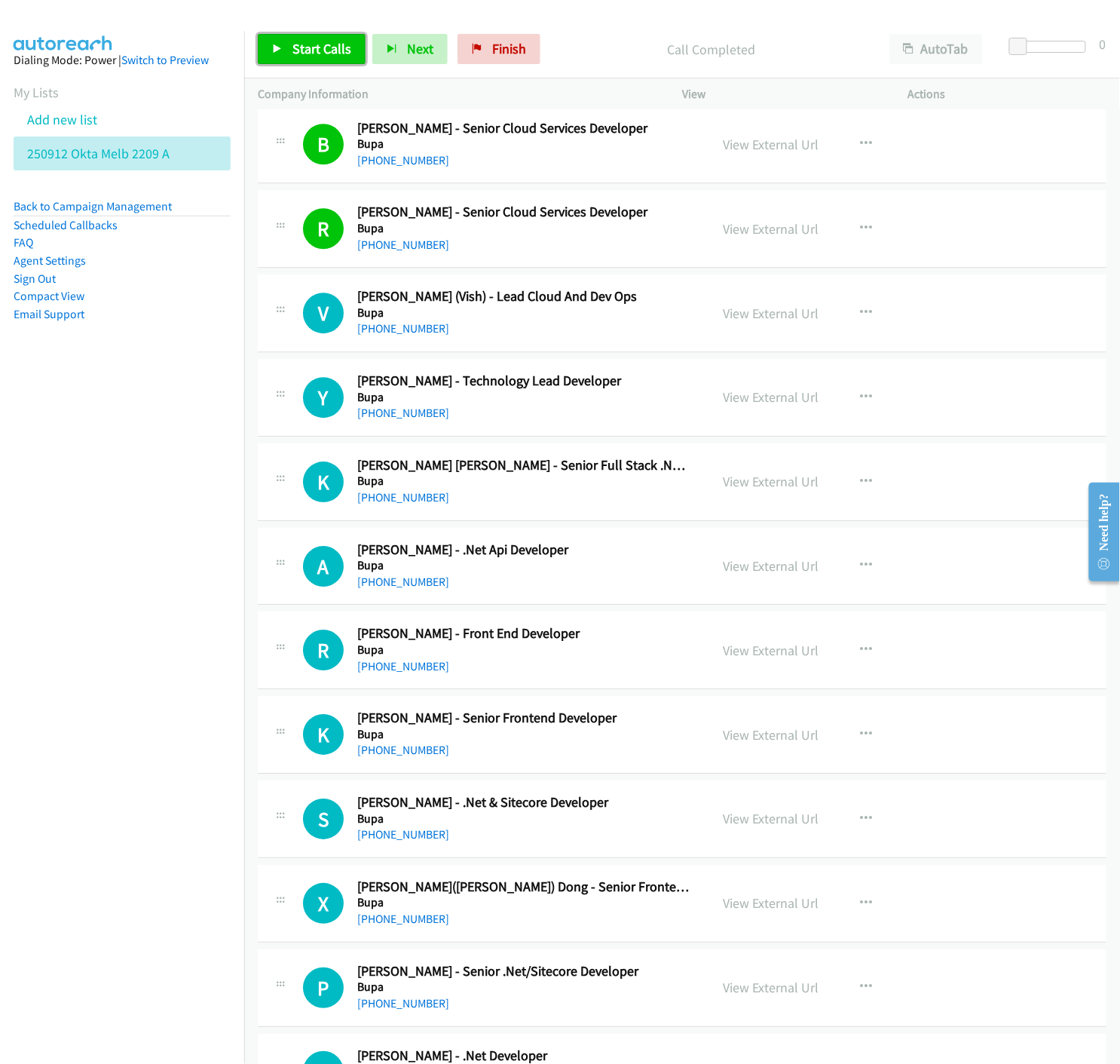
click at [319, 51] on span "Start Calls" at bounding box center [322, 48] width 59 height 17
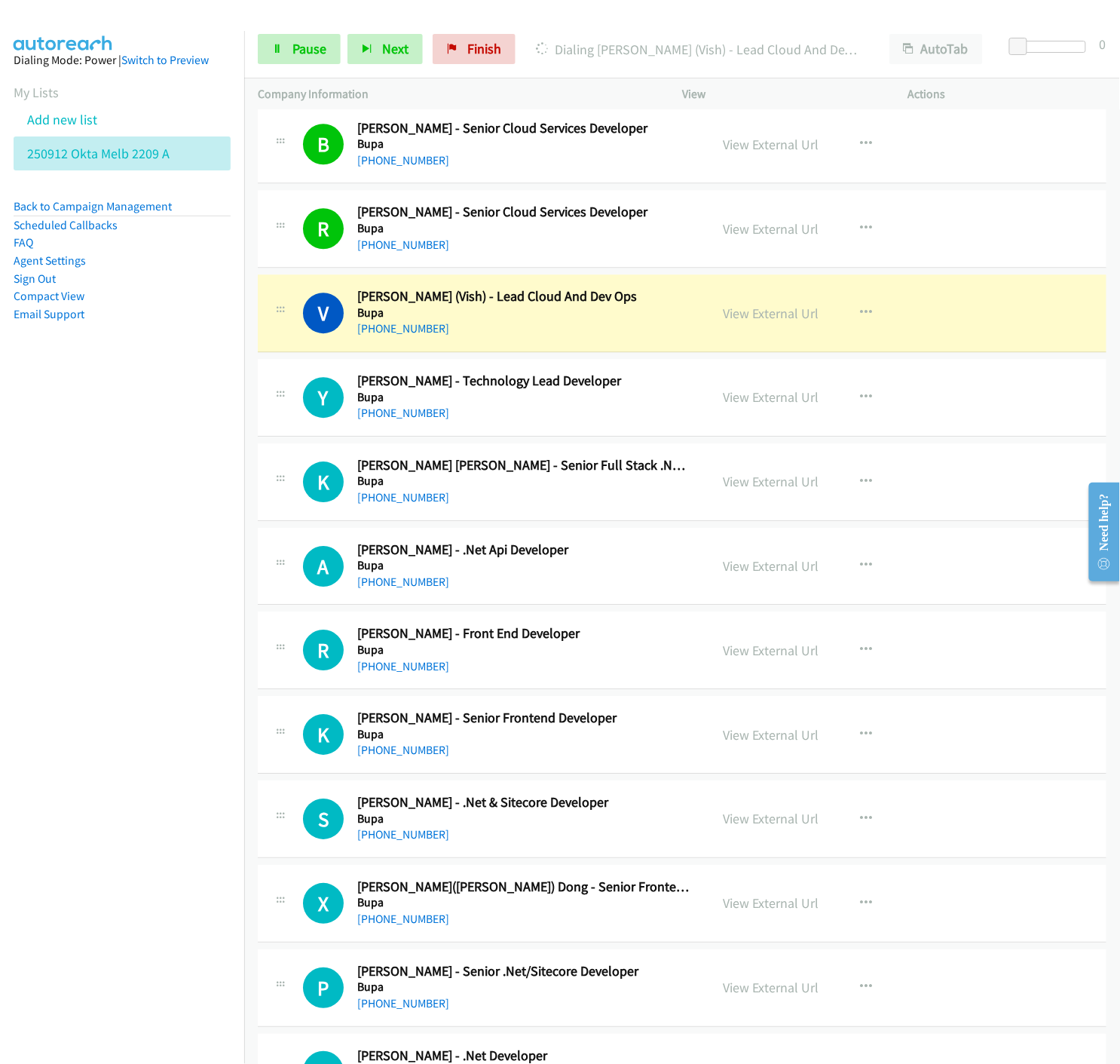
scroll to position [4607, 0]
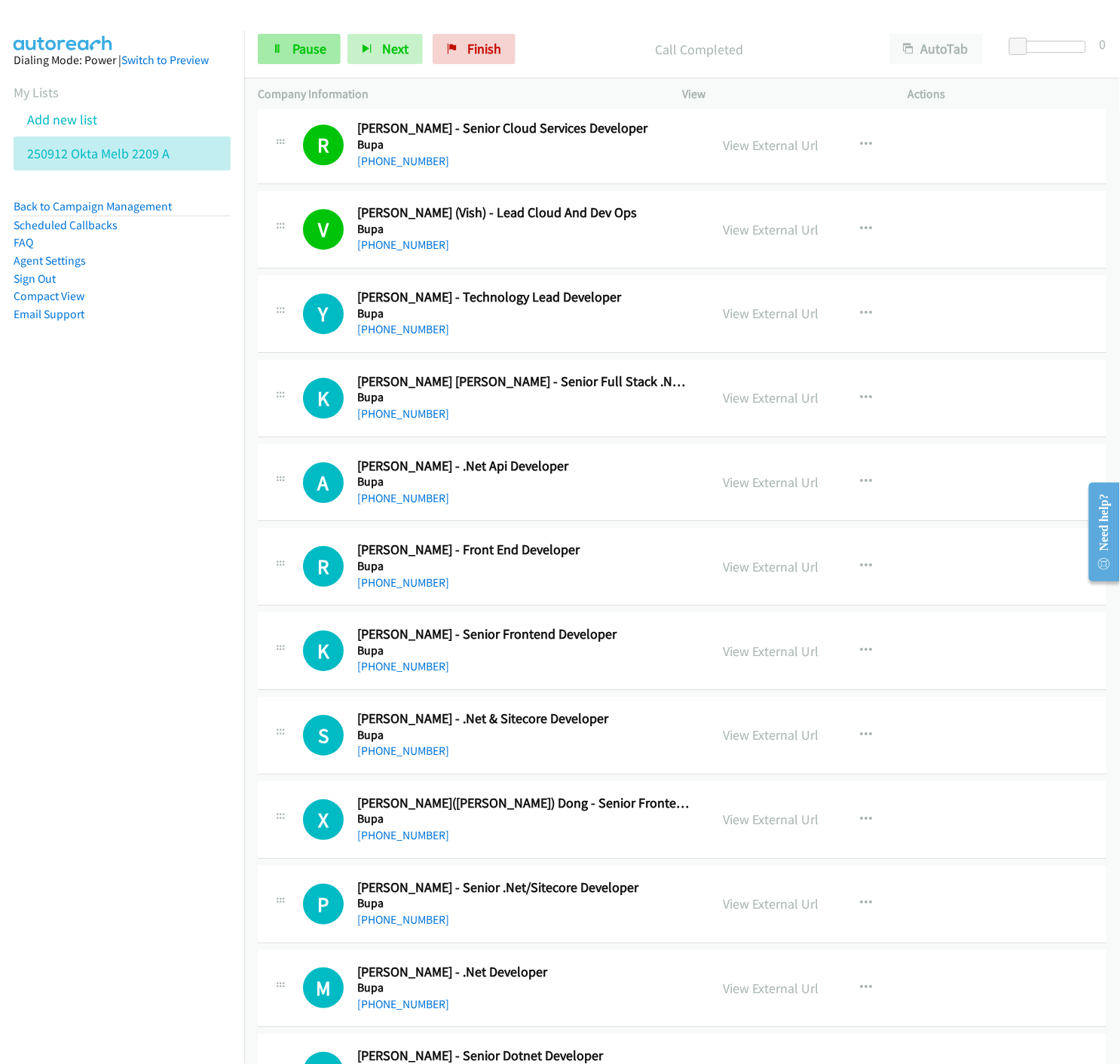
click at [314, 53] on span "Pause" at bounding box center [309, 48] width 34 height 17
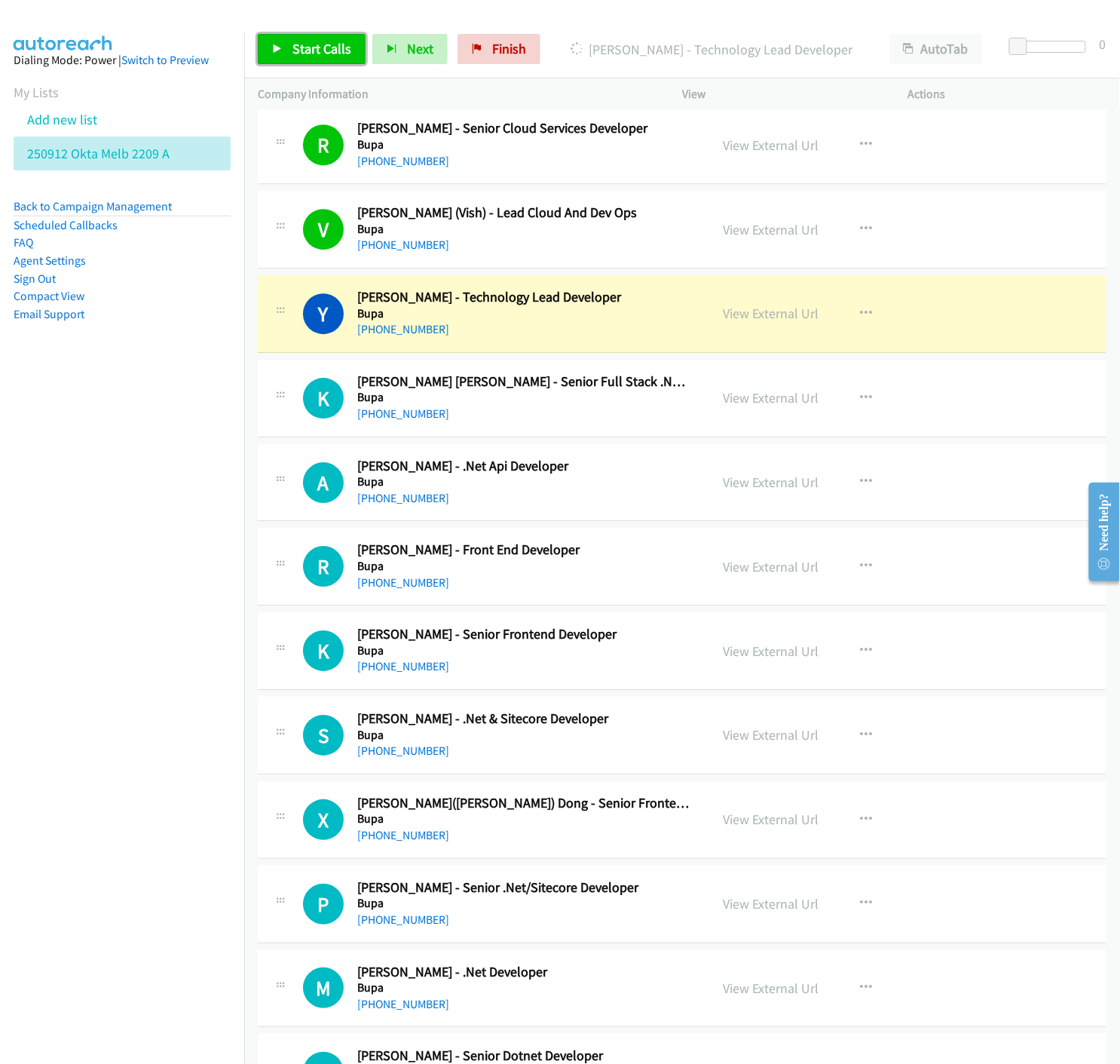
click at [314, 53] on span "Start Calls" at bounding box center [322, 48] width 59 height 17
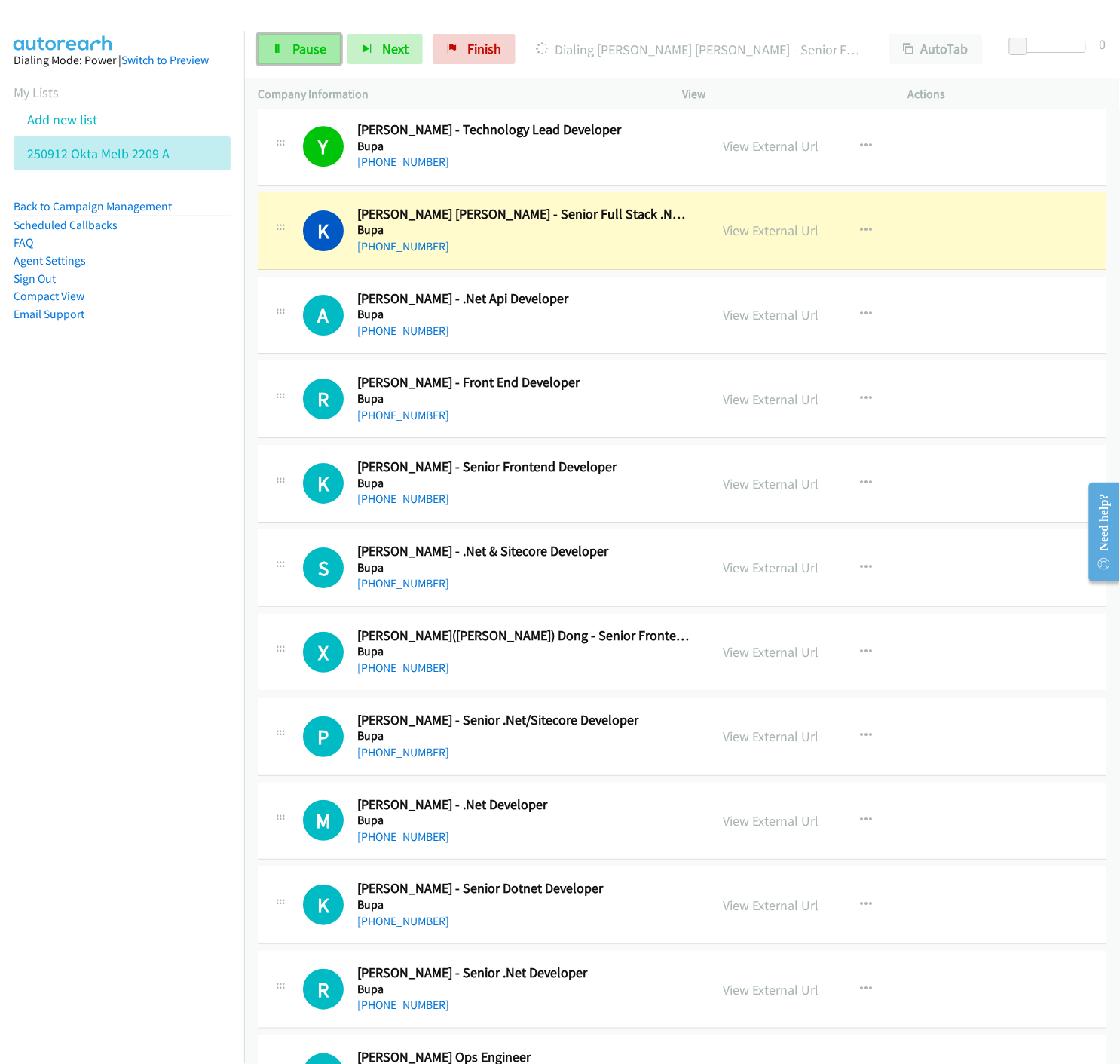
click at [283, 40] on link "Pause" at bounding box center [299, 49] width 83 height 30
click at [760, 233] on link "View External Url" at bounding box center [771, 230] width 96 height 17
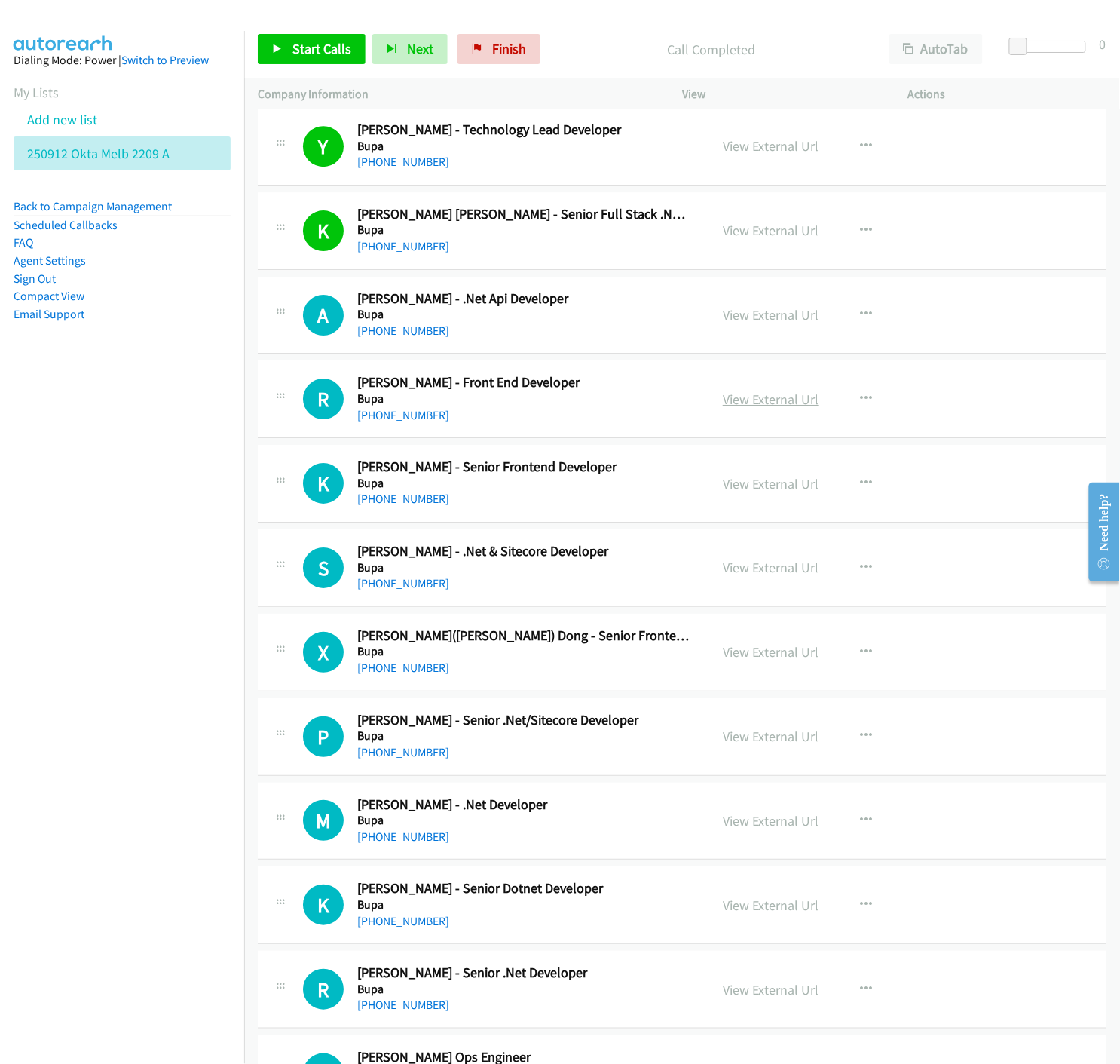
click at [771, 402] on link "View External Url" at bounding box center [771, 399] width 96 height 17
click at [298, 47] on span "Start Calls" at bounding box center [322, 48] width 59 height 17
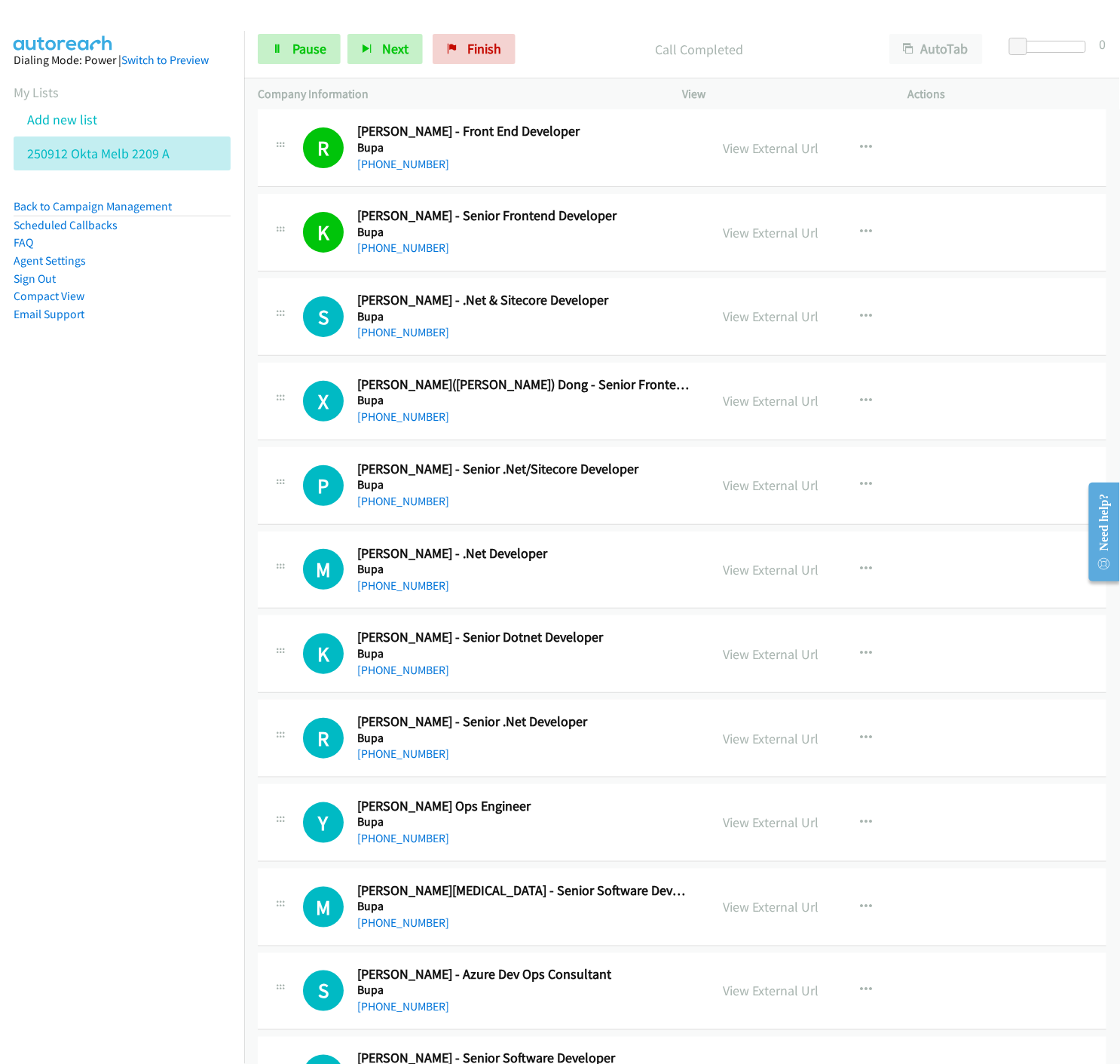
scroll to position [5109, 0]
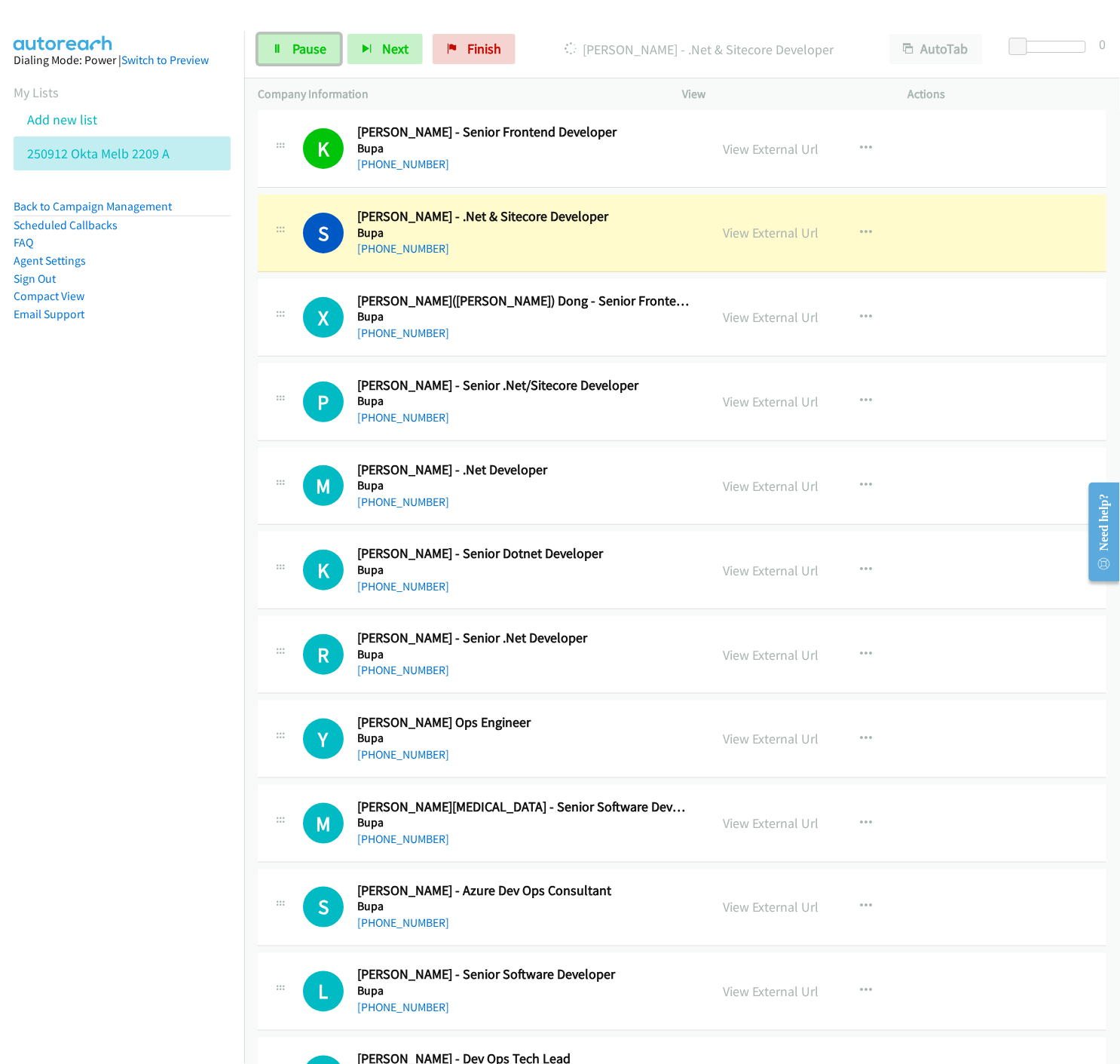
drag, startPoint x: 318, startPoint y: 49, endPoint x: 646, endPoint y: 425, distance: 499.0
click at [318, 49] on span "Pause" at bounding box center [309, 48] width 34 height 17
click at [789, 237] on link "View External Url" at bounding box center [771, 232] width 96 height 17
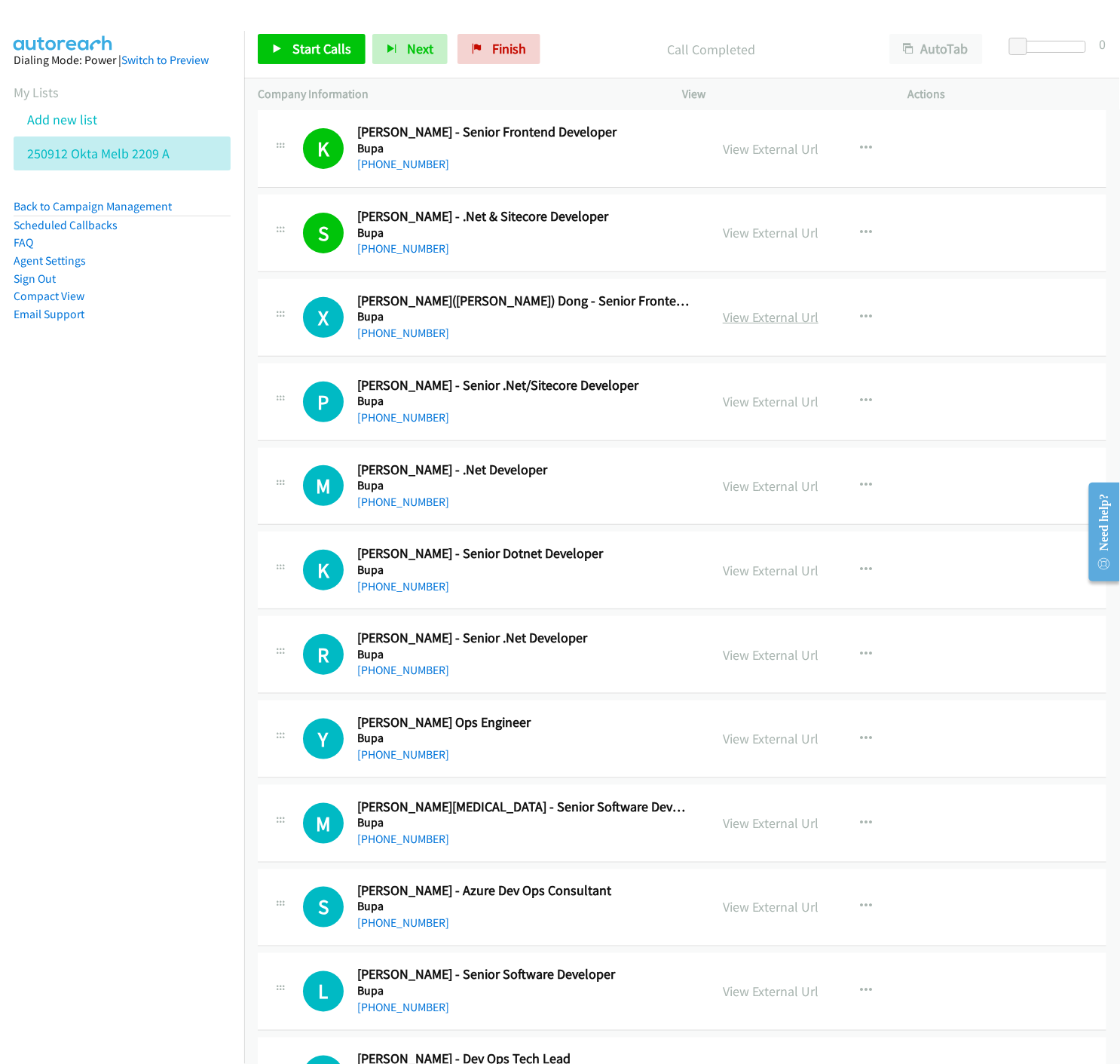
click at [750, 314] on link "View External Url" at bounding box center [771, 317] width 96 height 17
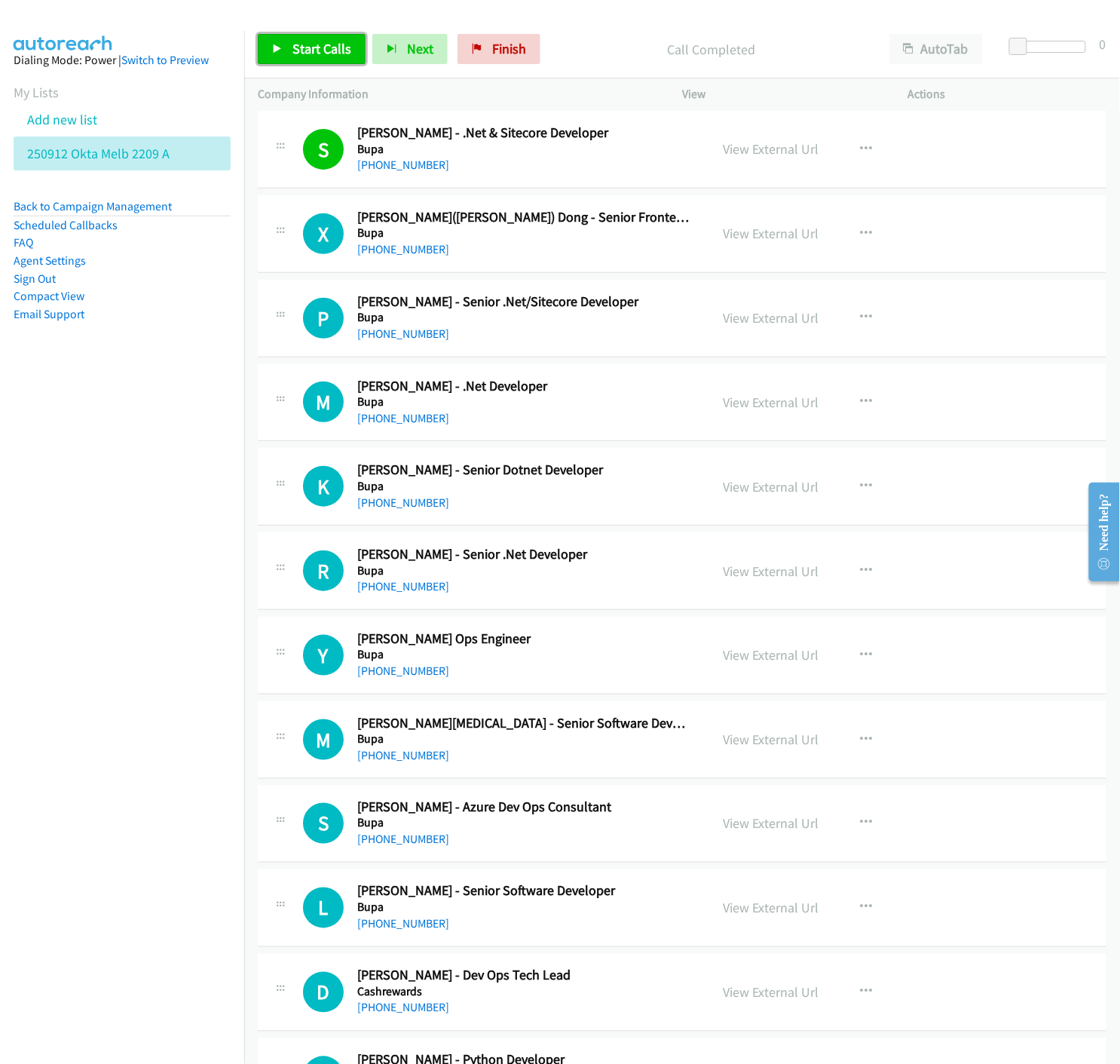
drag, startPoint x: 296, startPoint y: 56, endPoint x: 438, endPoint y: 266, distance: 253.5
click at [296, 56] on span "Start Calls" at bounding box center [322, 48] width 59 height 17
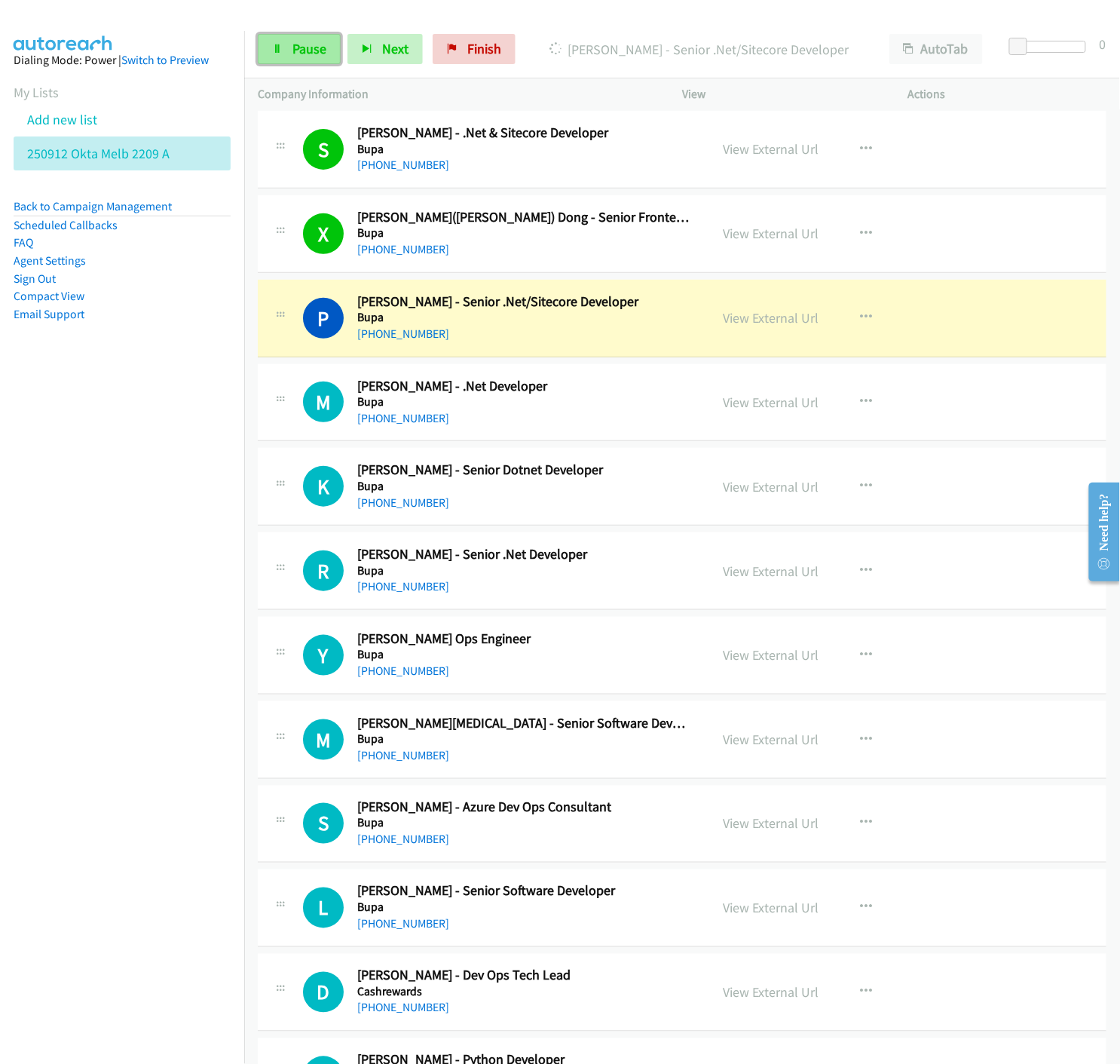
click at [292, 49] on span "Pause" at bounding box center [309, 48] width 34 height 17
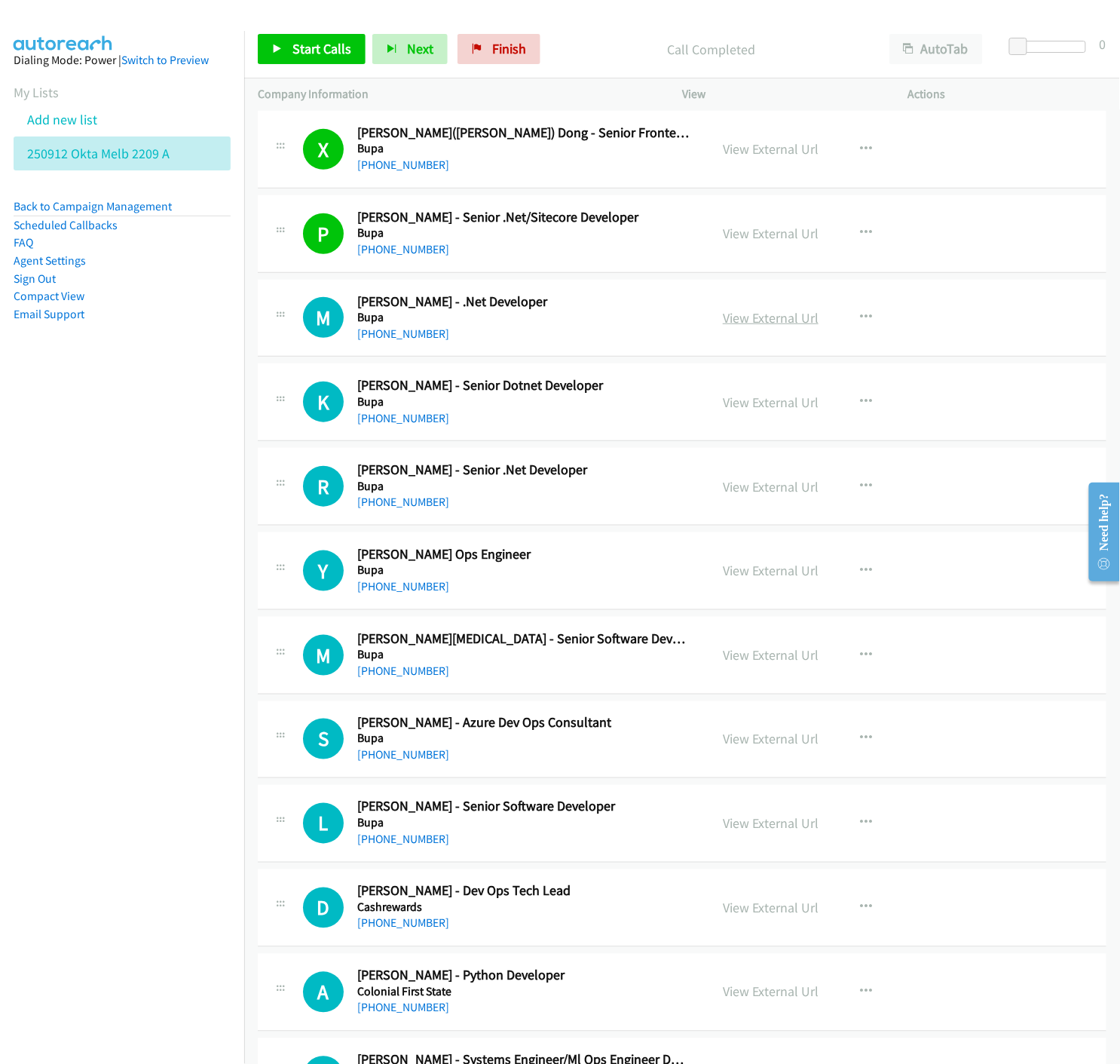
click at [793, 321] on link "View External Url" at bounding box center [771, 318] width 96 height 17
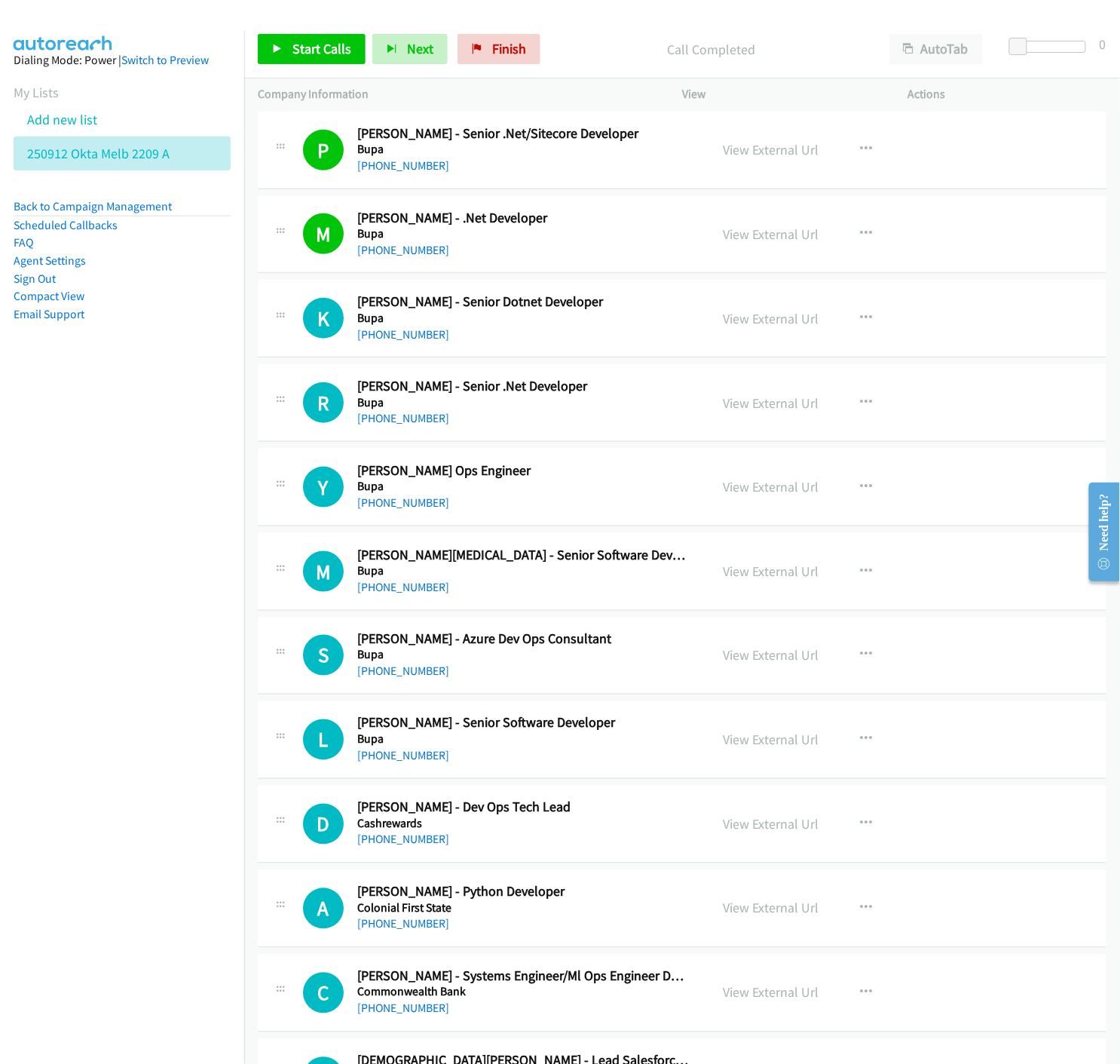
scroll to position [5445, 0]
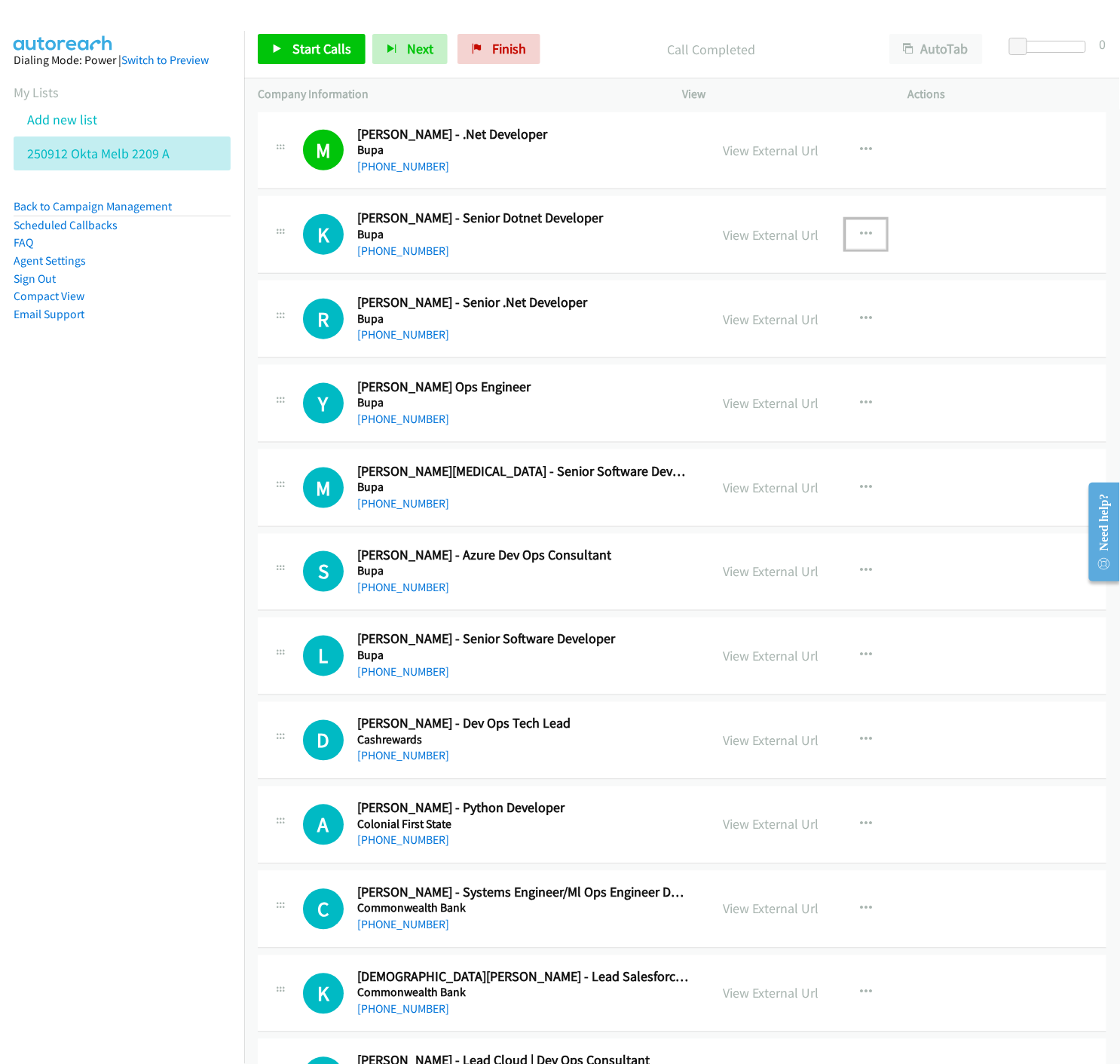
click at [860, 235] on icon "button" at bounding box center [865, 234] width 12 height 12
click at [700, 334] on icon at bounding box center [704, 333] width 10 height 10
click at [279, 48] on icon at bounding box center [276, 49] width 10 height 10
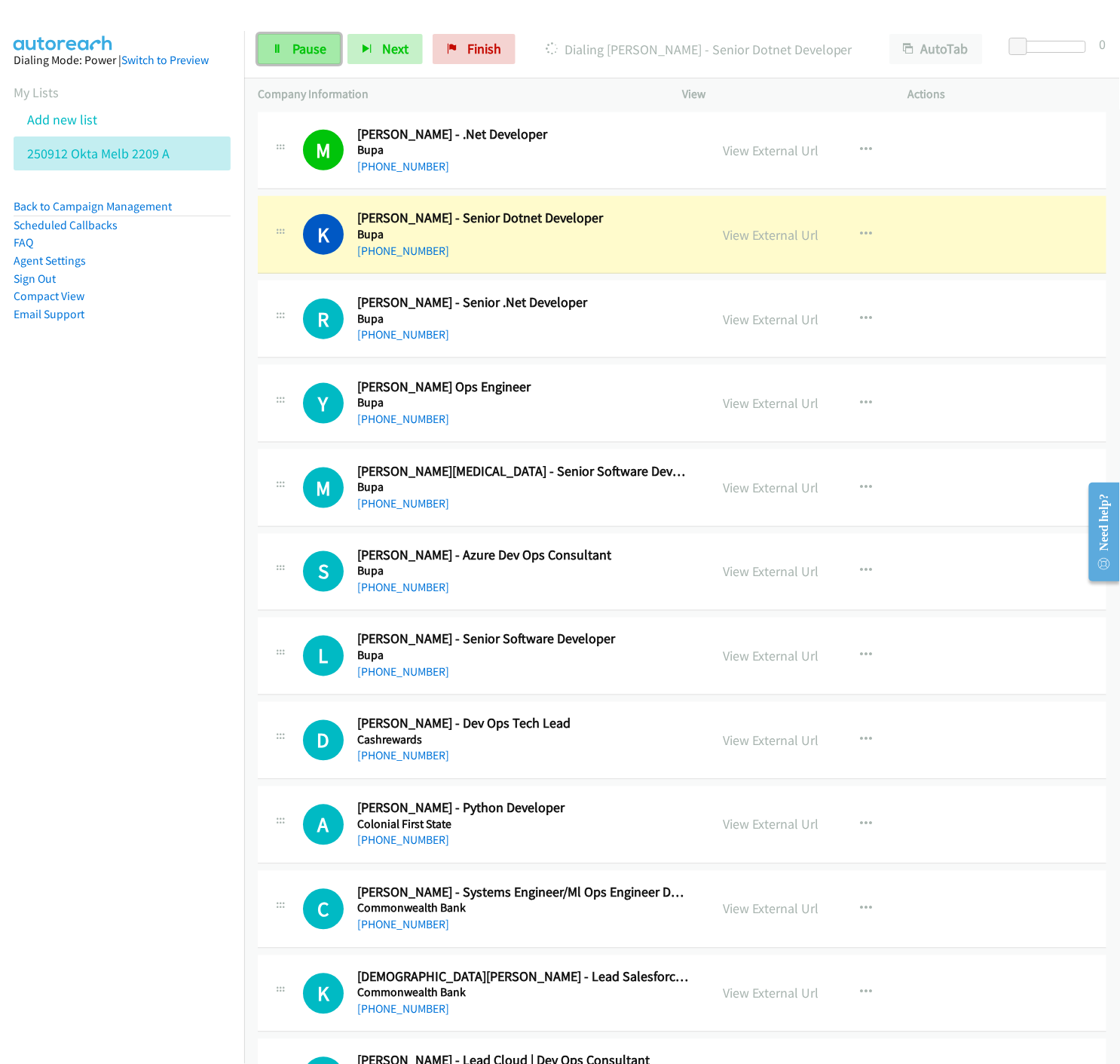
click at [276, 48] on icon at bounding box center [276, 49] width 10 height 10
click at [754, 235] on link "View External Url" at bounding box center [771, 234] width 96 height 17
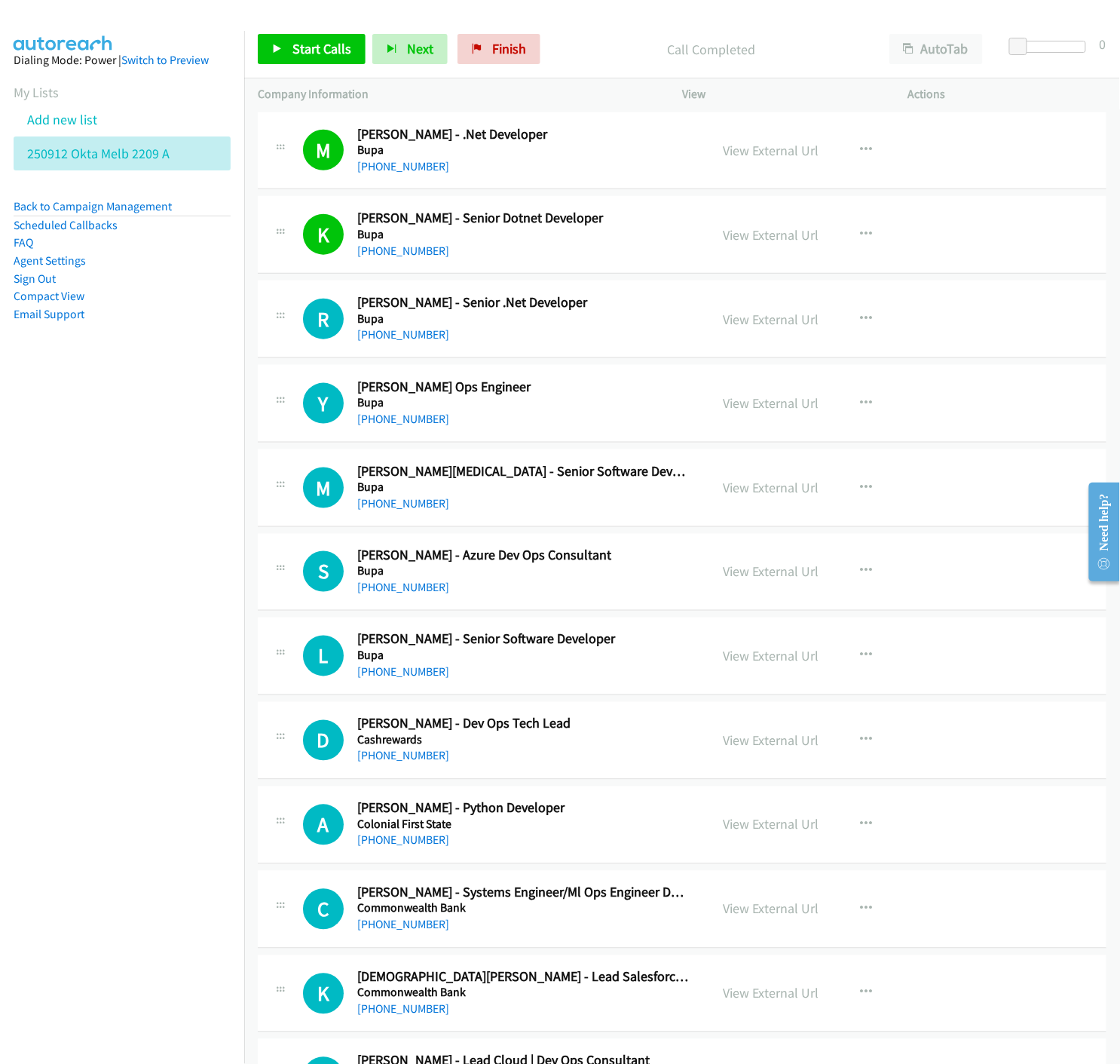
scroll to position [5528, 0]
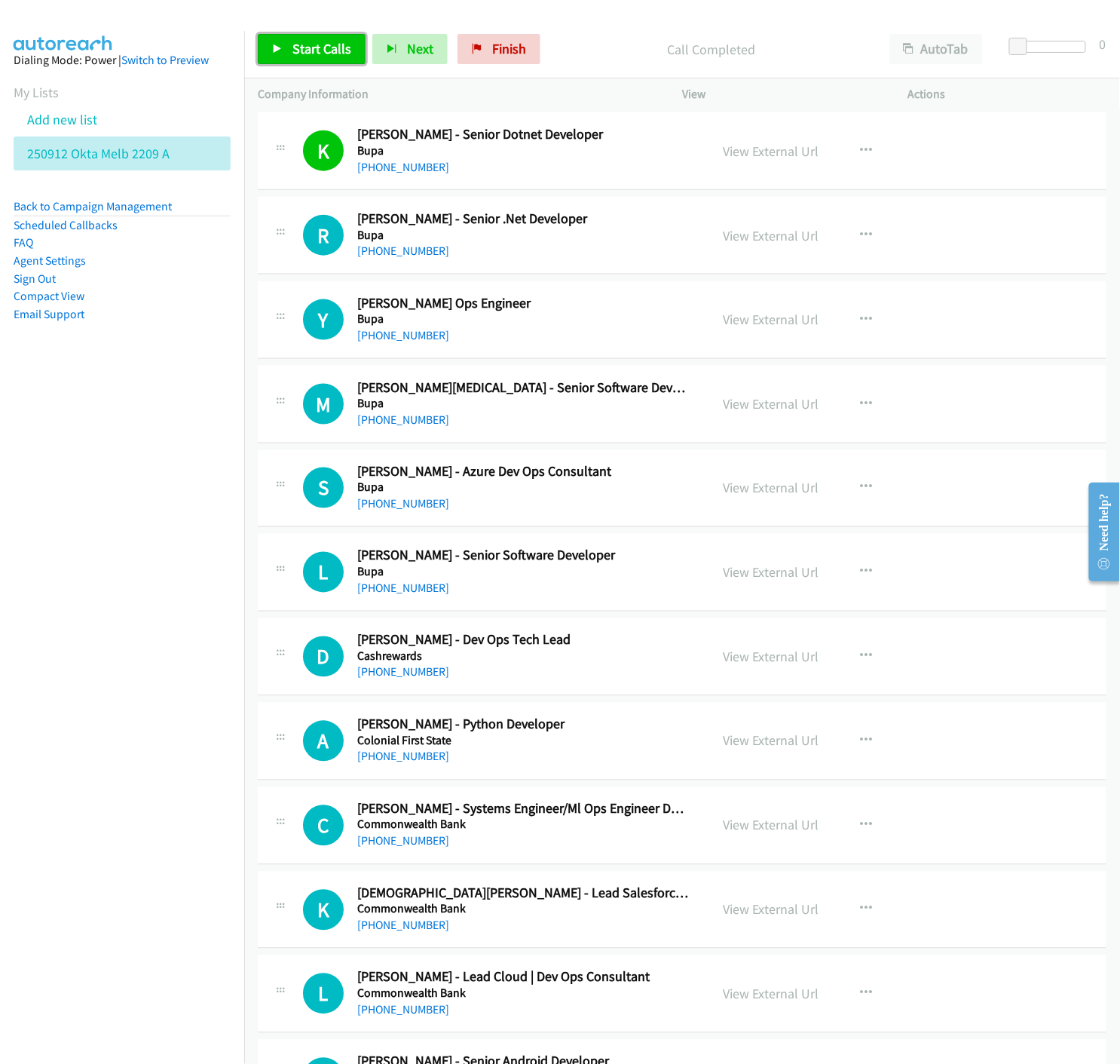
click at [276, 53] on icon at bounding box center [276, 49] width 10 height 10
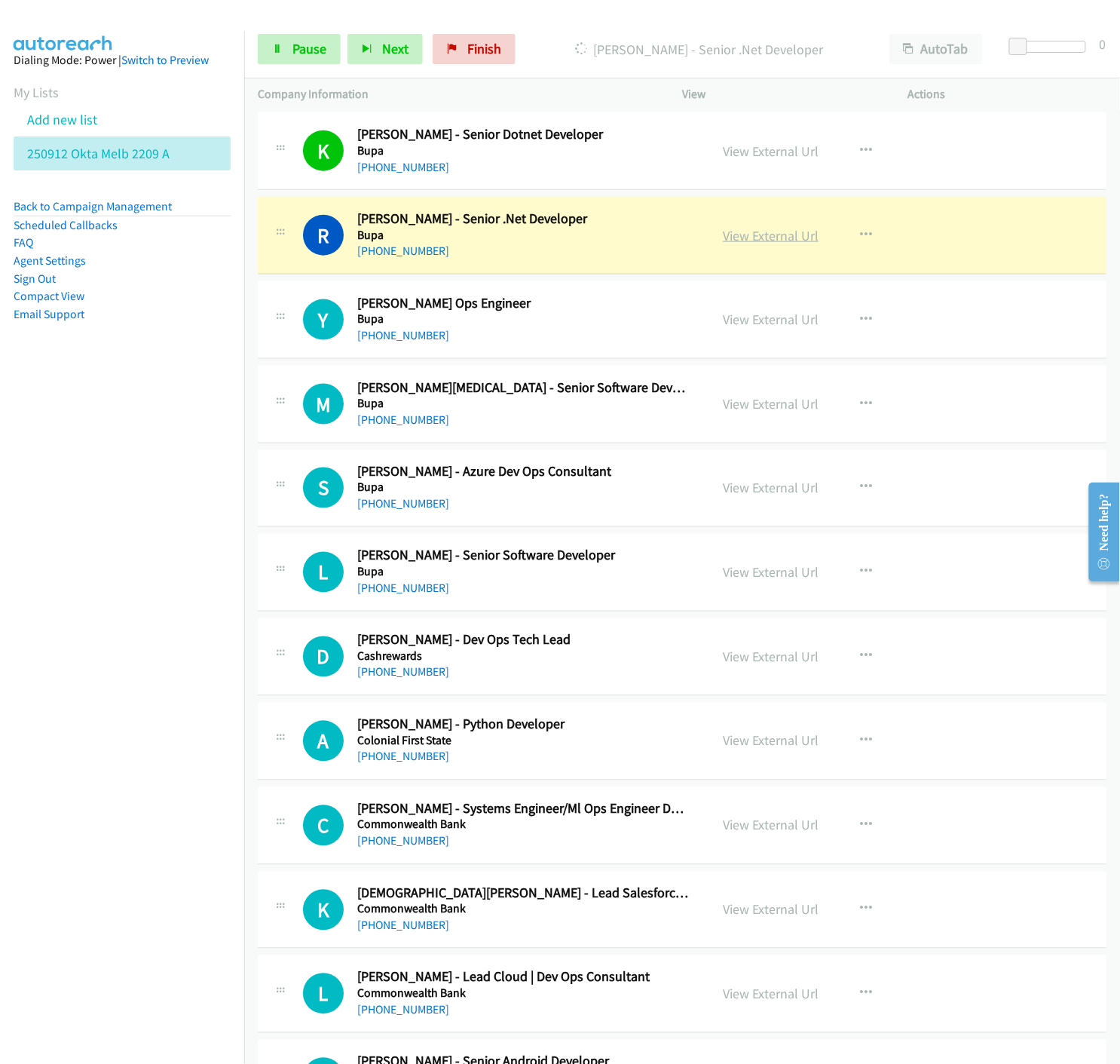
click at [729, 231] on link "View External Url" at bounding box center [771, 235] width 96 height 17
click at [296, 45] on span "Pause" at bounding box center [309, 48] width 34 height 17
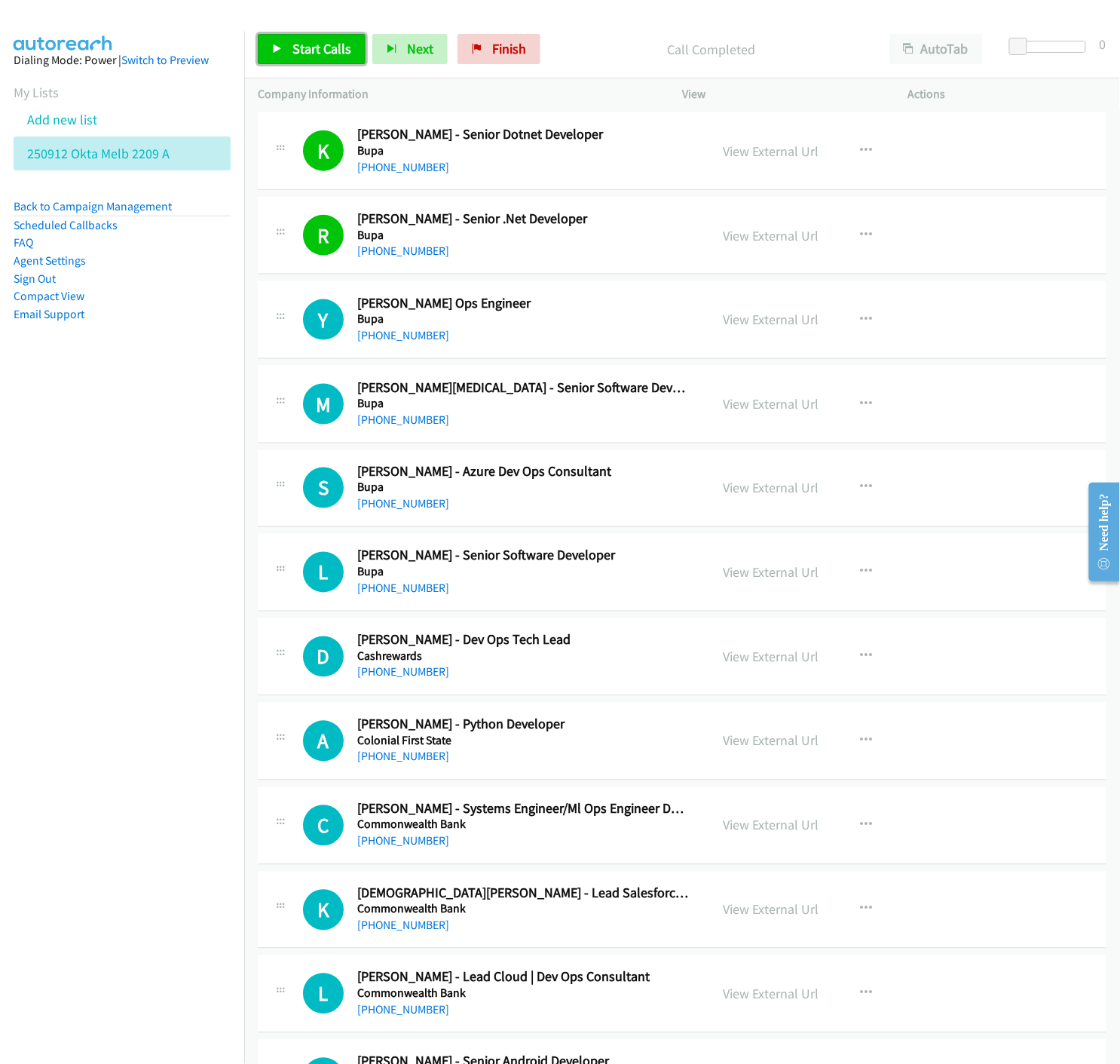
click at [304, 47] on span "Start Calls" at bounding box center [322, 48] width 59 height 17
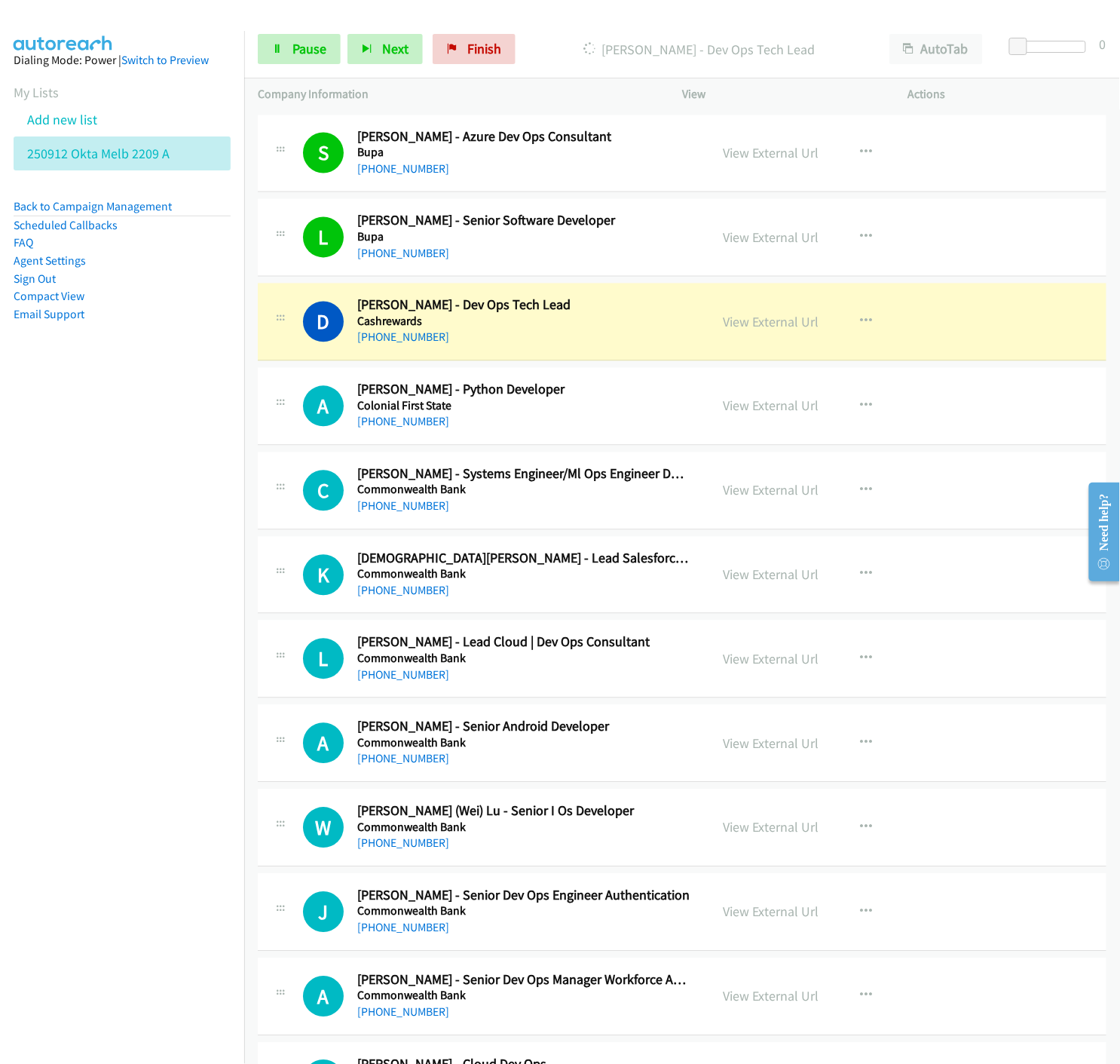
scroll to position [5947, 0]
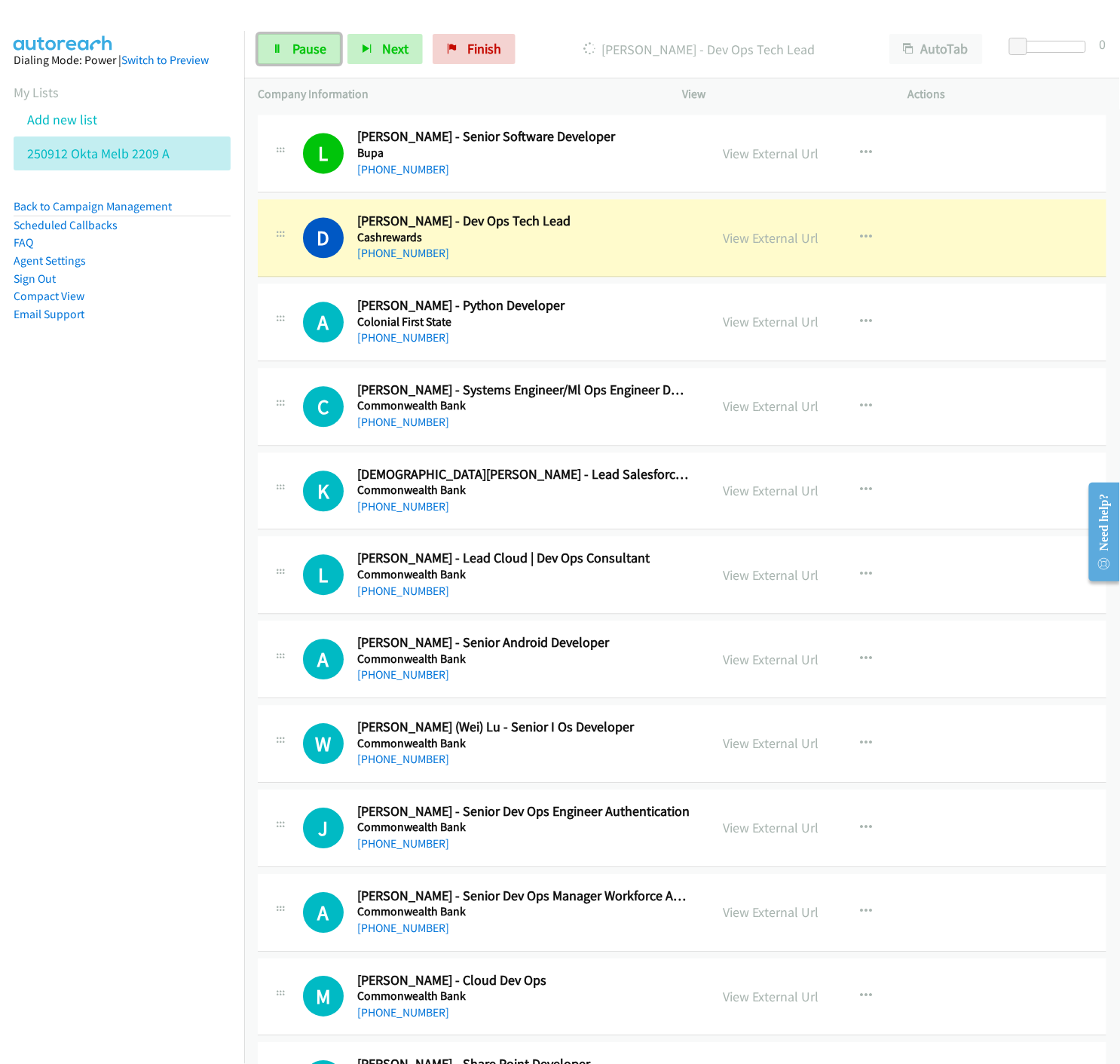
drag, startPoint x: 284, startPoint y: 50, endPoint x: 425, endPoint y: 150, distance: 172.9
click at [285, 50] on link "Pause" at bounding box center [299, 49] width 83 height 30
click at [755, 243] on link "View External Url" at bounding box center [771, 238] width 96 height 17
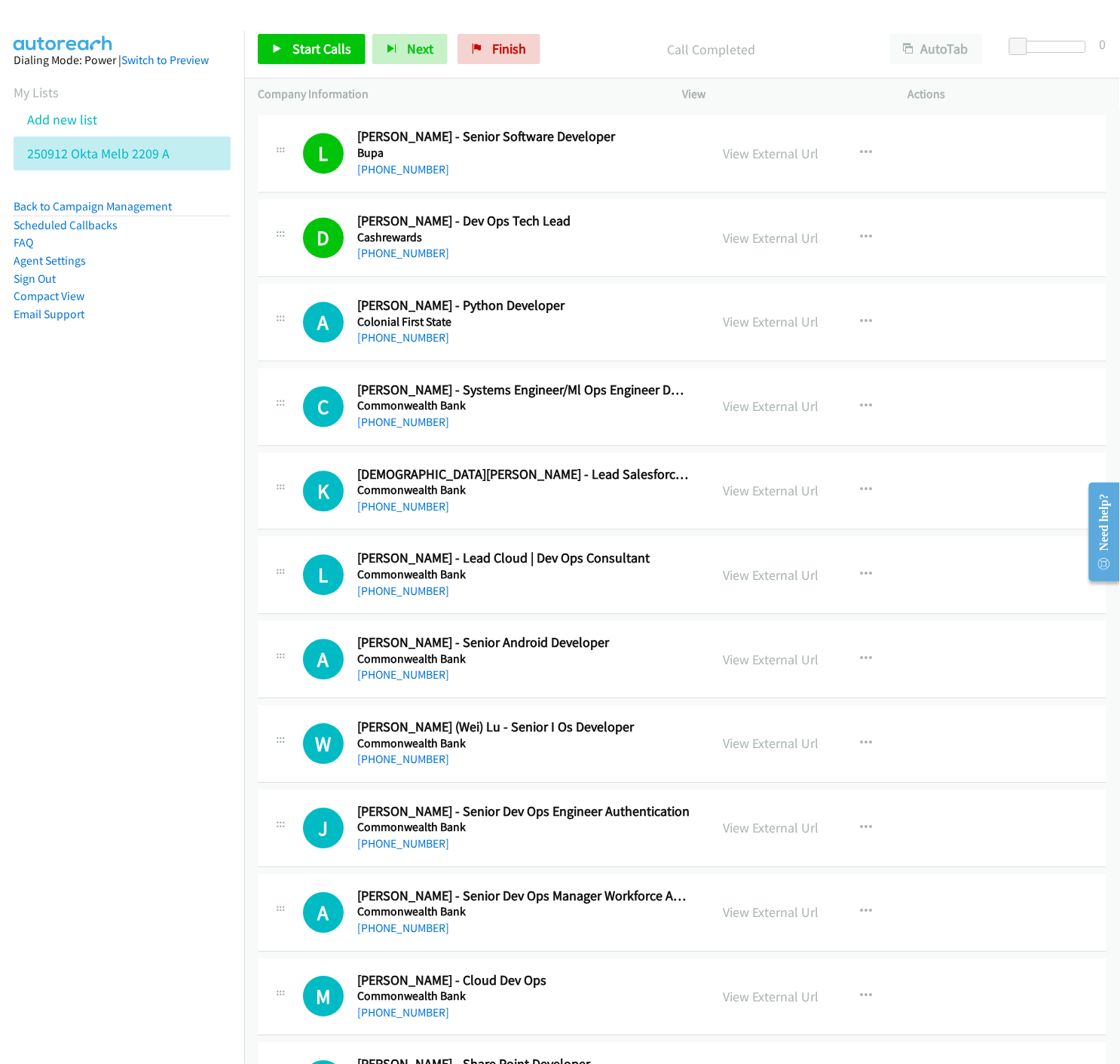
scroll to position [6031, 0]
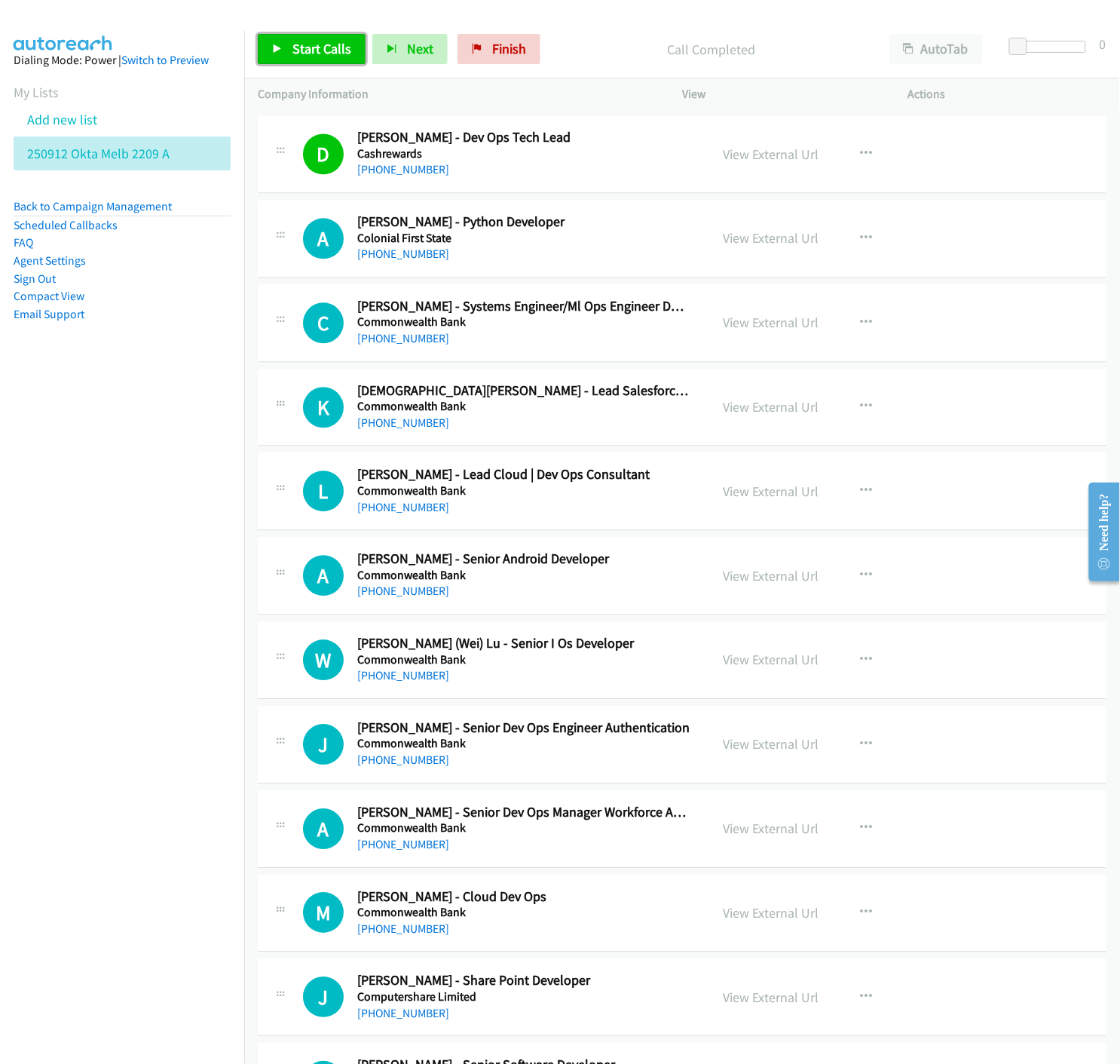
drag, startPoint x: 269, startPoint y: 55, endPoint x: 387, endPoint y: 224, distance: 206.1
click at [269, 55] on link "Start Calls" at bounding box center [311, 49] width 108 height 30
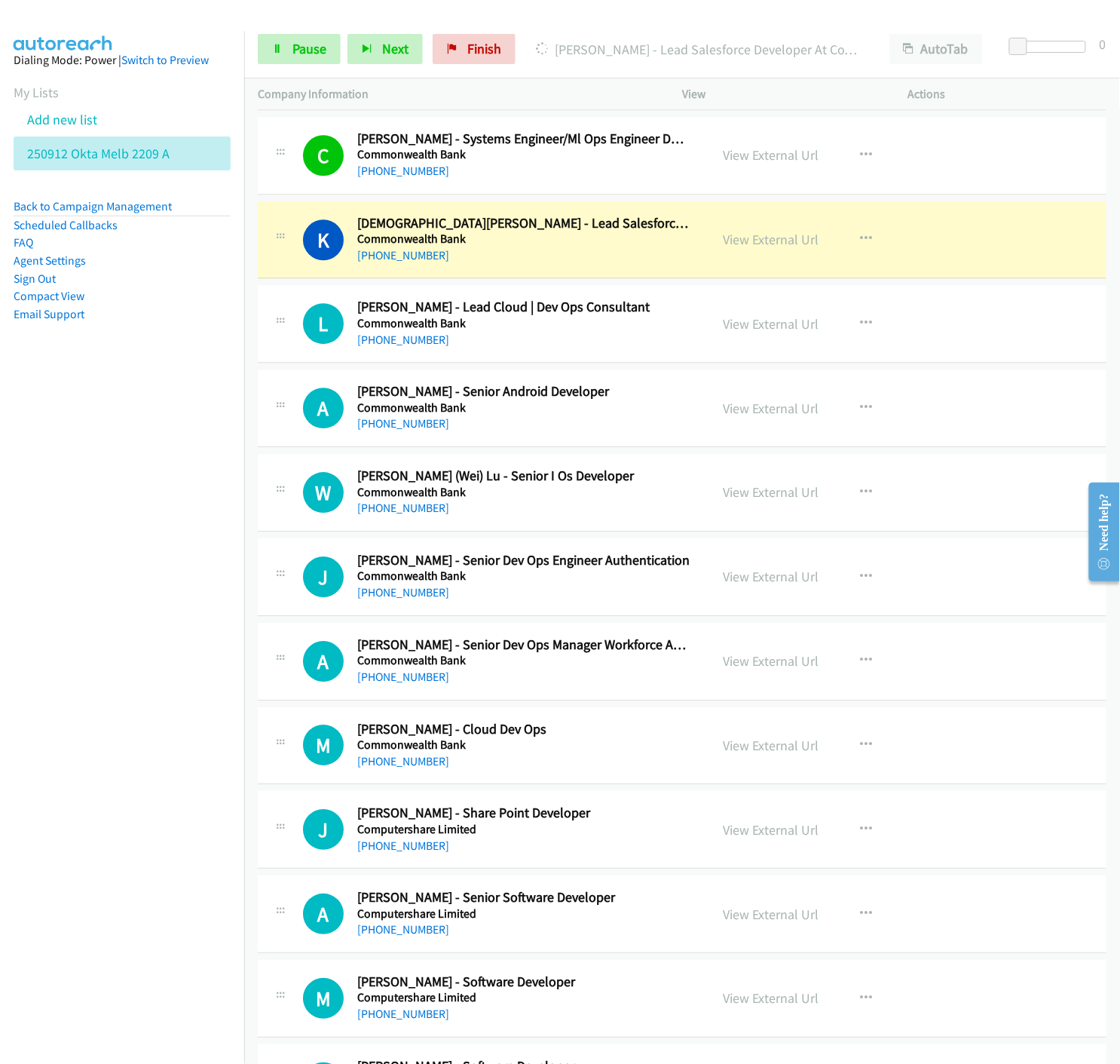
scroll to position [6282, 0]
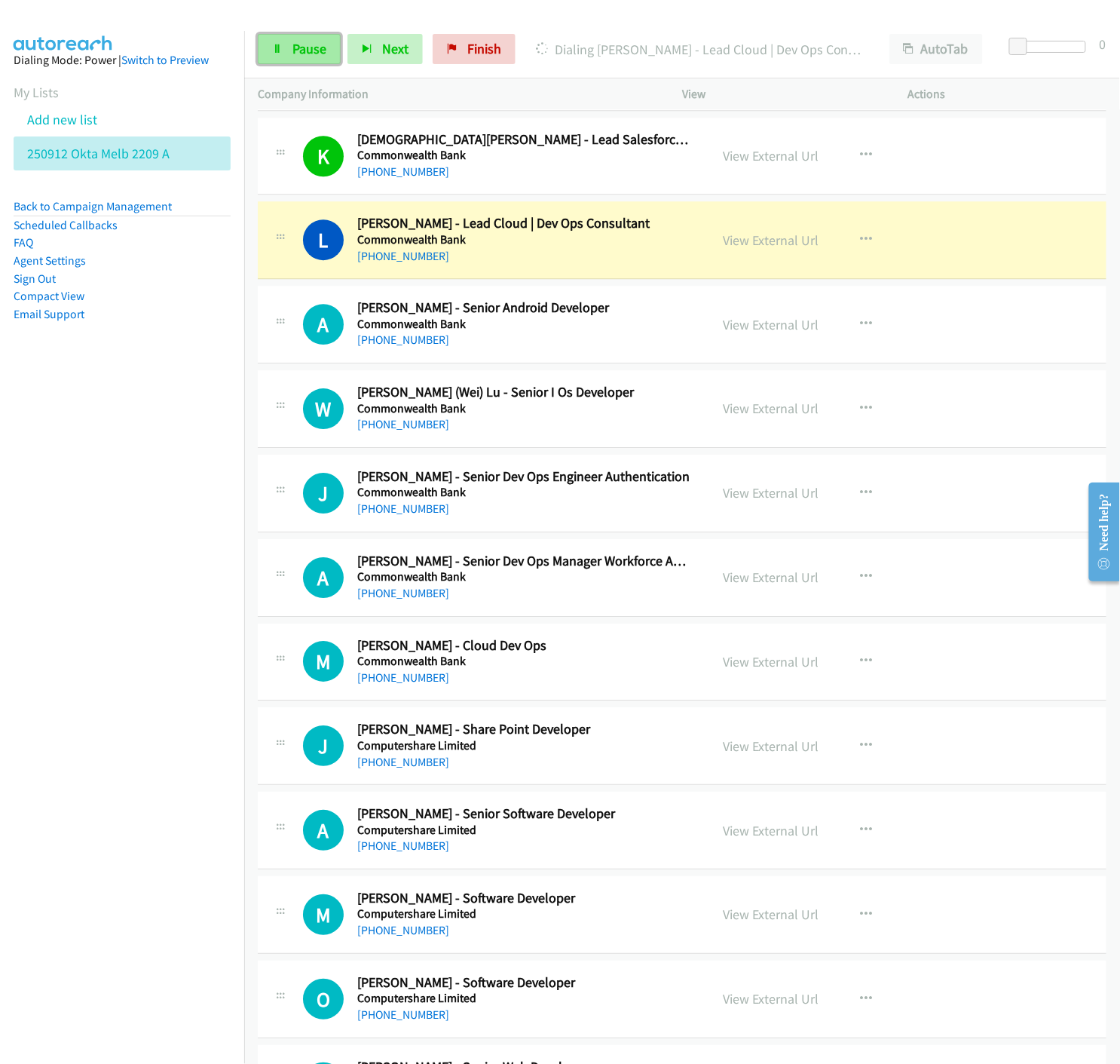
click at [299, 45] on span "Pause" at bounding box center [309, 48] width 34 height 17
click at [749, 244] on link "View External Url" at bounding box center [771, 240] width 96 height 17
